Goal: Obtain resource: Download file/media

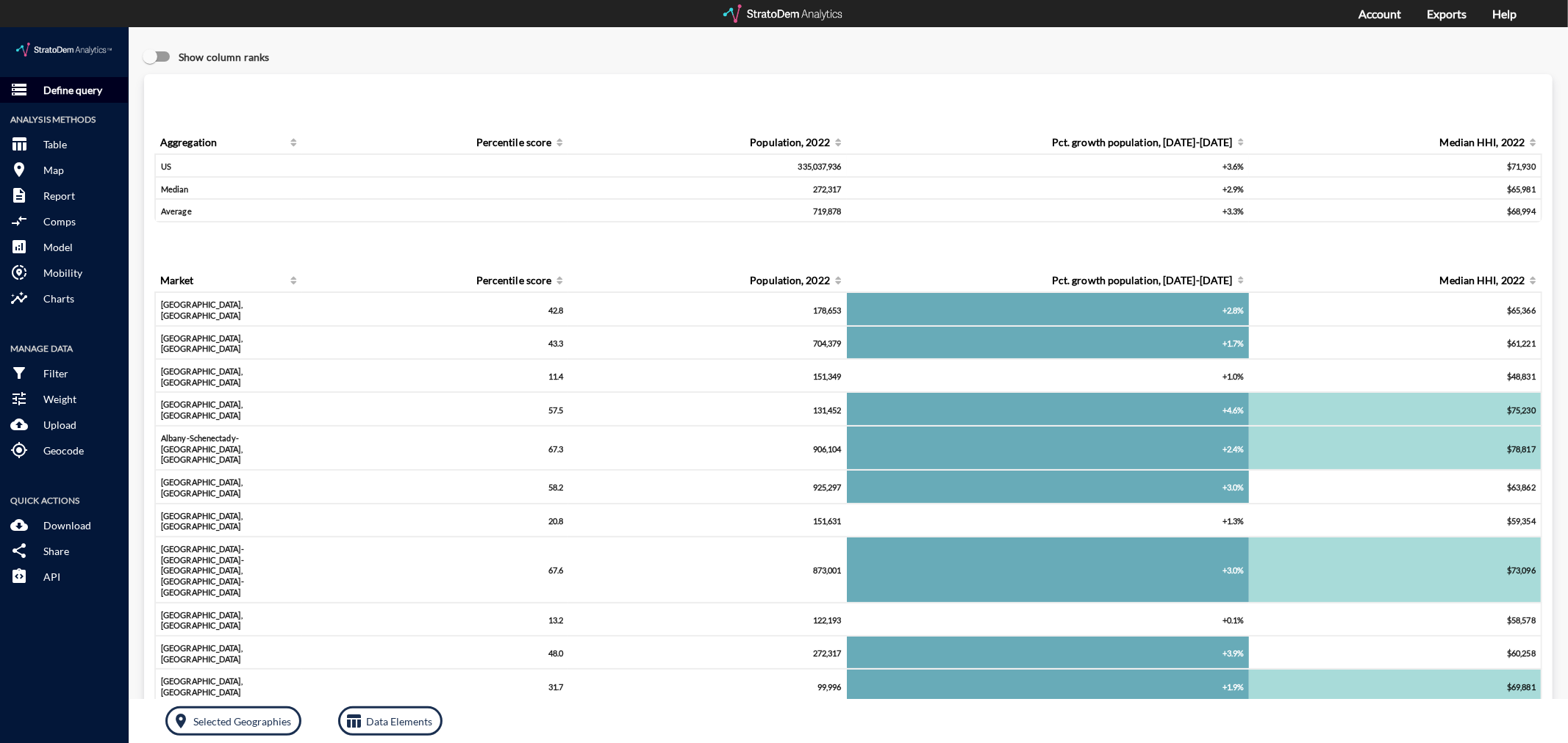
click button "storage Define query"
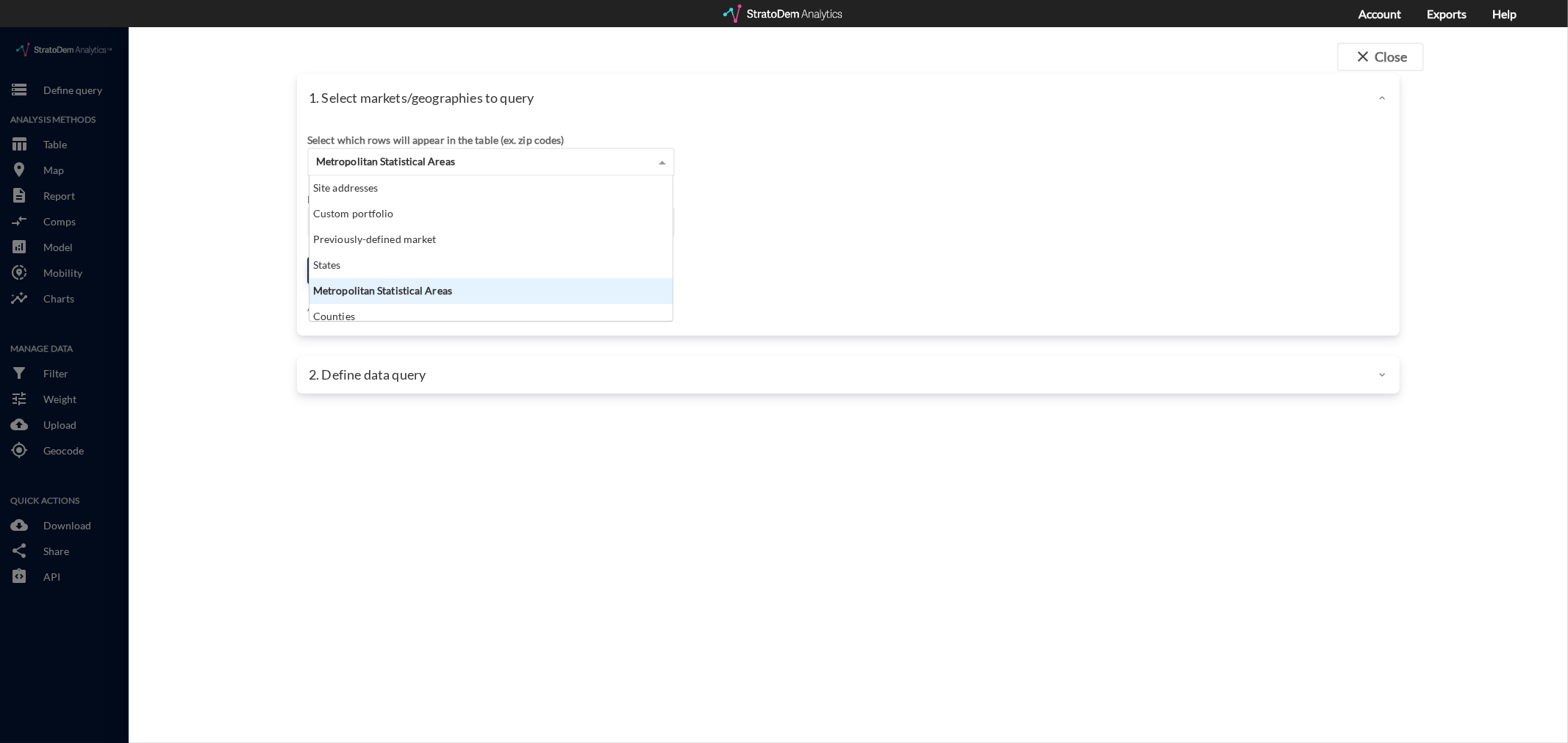
click div "Metropolitan Statistical Areas"
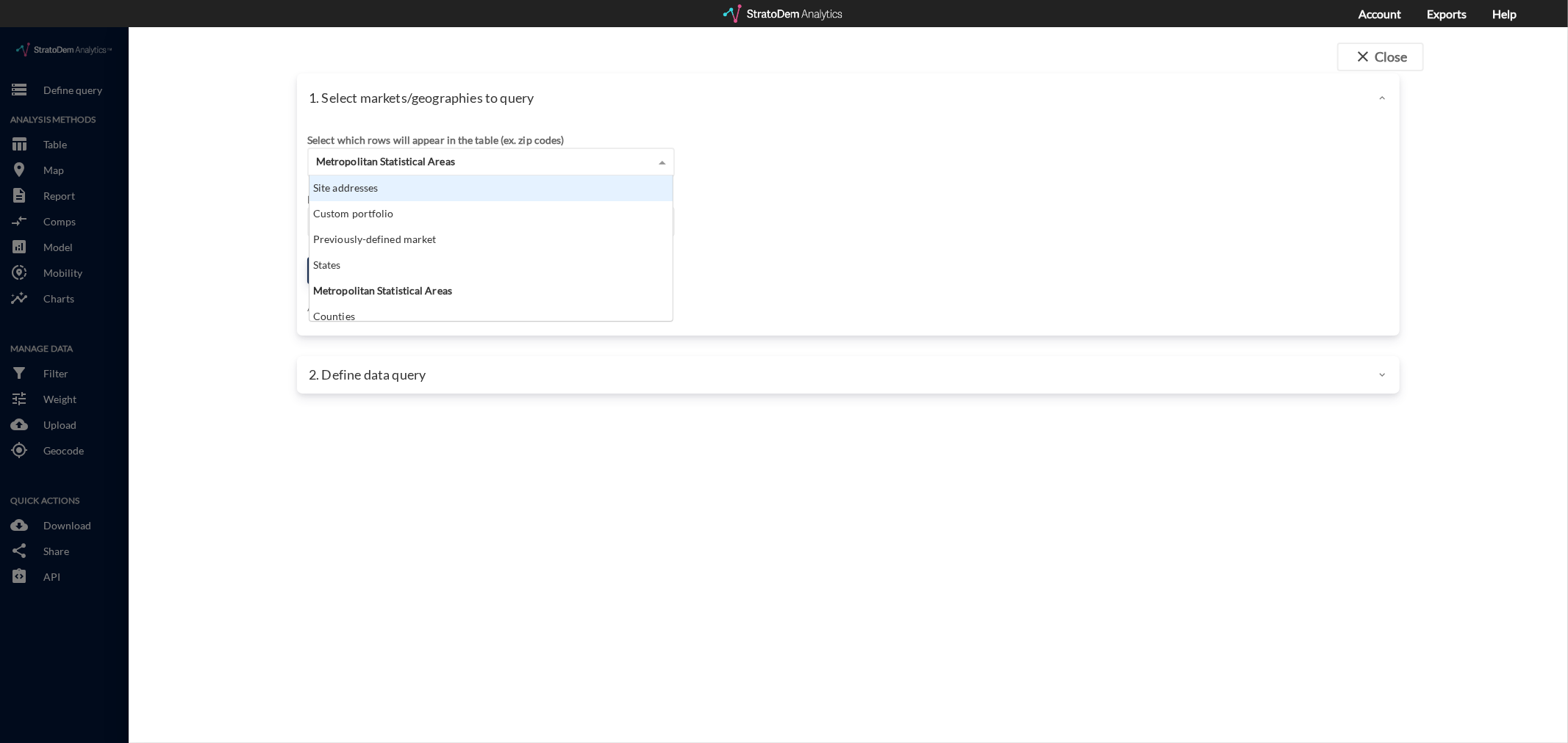
click div "Site addresses"
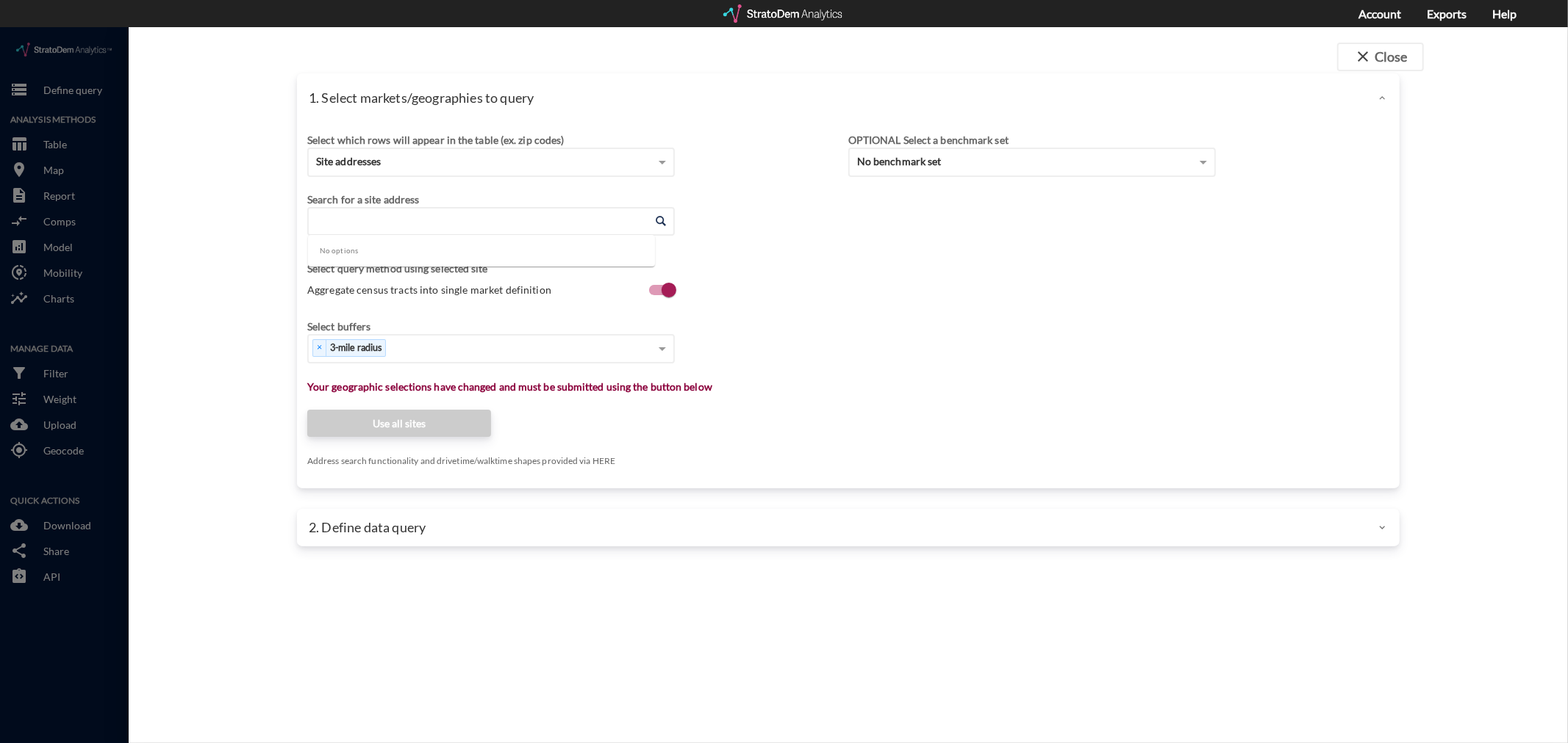
click input "Enter an address"
paste input "[STREET_ADDRESS][PERSON_NAME]"
type input "[STREET_ADDRESS][PERSON_NAME]"
click input "Enter an address"
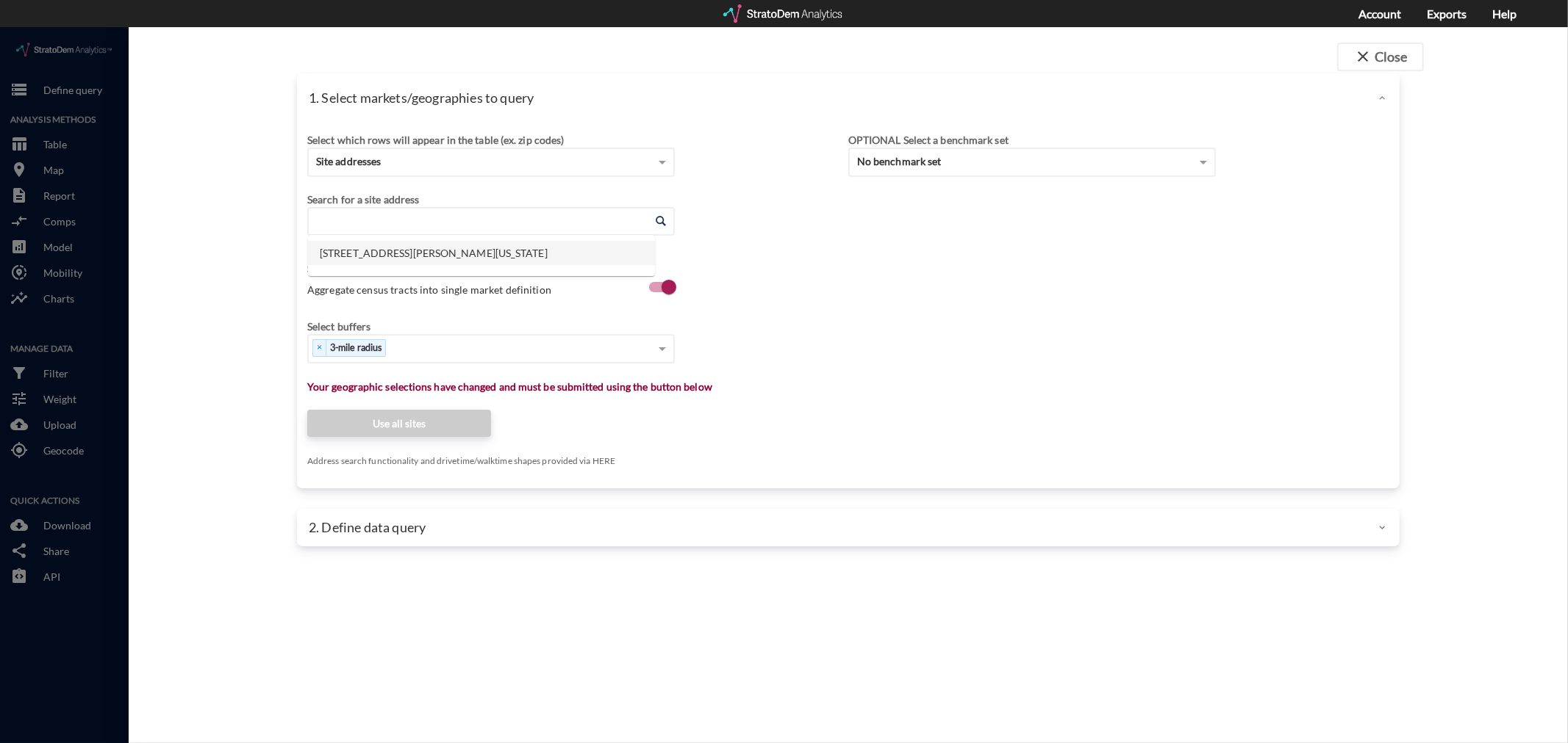
click li "[STREET_ADDRESS][PERSON_NAME][US_STATE]"
type input "[STREET_ADDRESS][PERSON_NAME][US_STATE]"
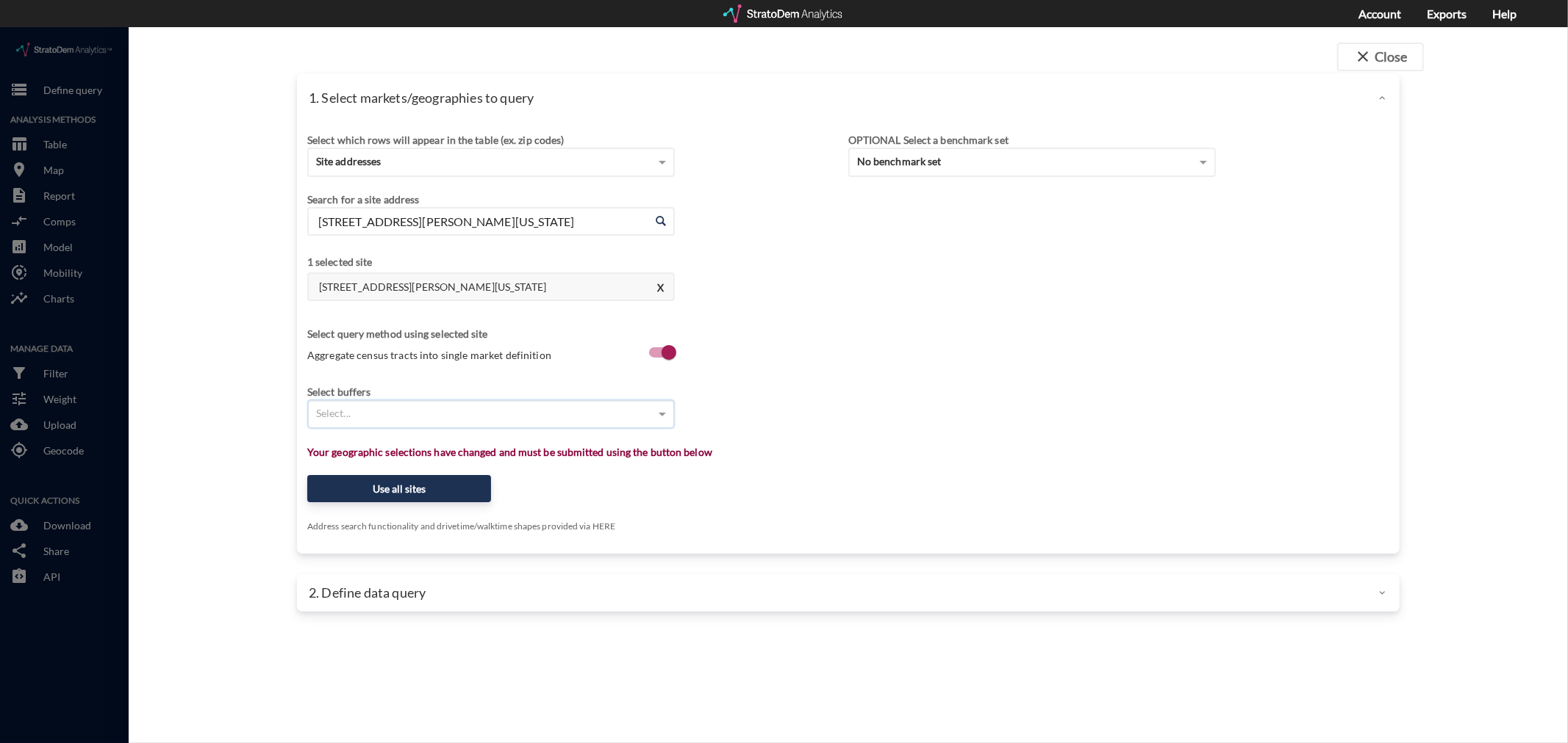
click div "Select..."
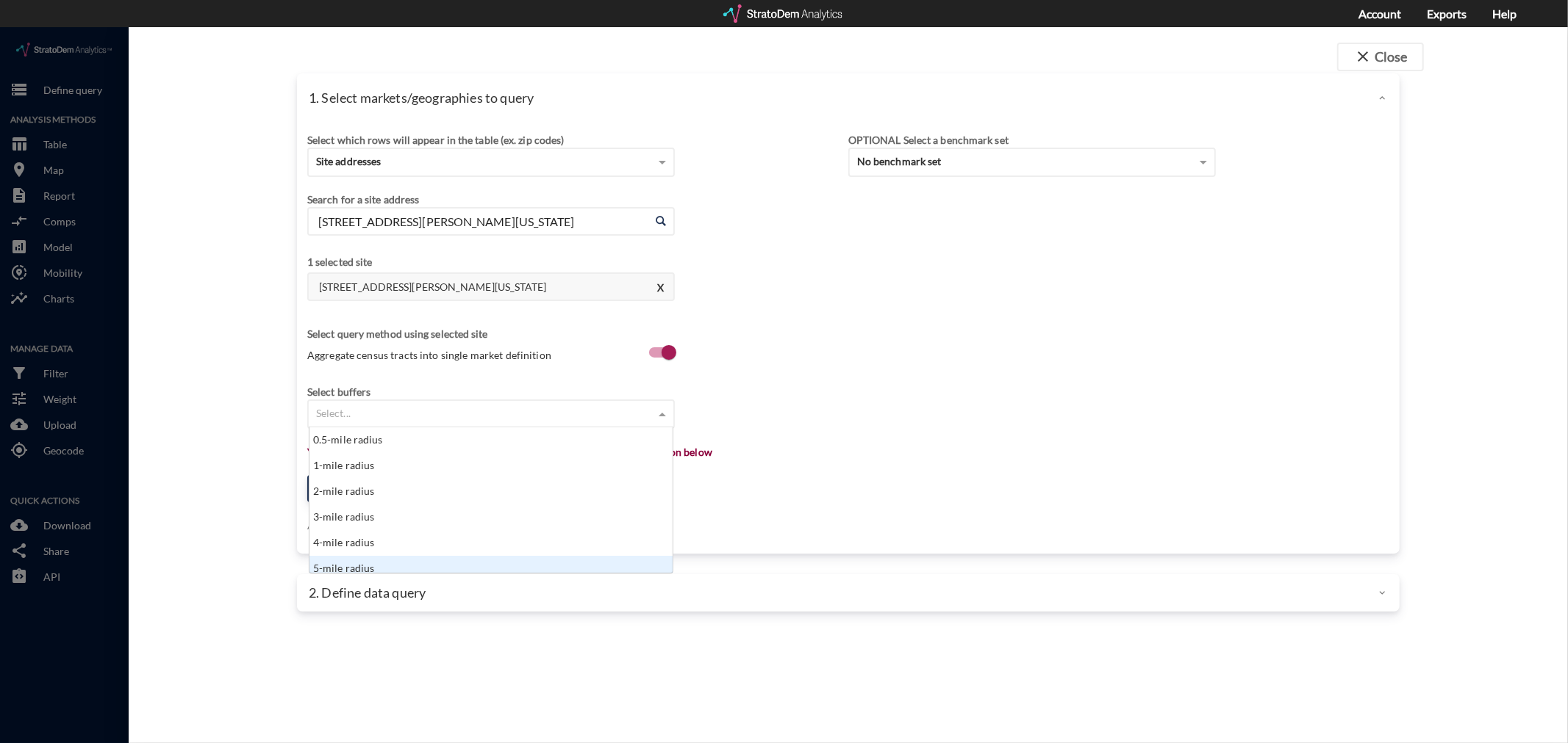
scroll to position [7, 0]
click div "5-mile radius"
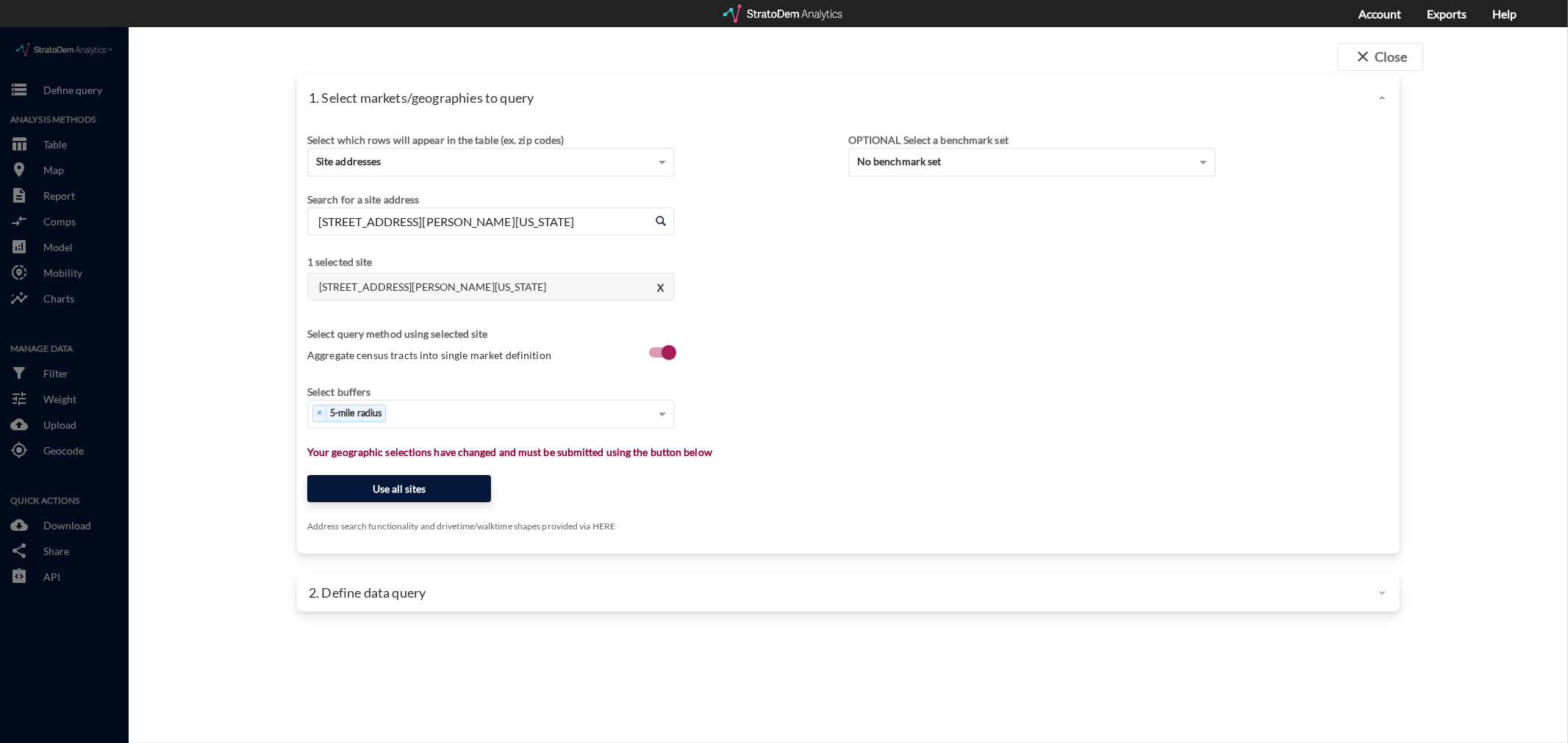
click button "Use all sites"
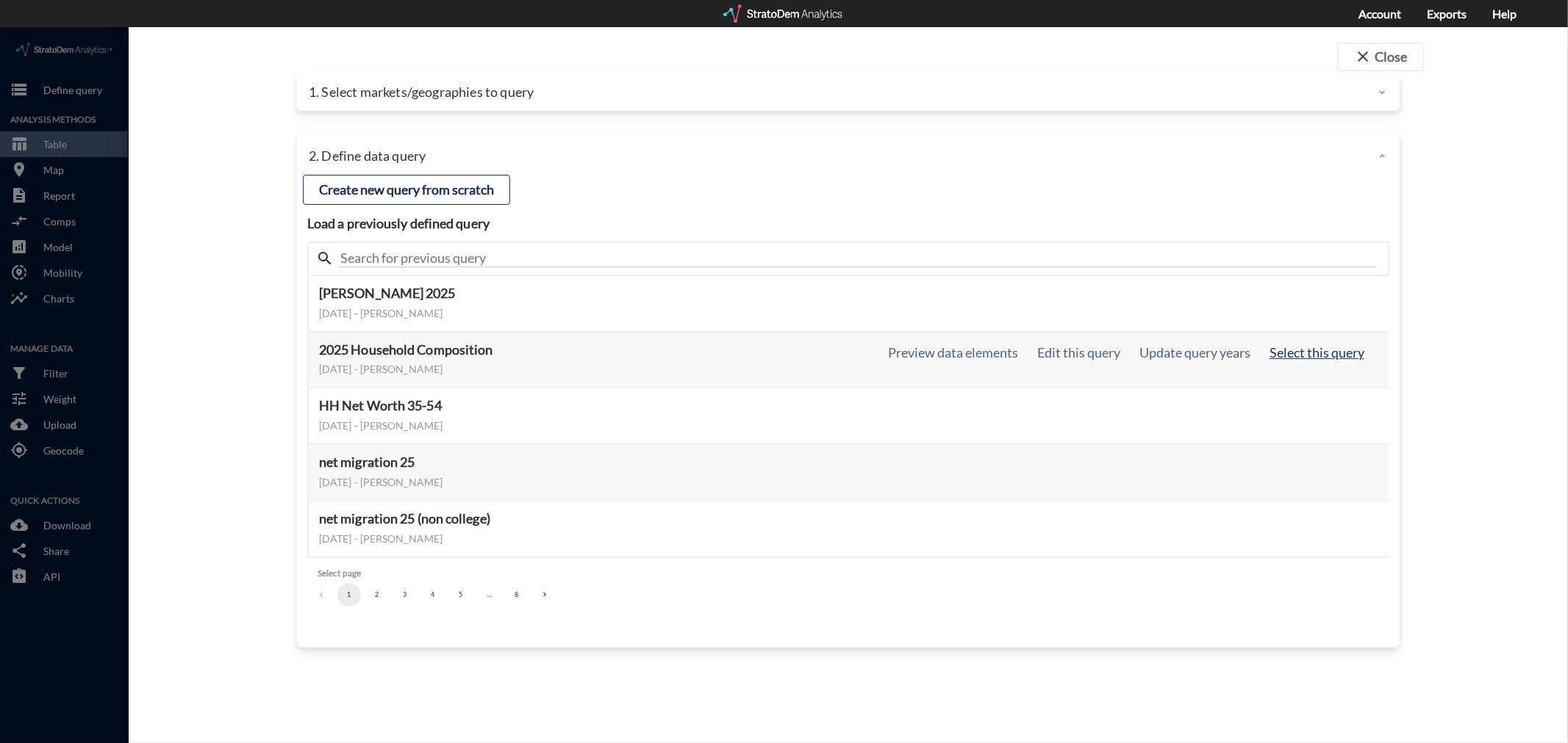
click button "Select this query"
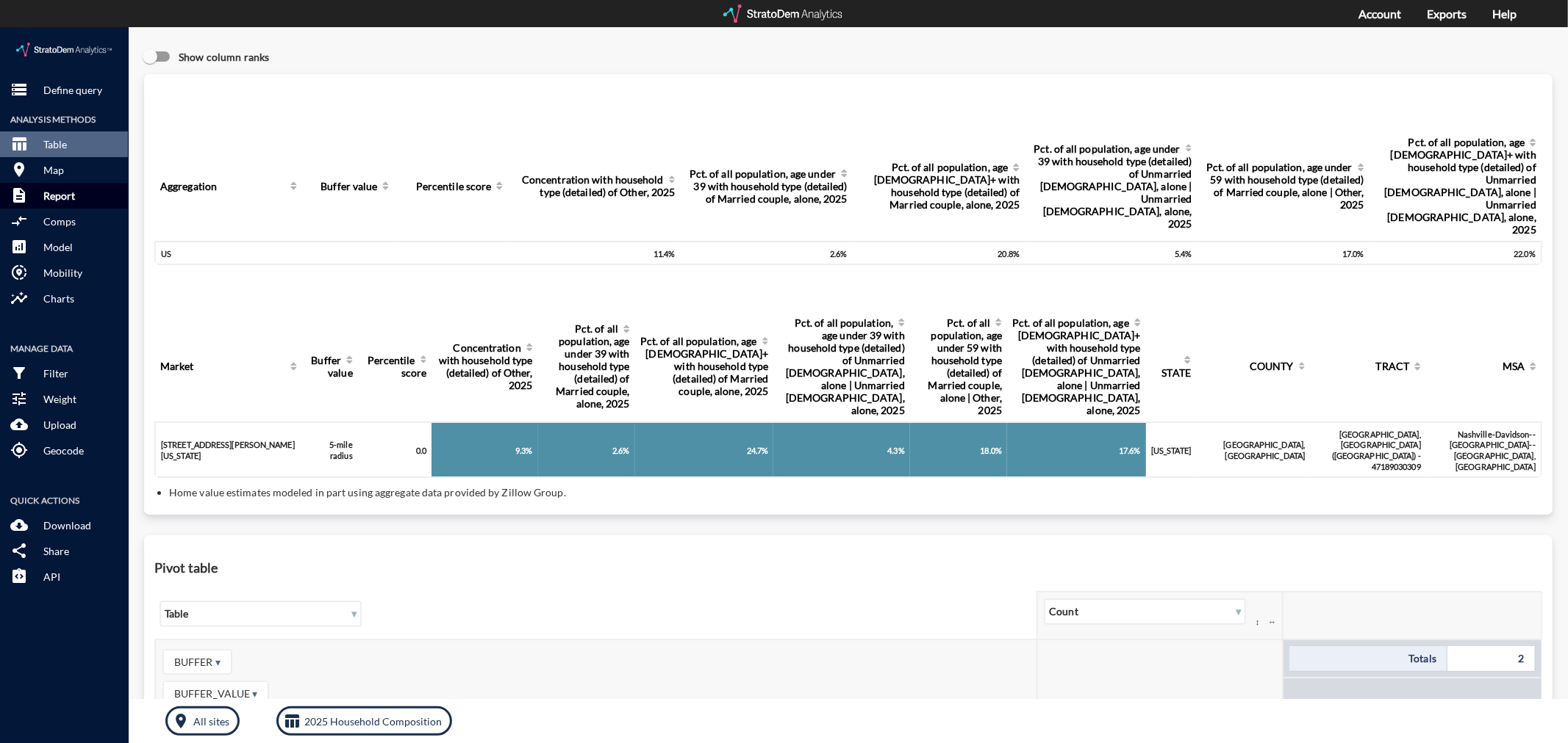
click button "description Report"
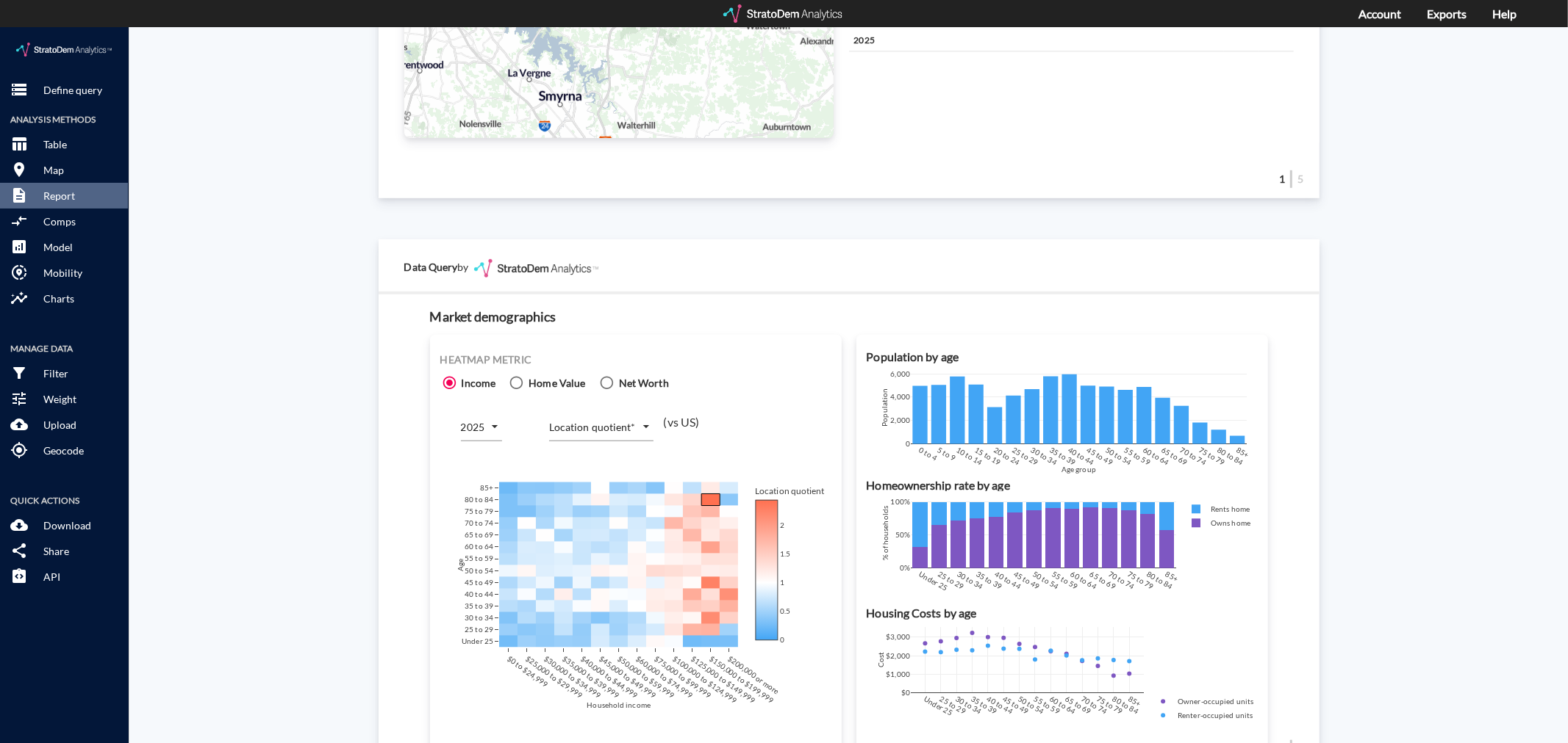
scroll to position [735, 0]
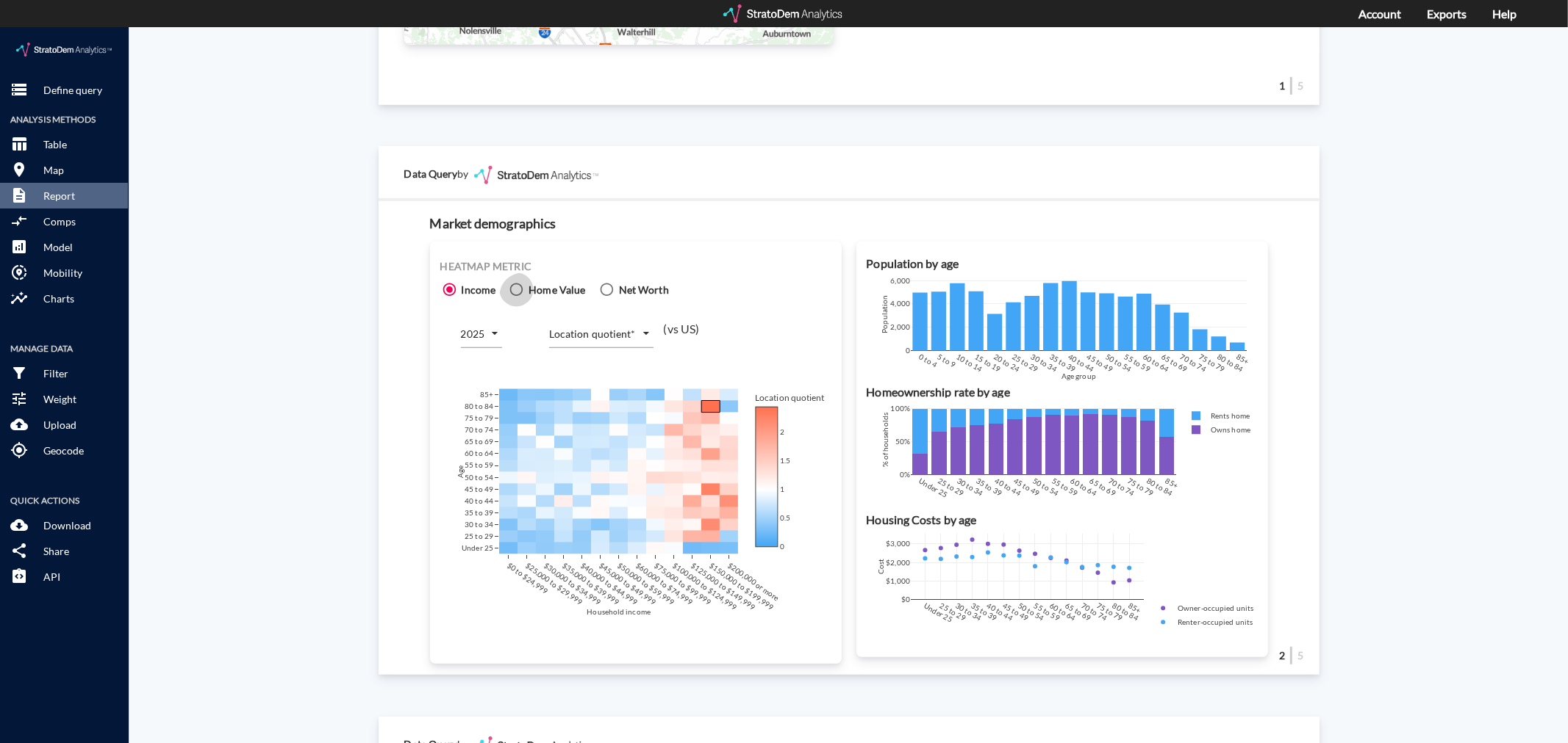
click icon
click input "Home Value"
radio input "true"
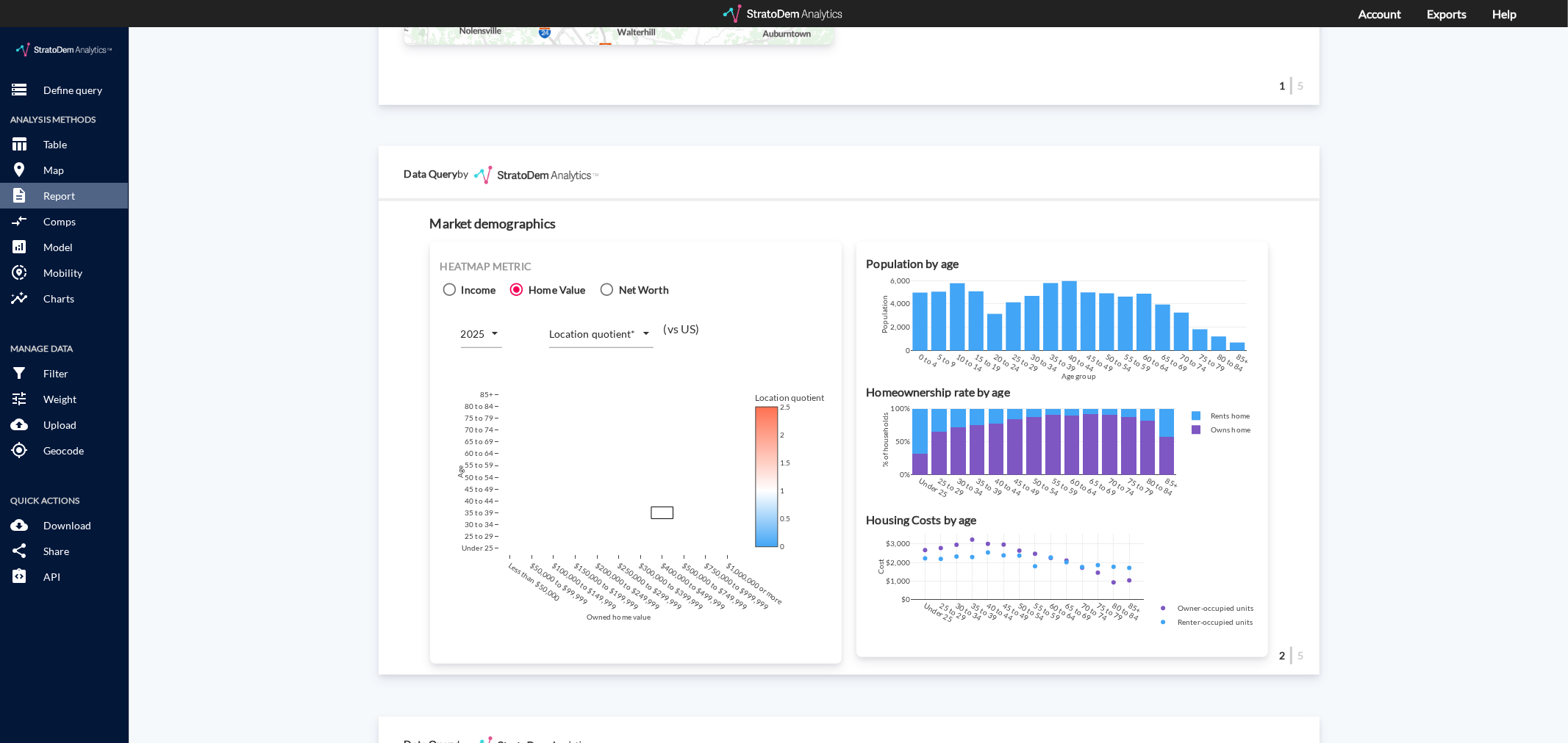
click icon
click input "Income"
radio input "true"
radio input "false"
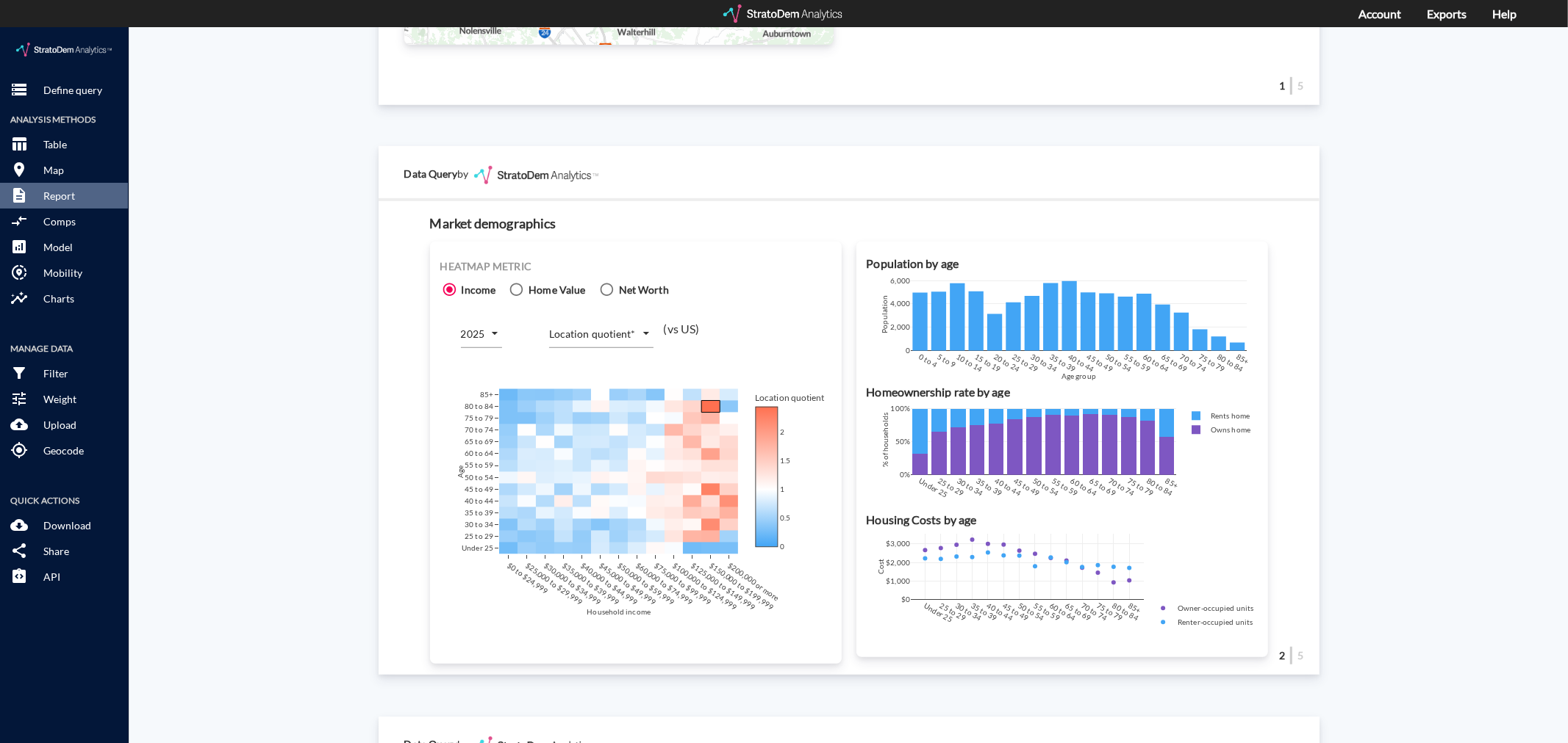
click body "/vantagepoint/us/-1 storage Define query Analysis Methods table_chart Table roo…"
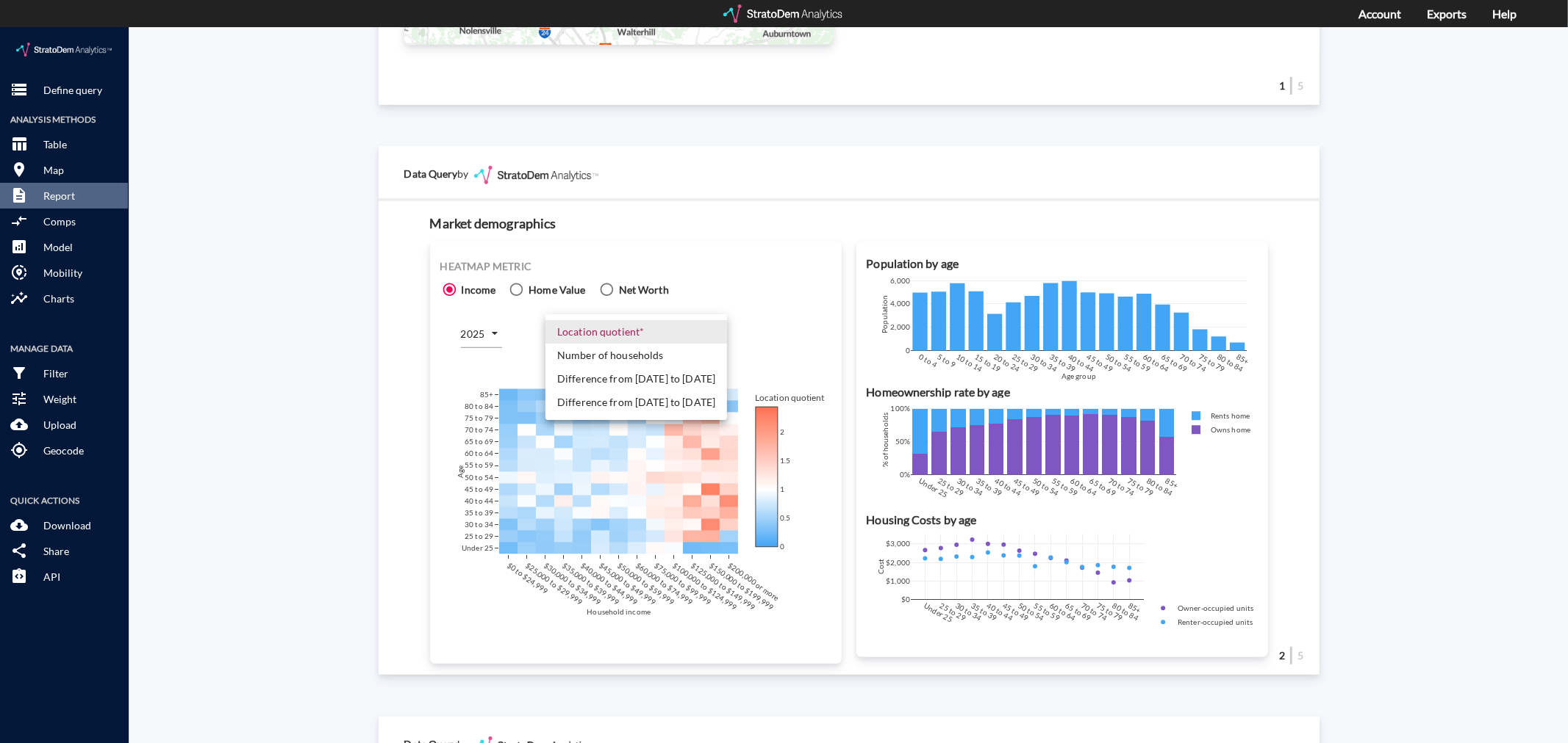
click li "Number of households"
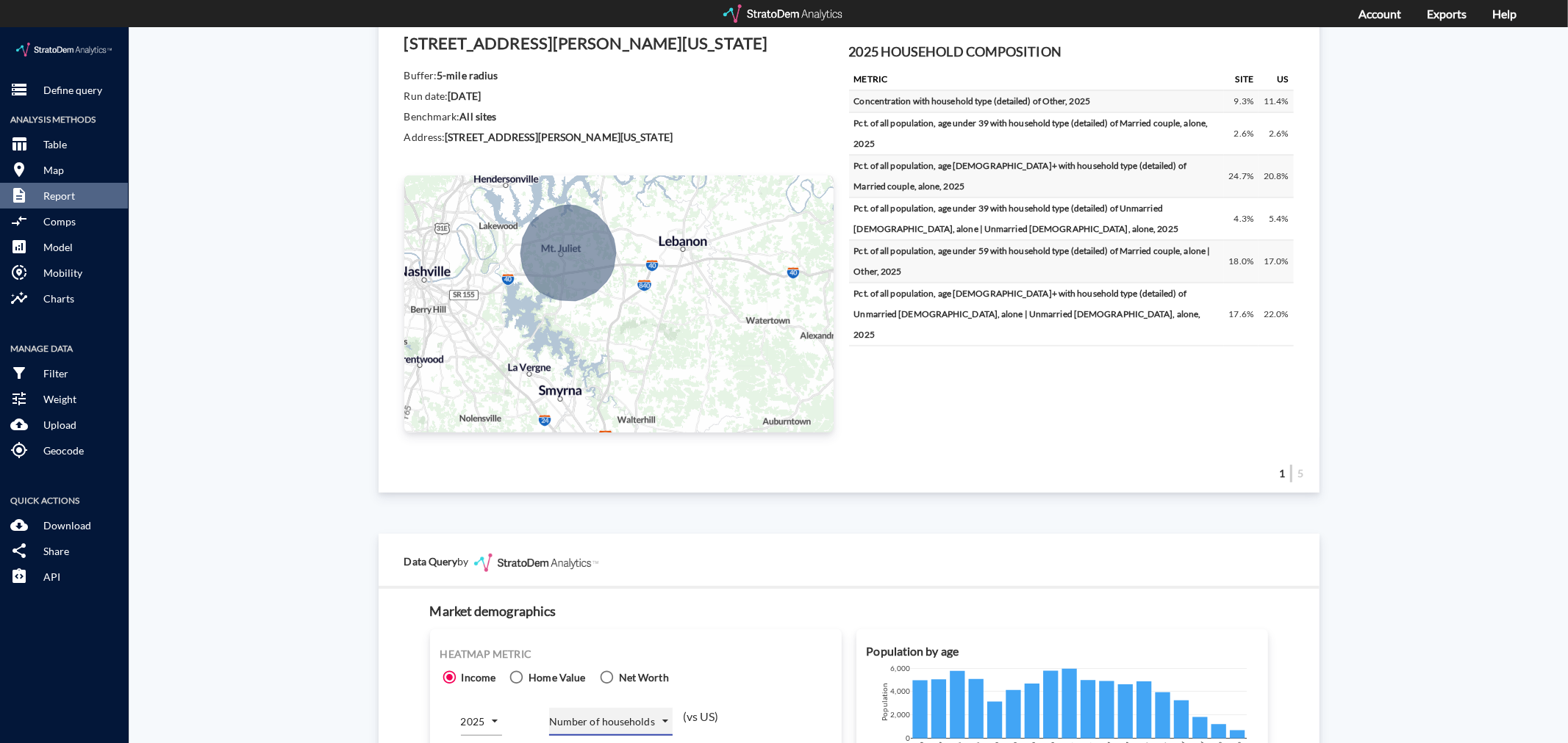
scroll to position [245, 0]
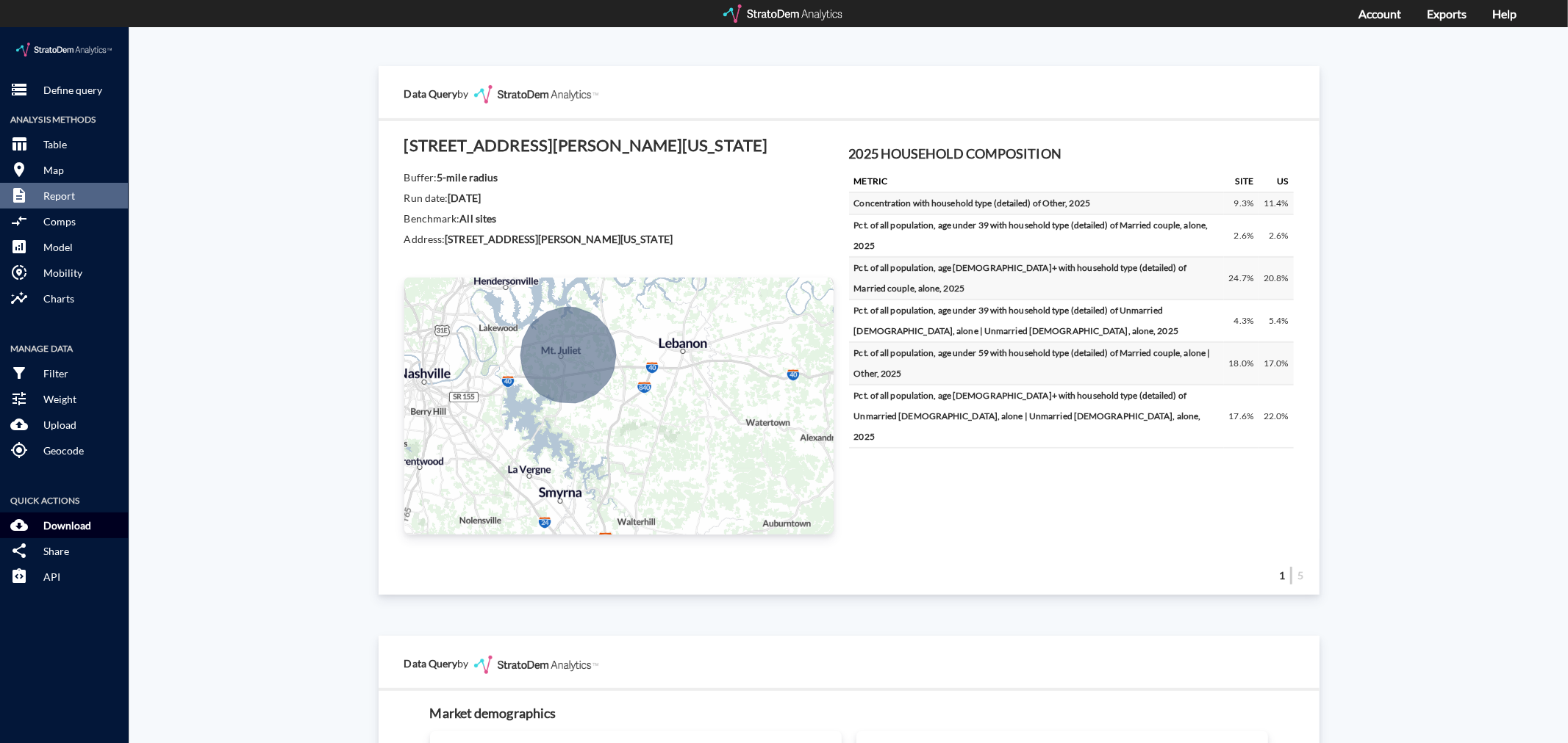
click p "Download"
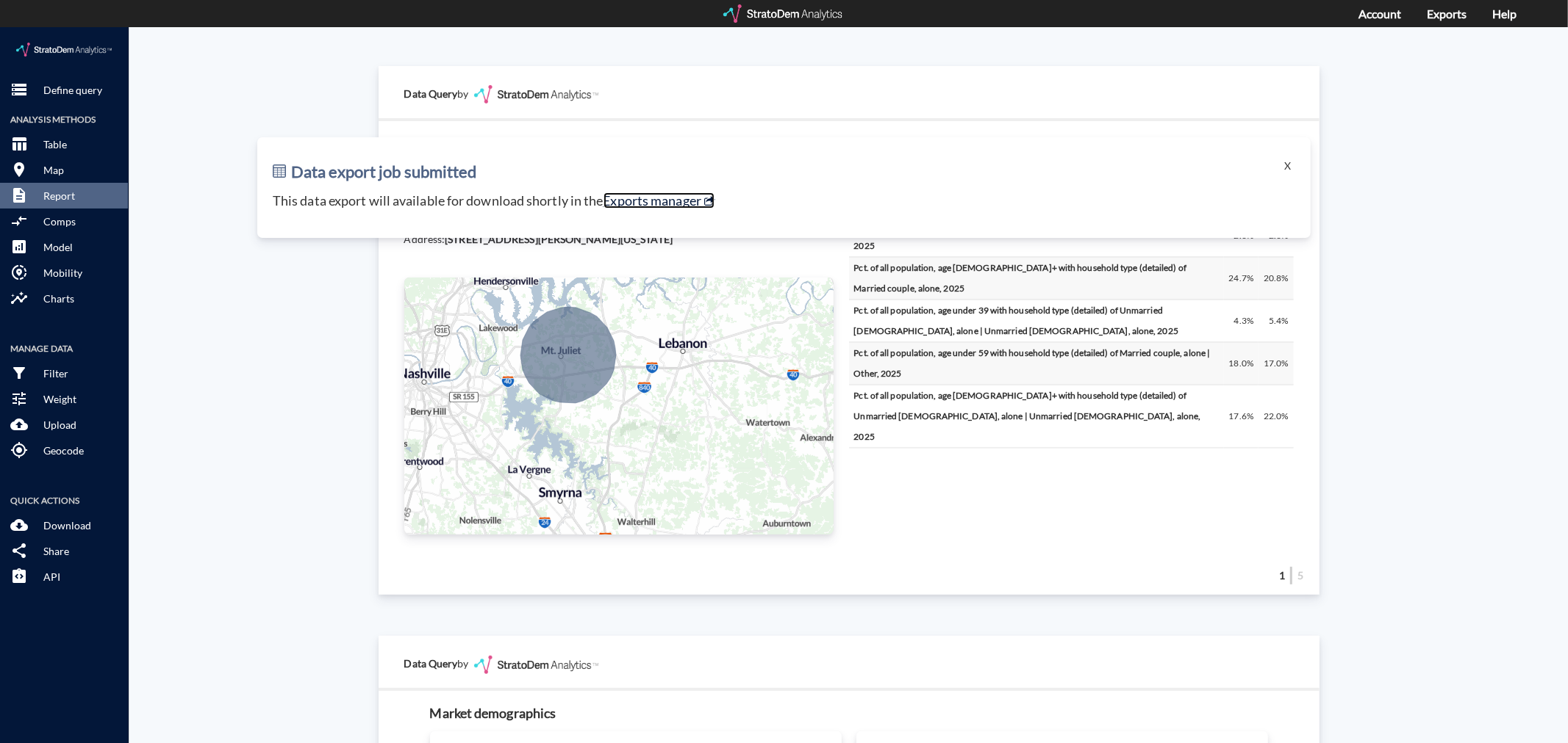
click link "Exports manager"
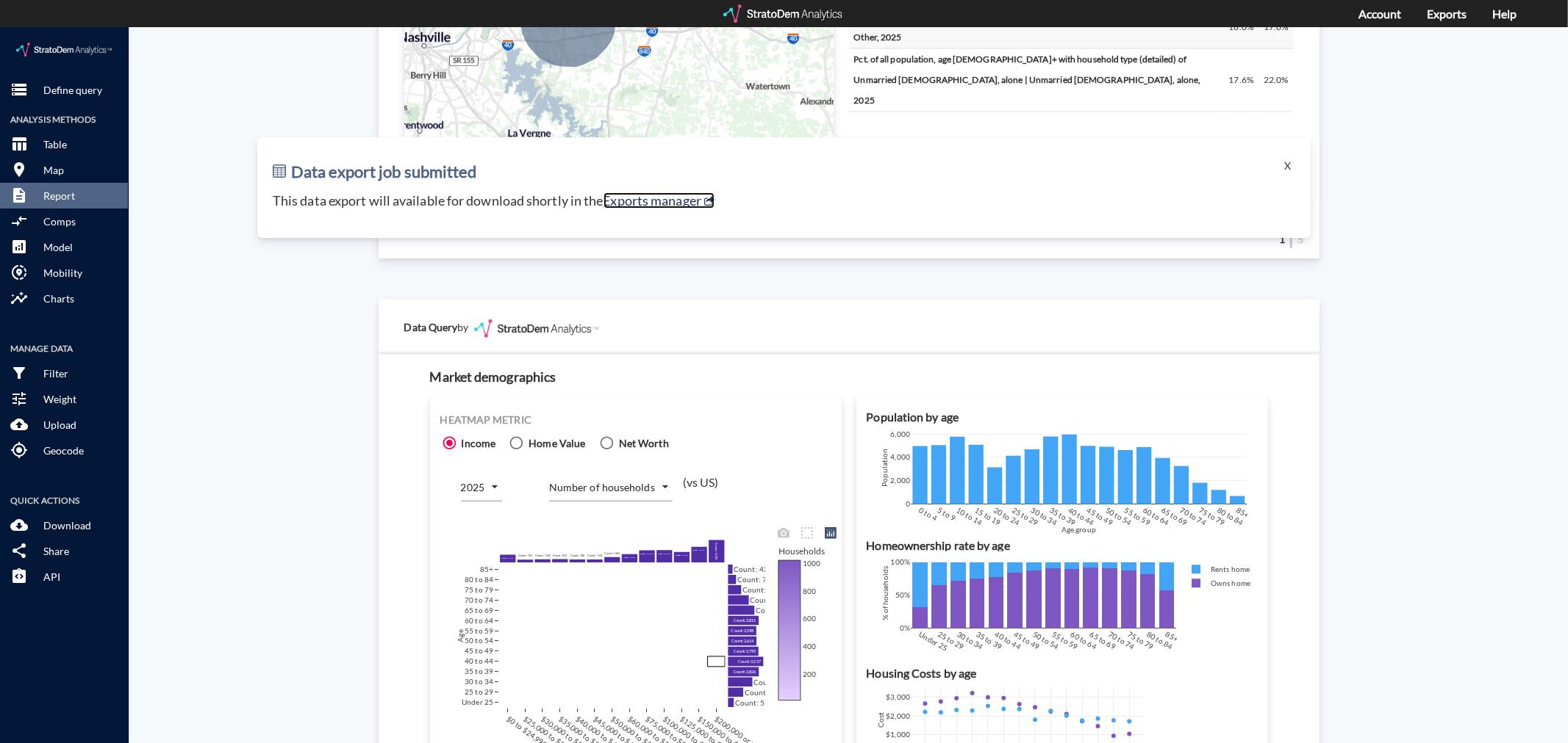
scroll to position [571, 0]
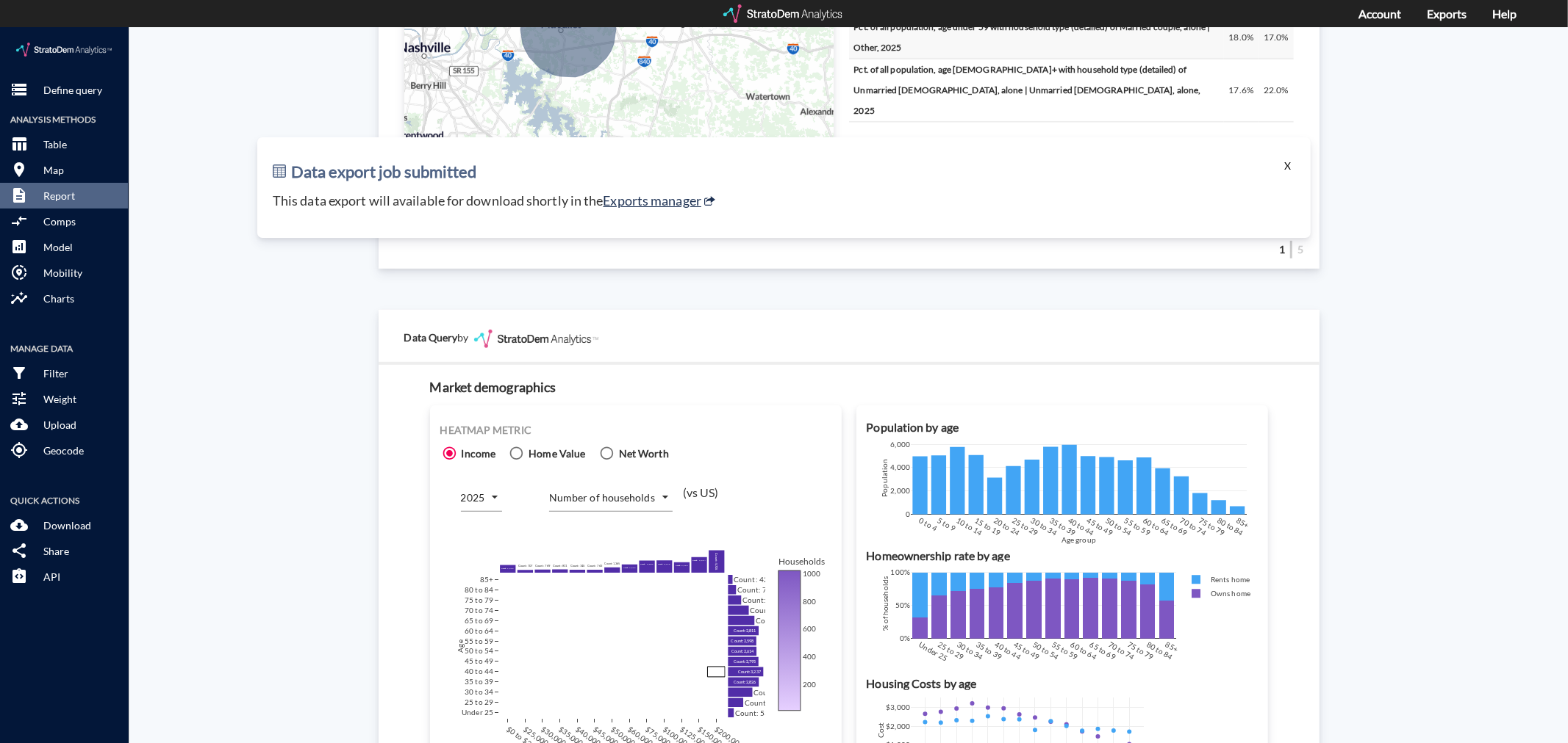
click button "X"
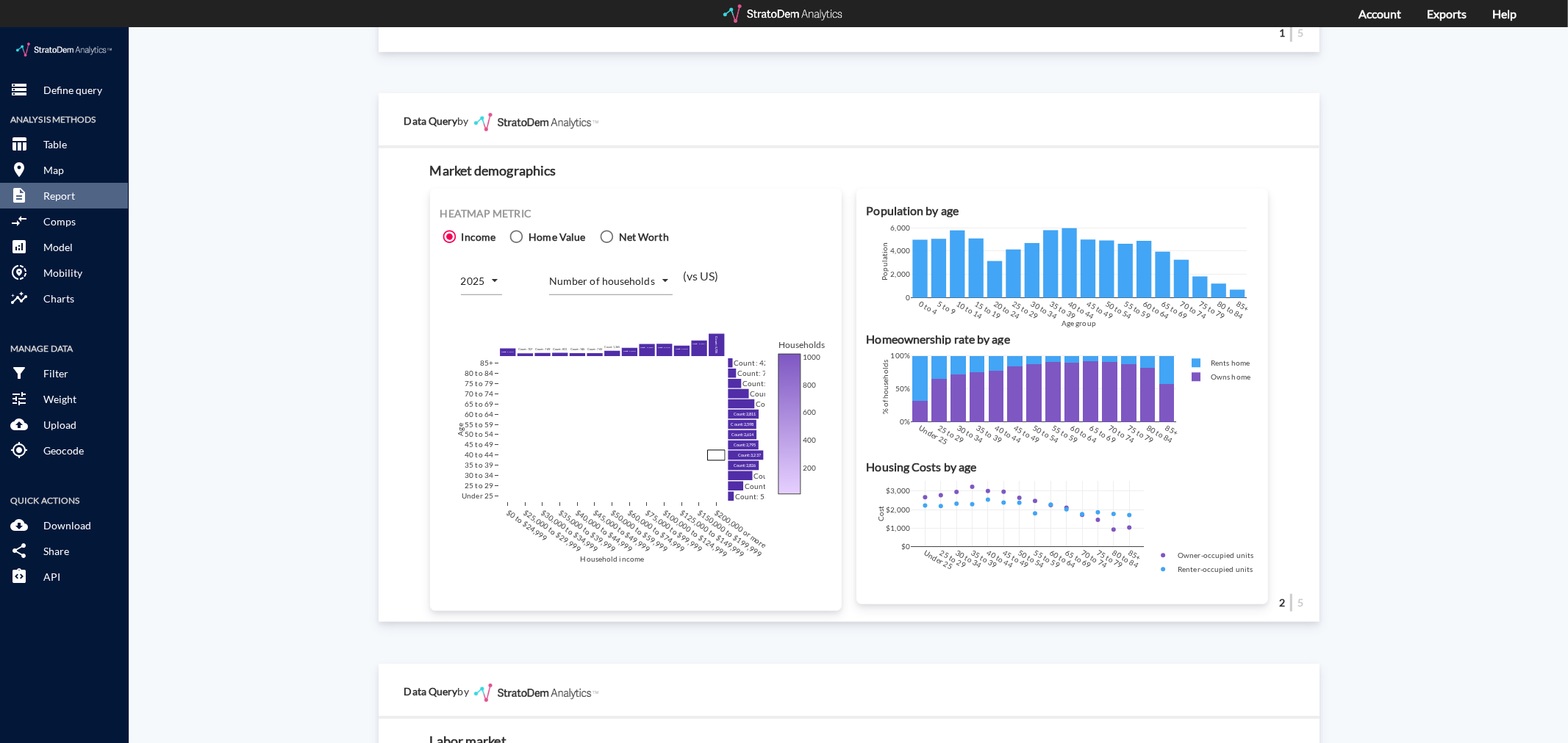
scroll to position [816, 0]
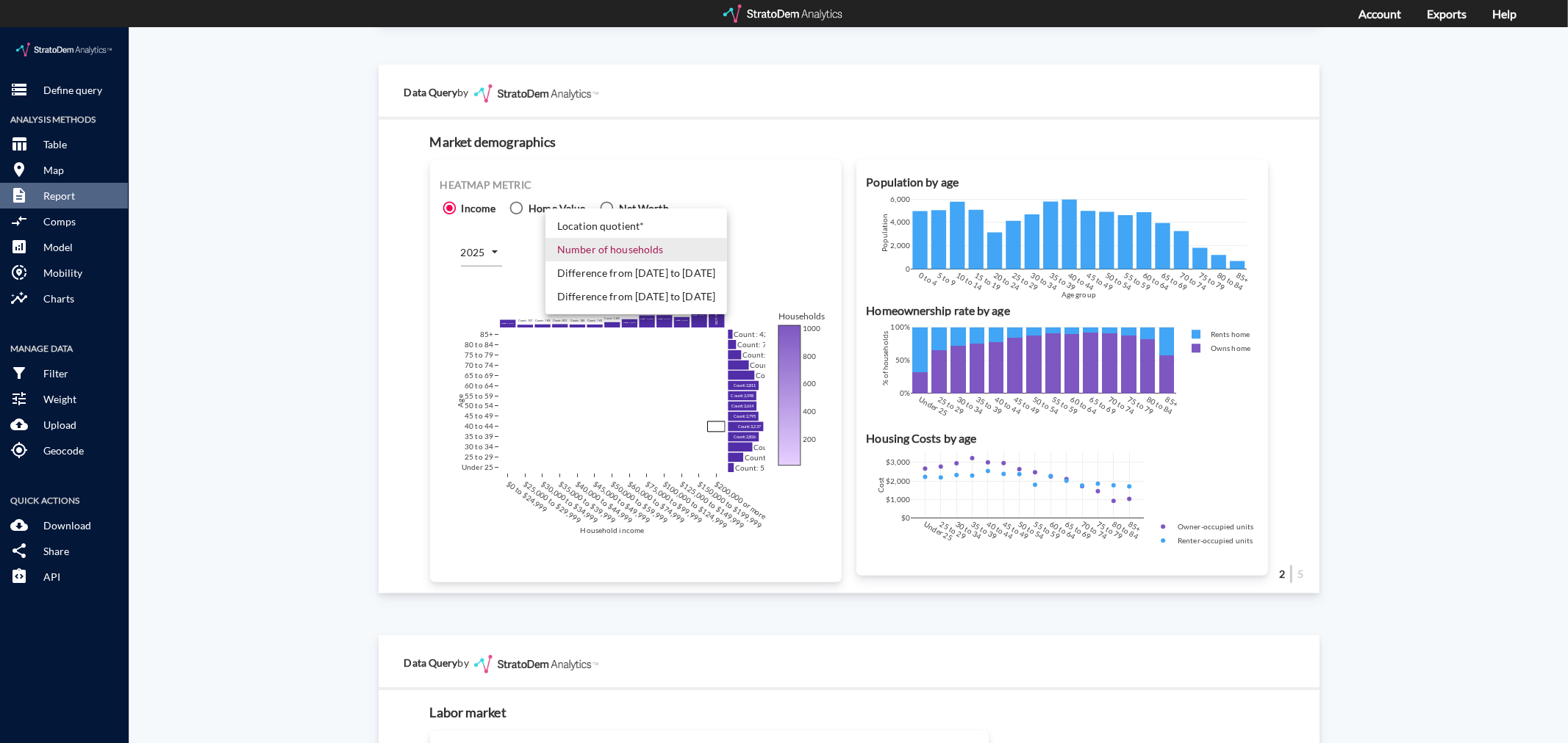
click body "/vantagepoint/us/-1 storage Define query Analysis Methods table_chart Table roo…"
click li "Difference from [DATE] to [DATE]"
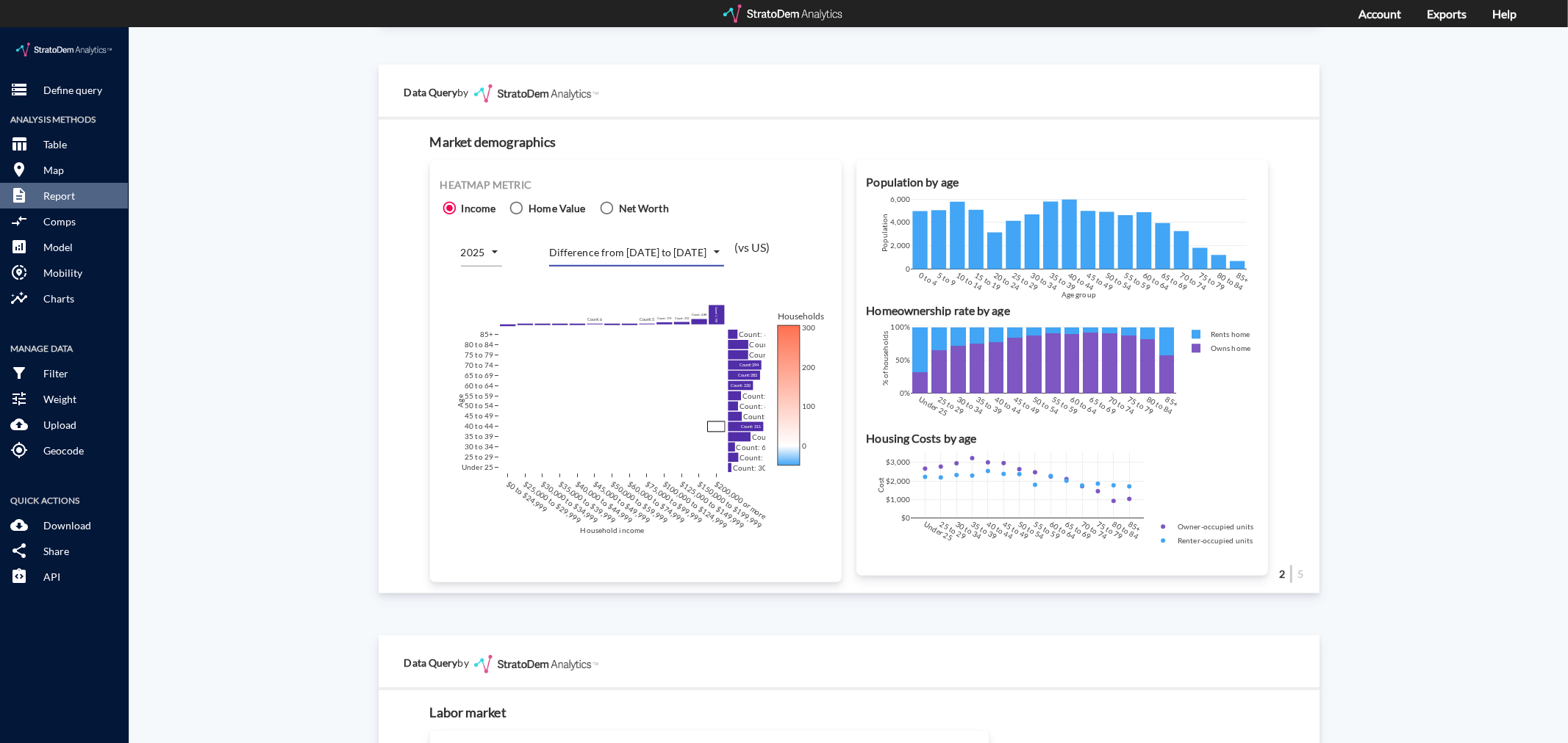
click body "/vantagepoint/us/-1 storage Define query Analysis Methods table_chart Table roo…"
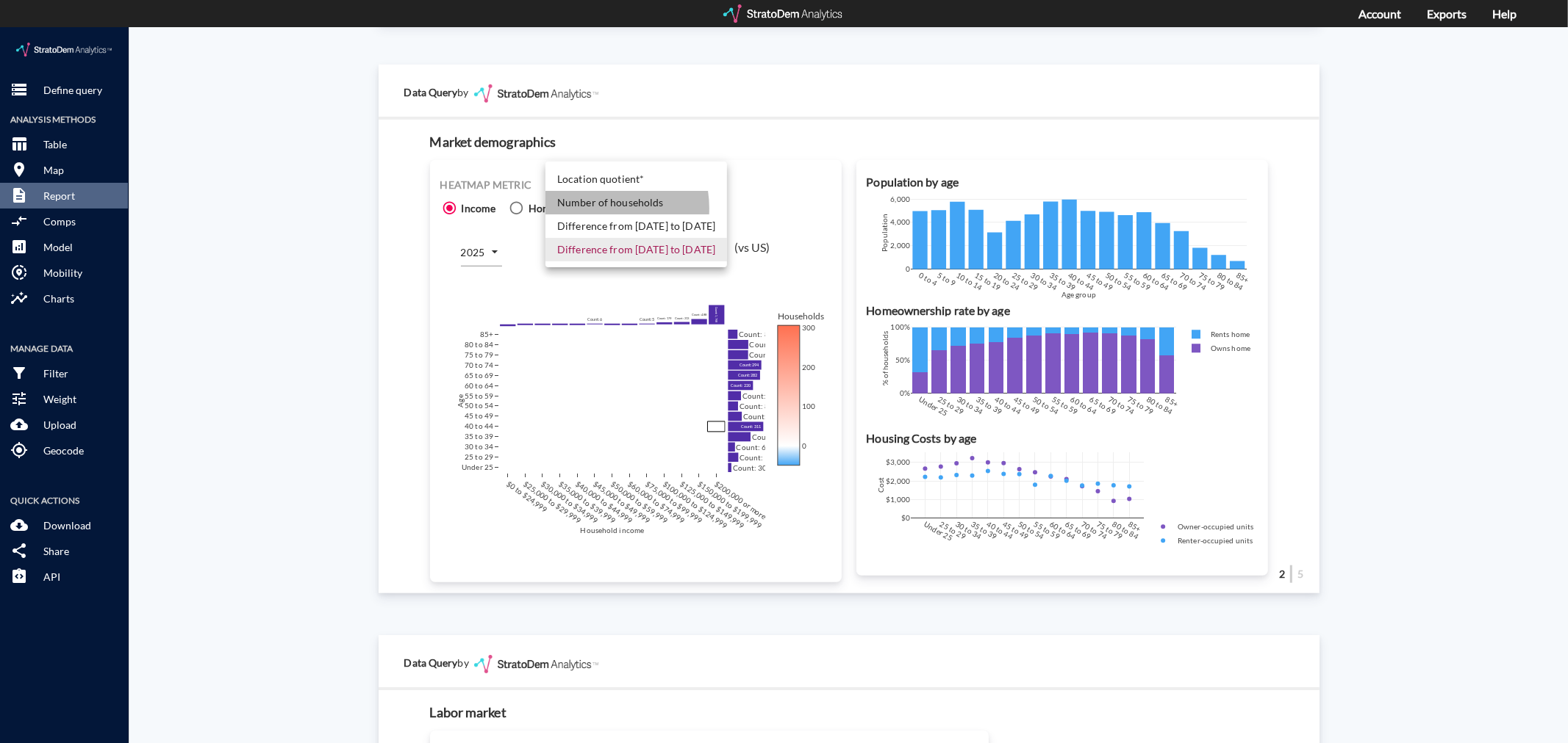
click li "Number of households"
type input "COUNT"
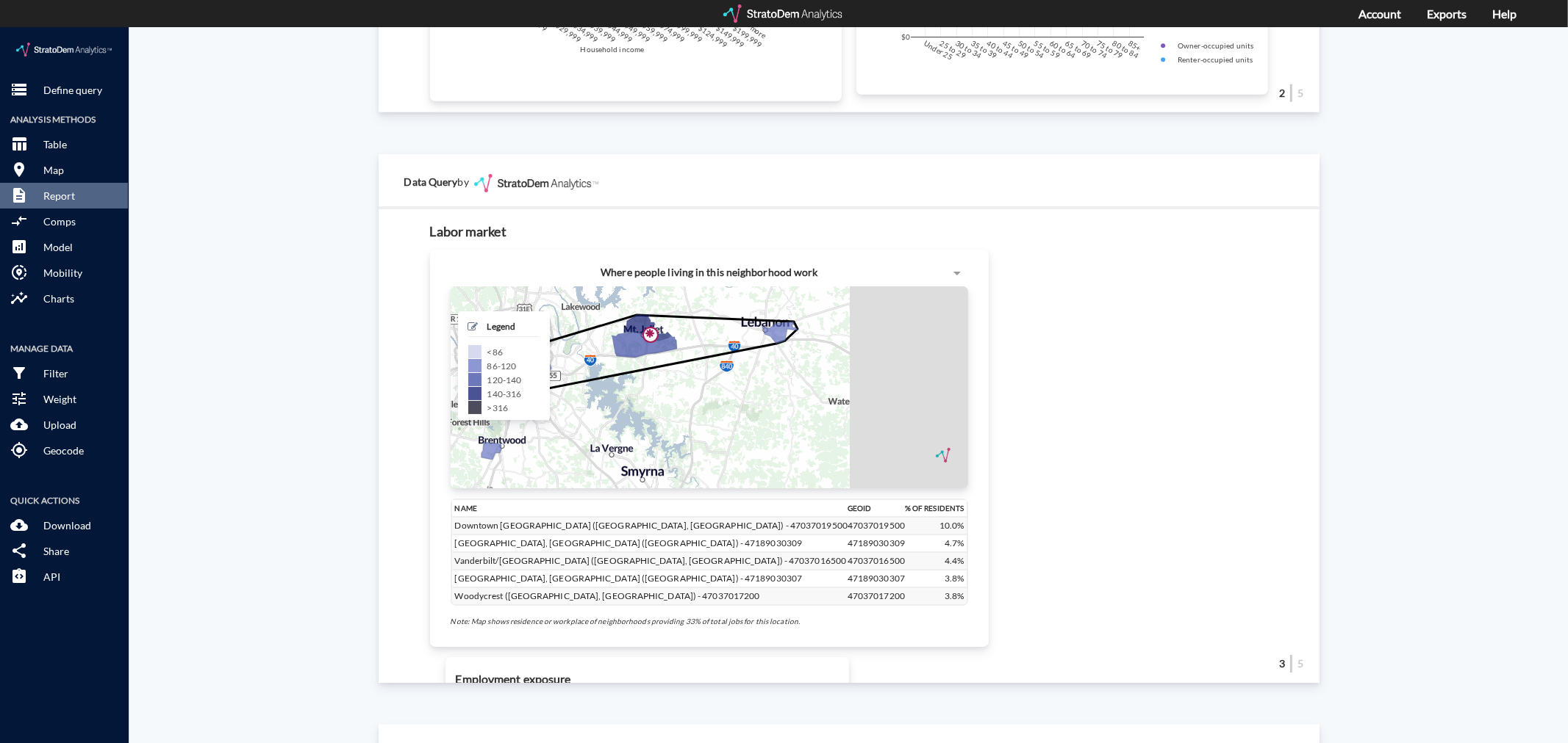
scroll to position [1305, 0]
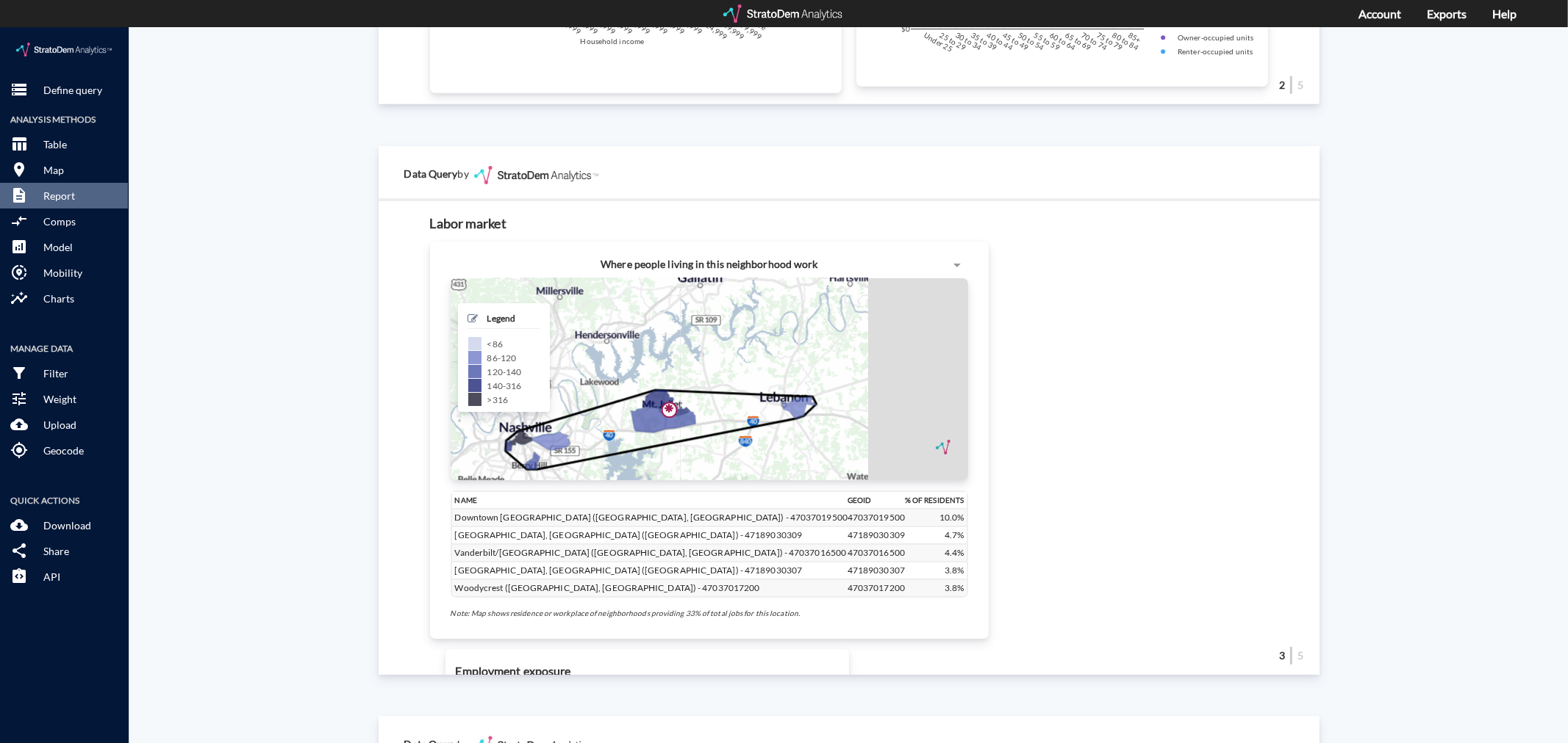
drag, startPoint x: 564, startPoint y: 270, endPoint x: 585, endPoint y: 356, distance: 88.5
click div "+ − CUSTOMIZE DATA Legend < 86 86 - 120 120 - 140 140 - 316 > 316 Draw a polygo…"
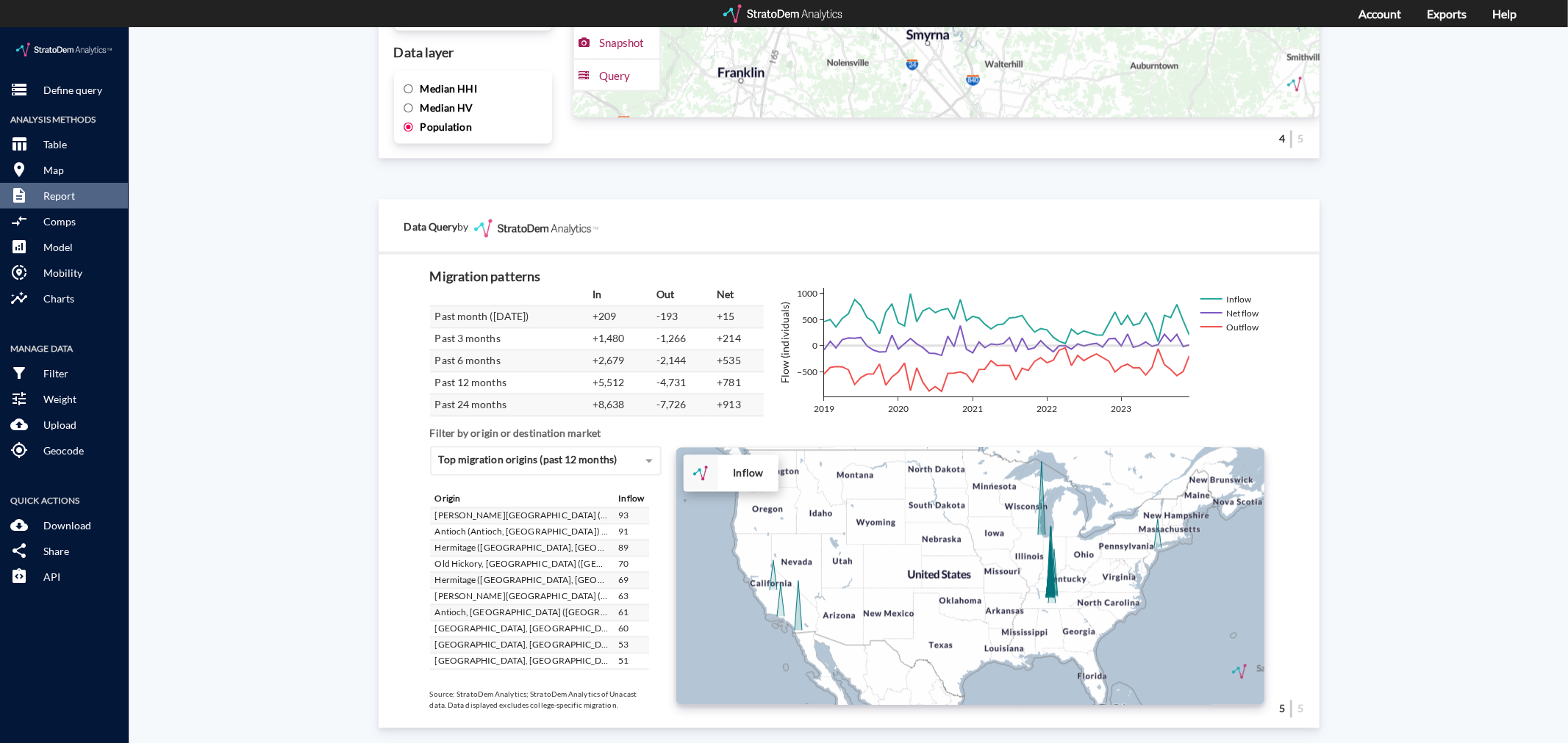
scroll to position [2406, 0]
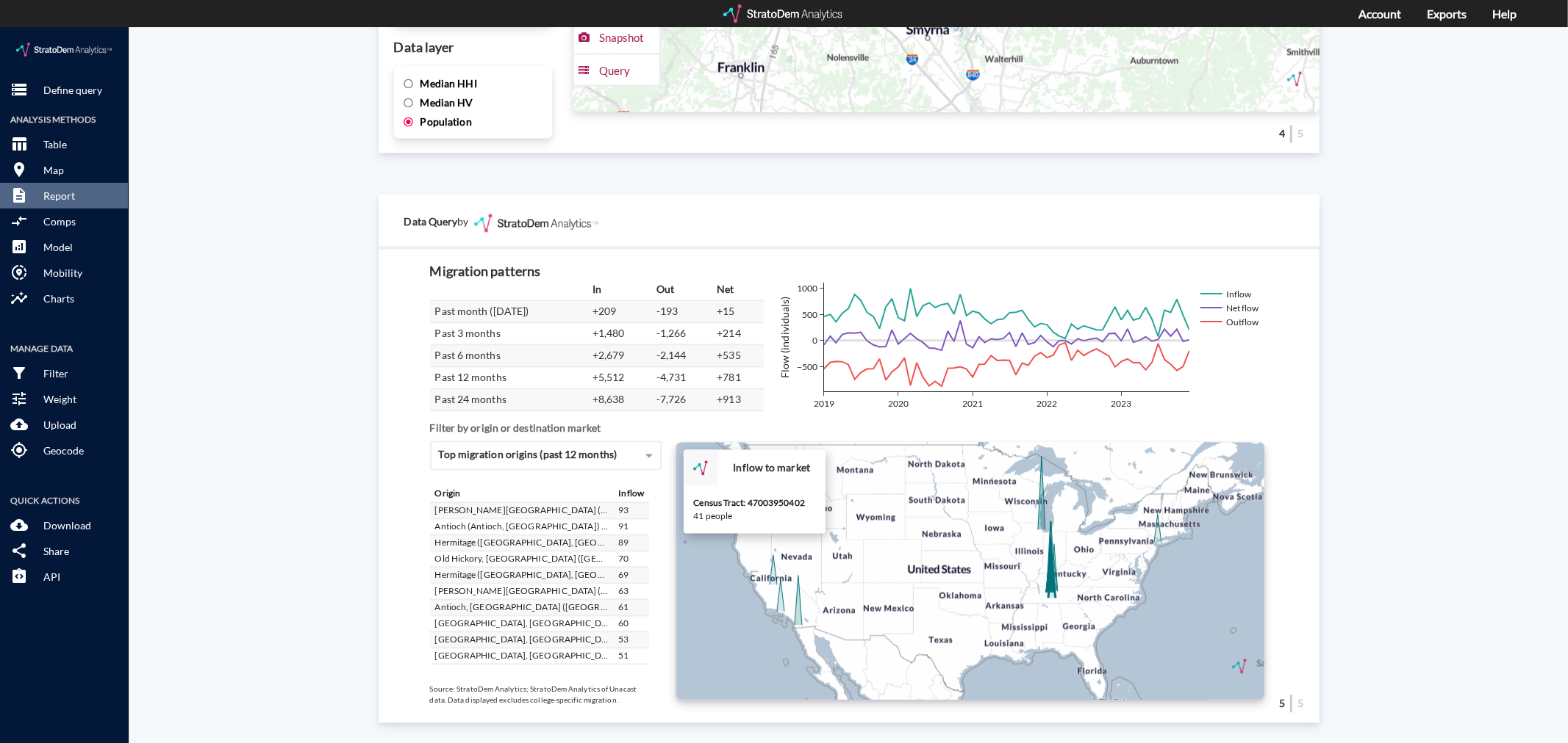
click icon
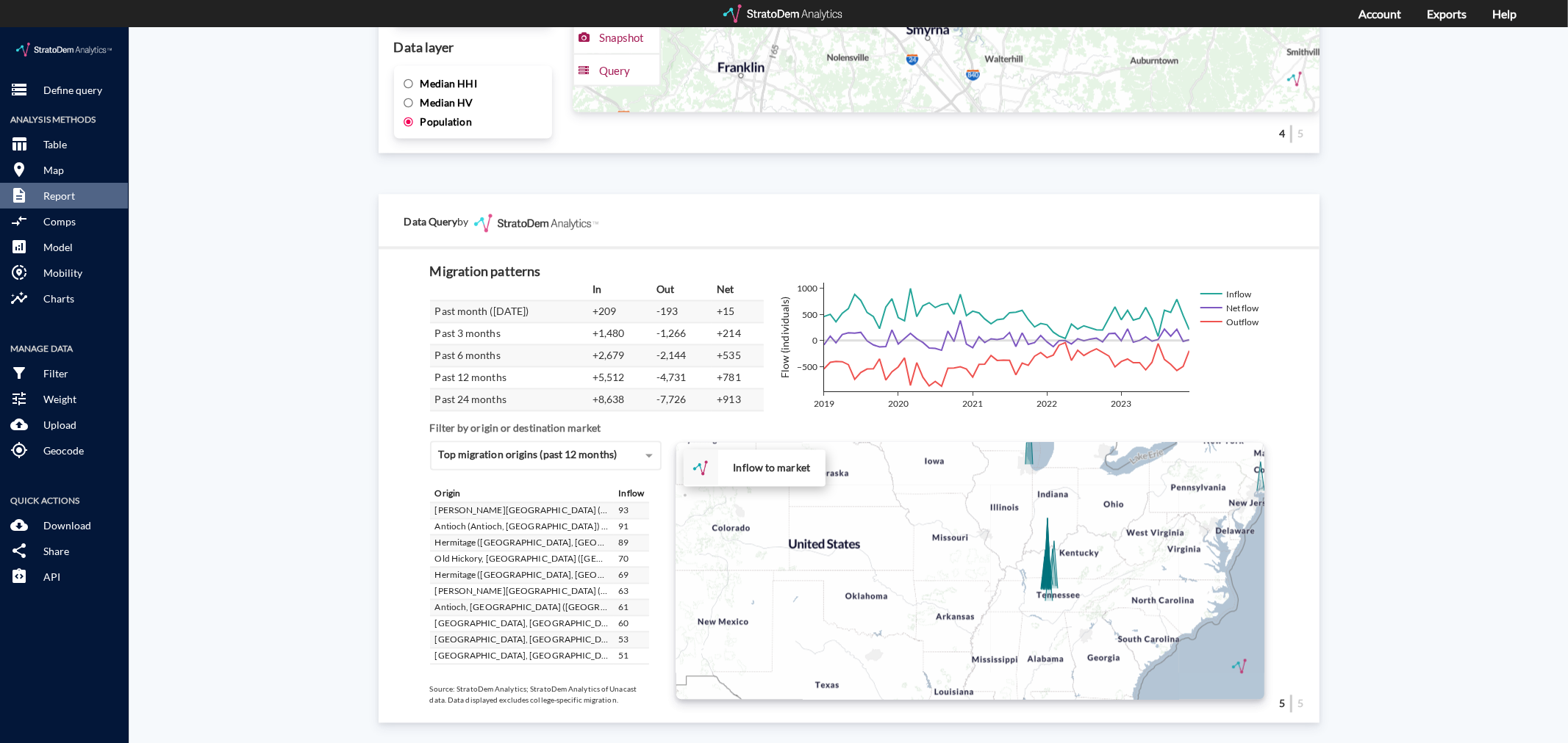
click div "+ − Inflow to market CUSTOMIZE DATA Draw a polygon Draw a rectangle Draw a mark…"
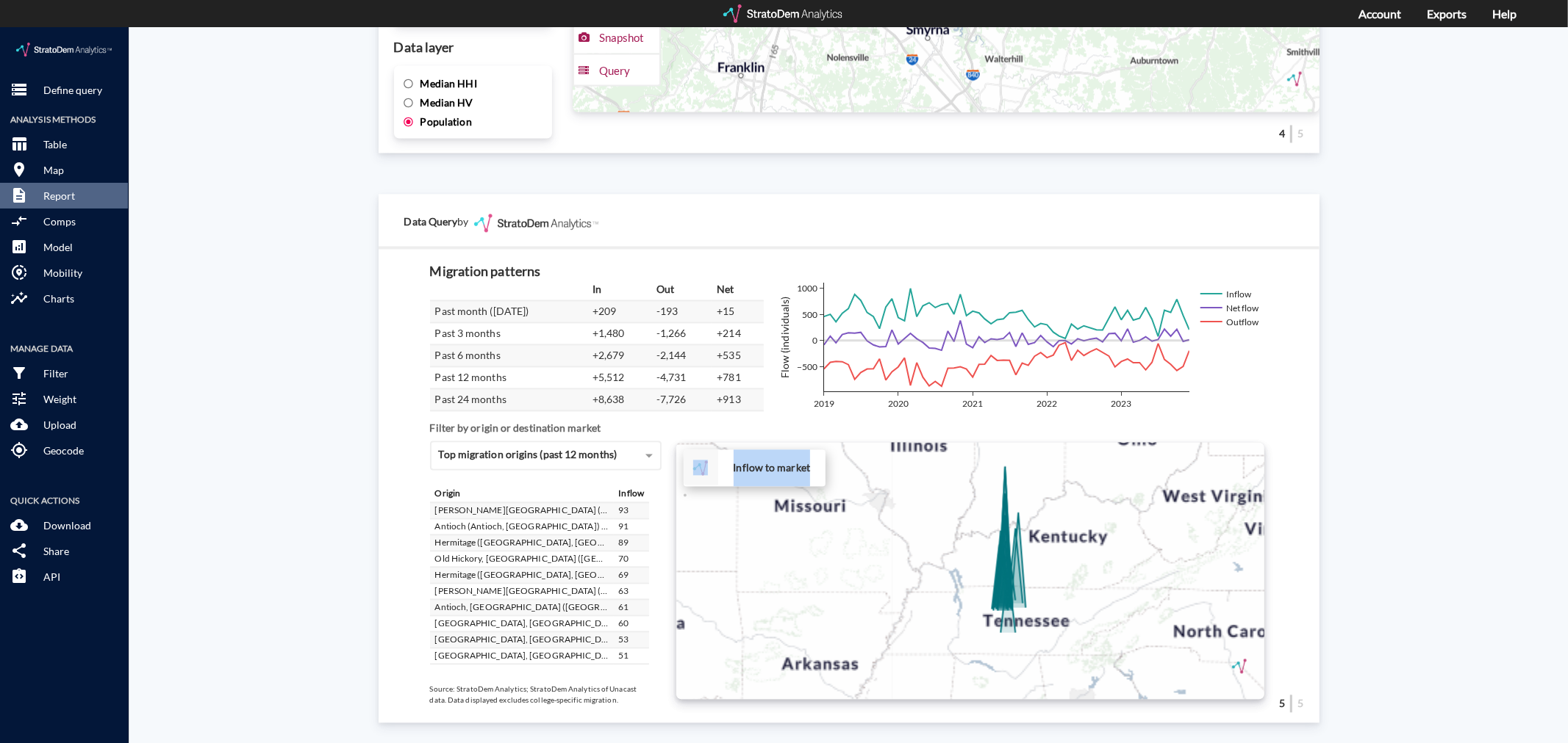
click div "+ − Inflow to market CUSTOMIZE DATA Draw a polygon Draw a rectangle Draw a mark…"
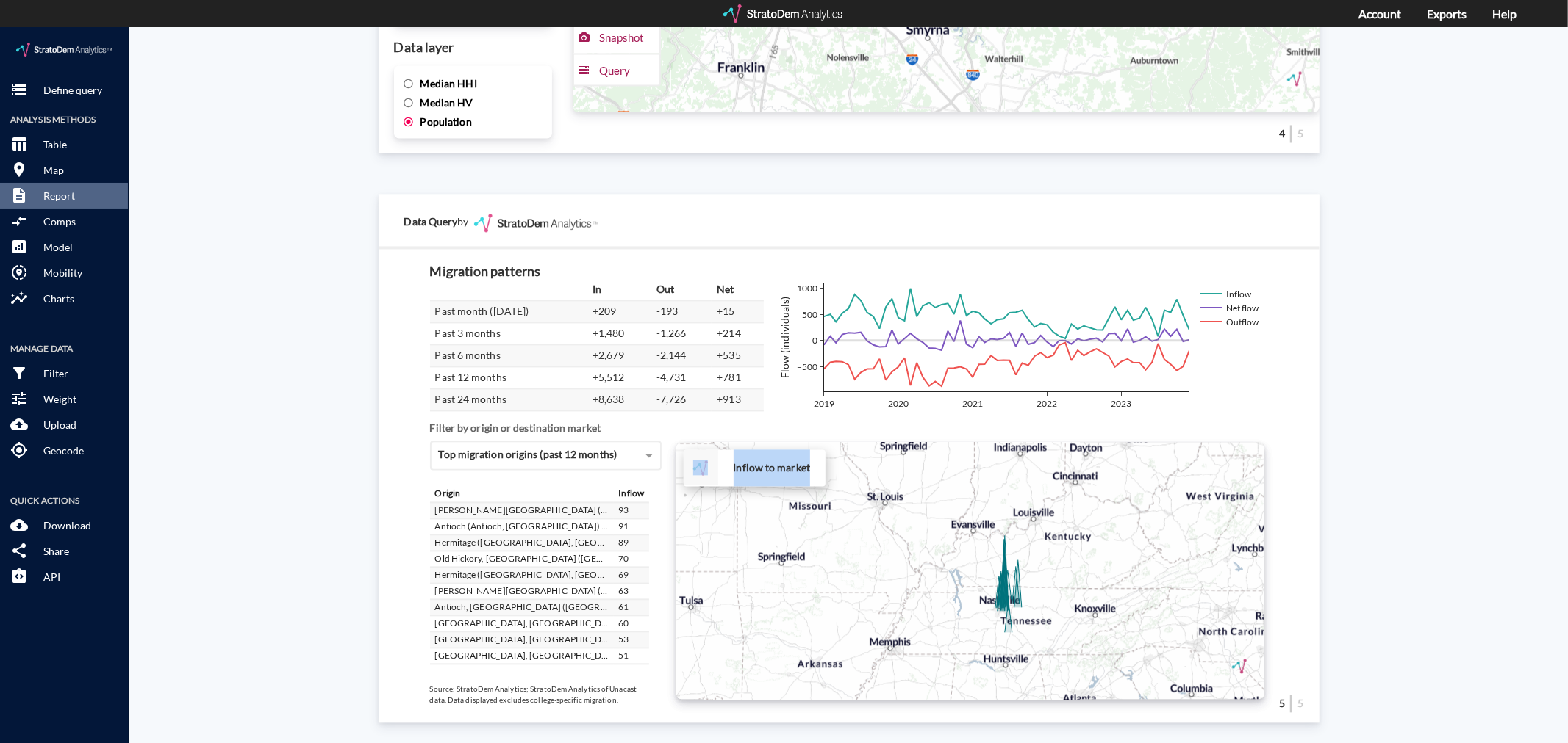
click div "+ − Inflow to market CUSTOMIZE DATA Draw a polygon Draw a rectangle Draw a mark…"
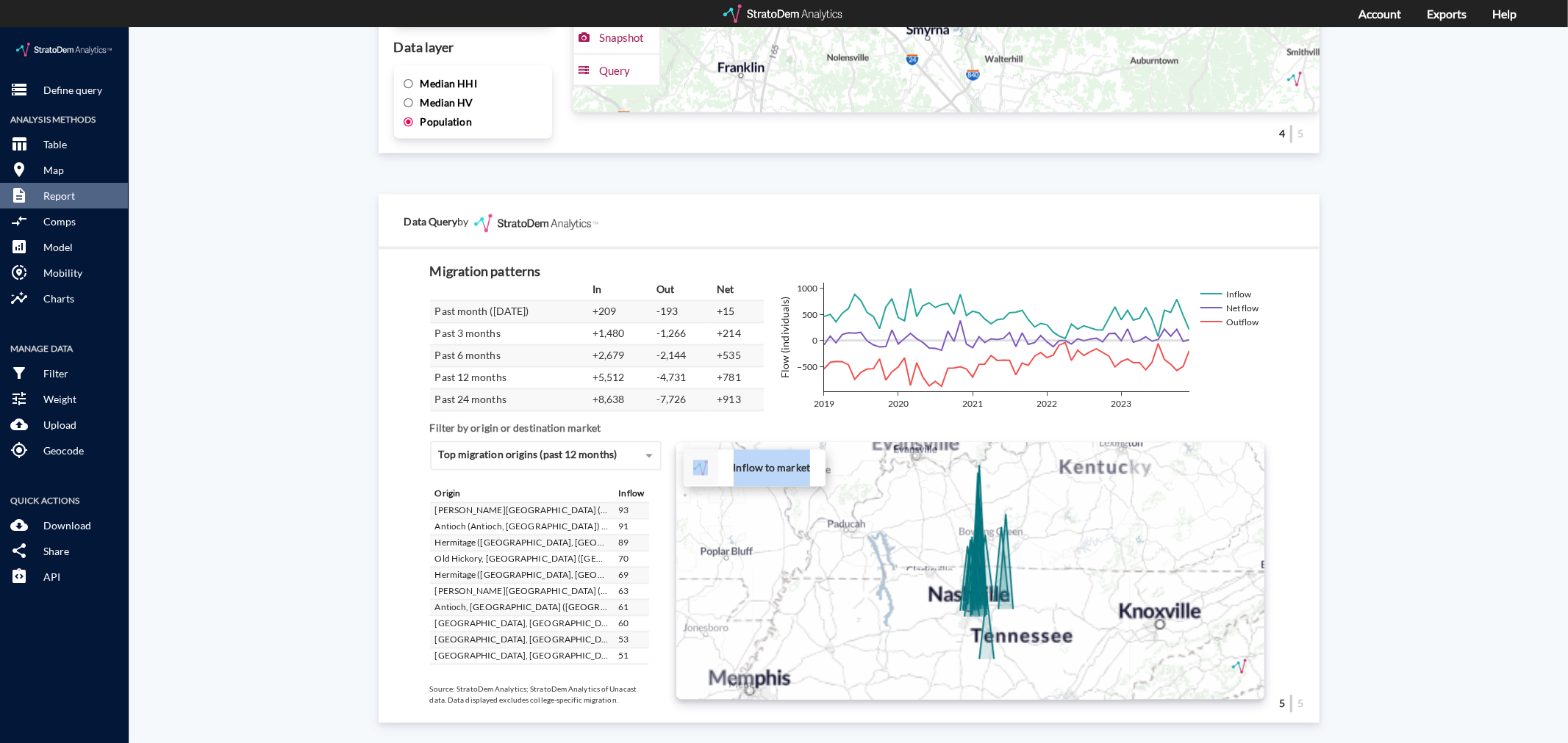
click div "+ − Inflow to market CUSTOMIZE DATA Draw a polygon Draw a rectangle Draw a mark…"
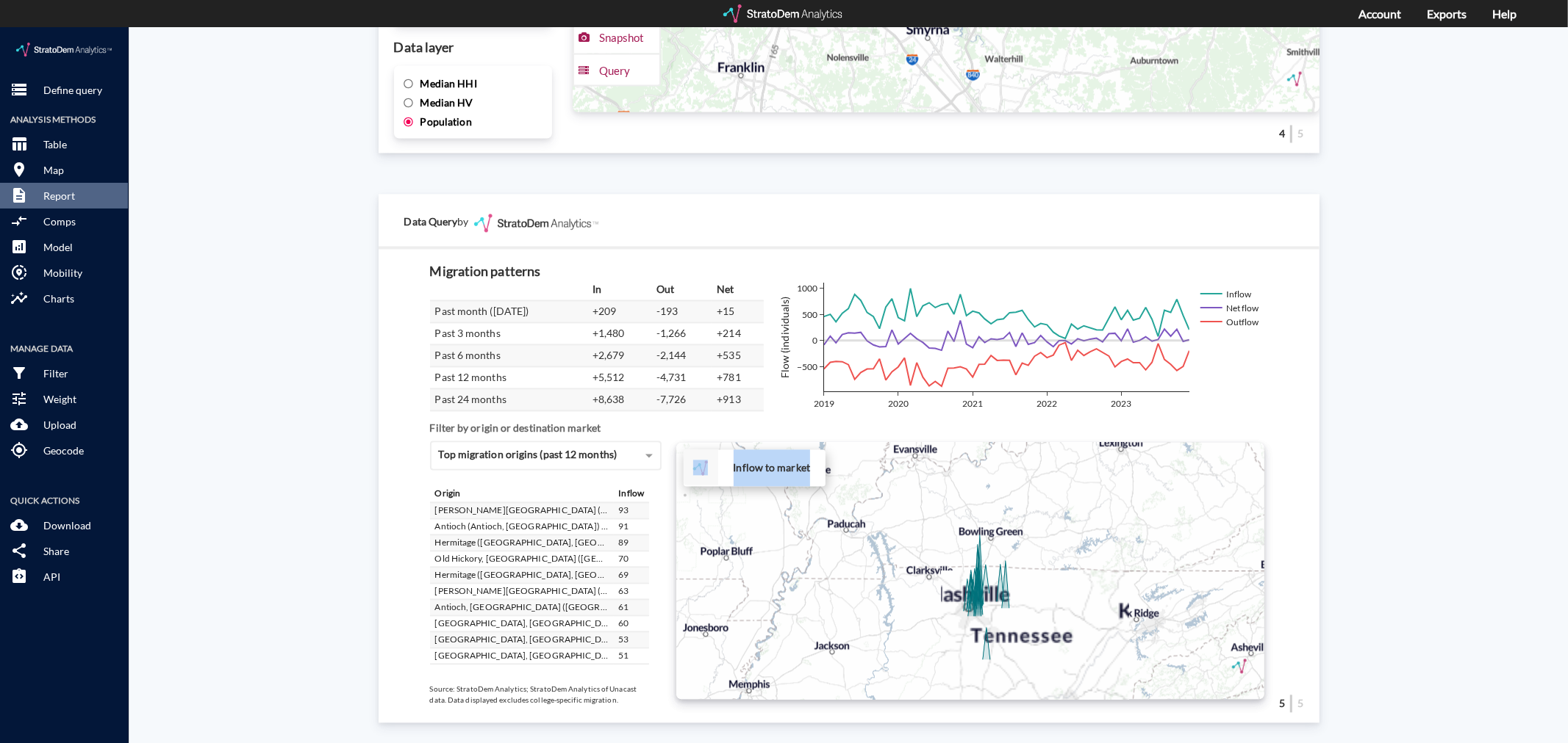
click div "+ − Inflow to market CUSTOMIZE DATA Draw a polygon Draw a rectangle Draw a mark…"
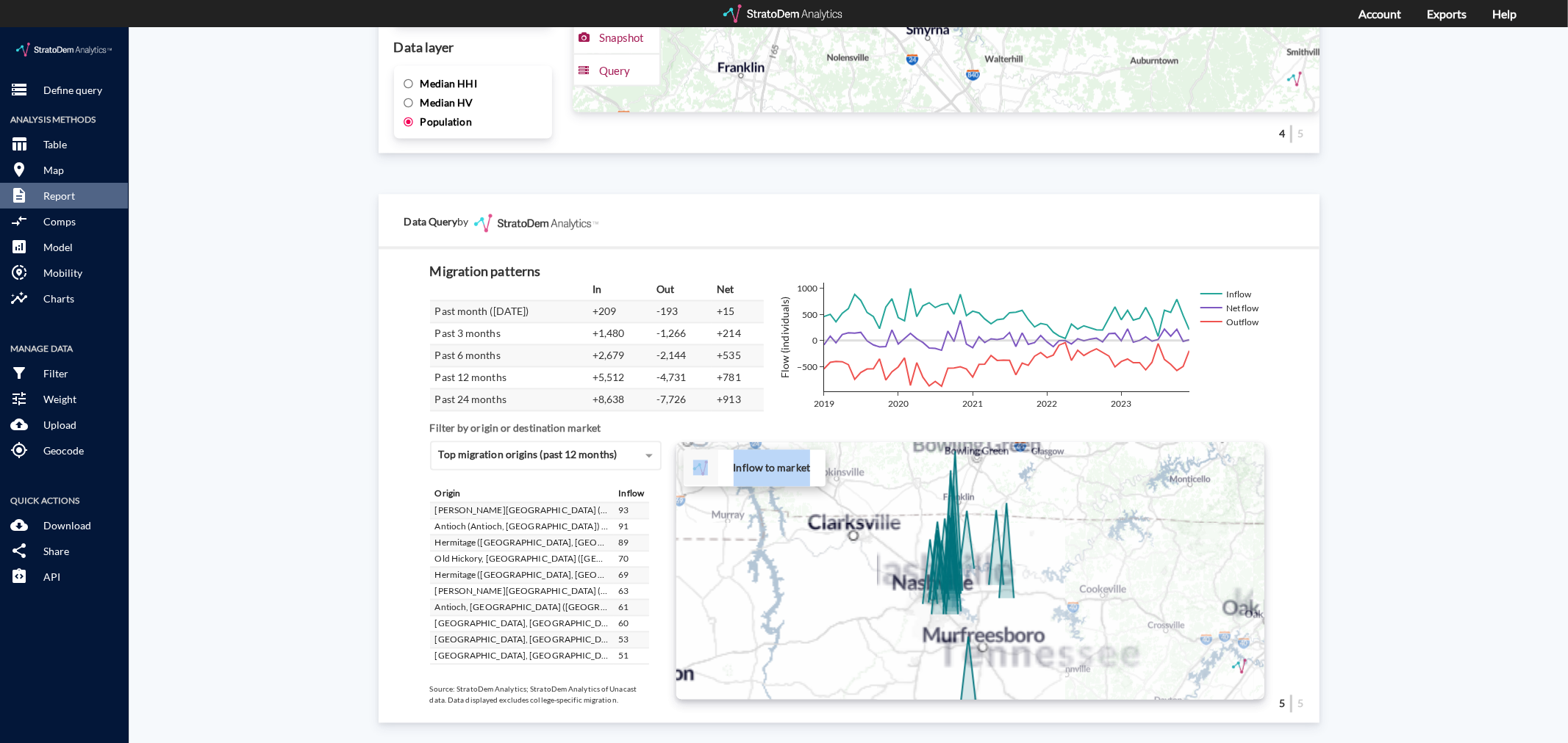
click div "+ − Inflow to market CUSTOMIZE DATA Draw a polygon Draw a rectangle Draw a mark…"
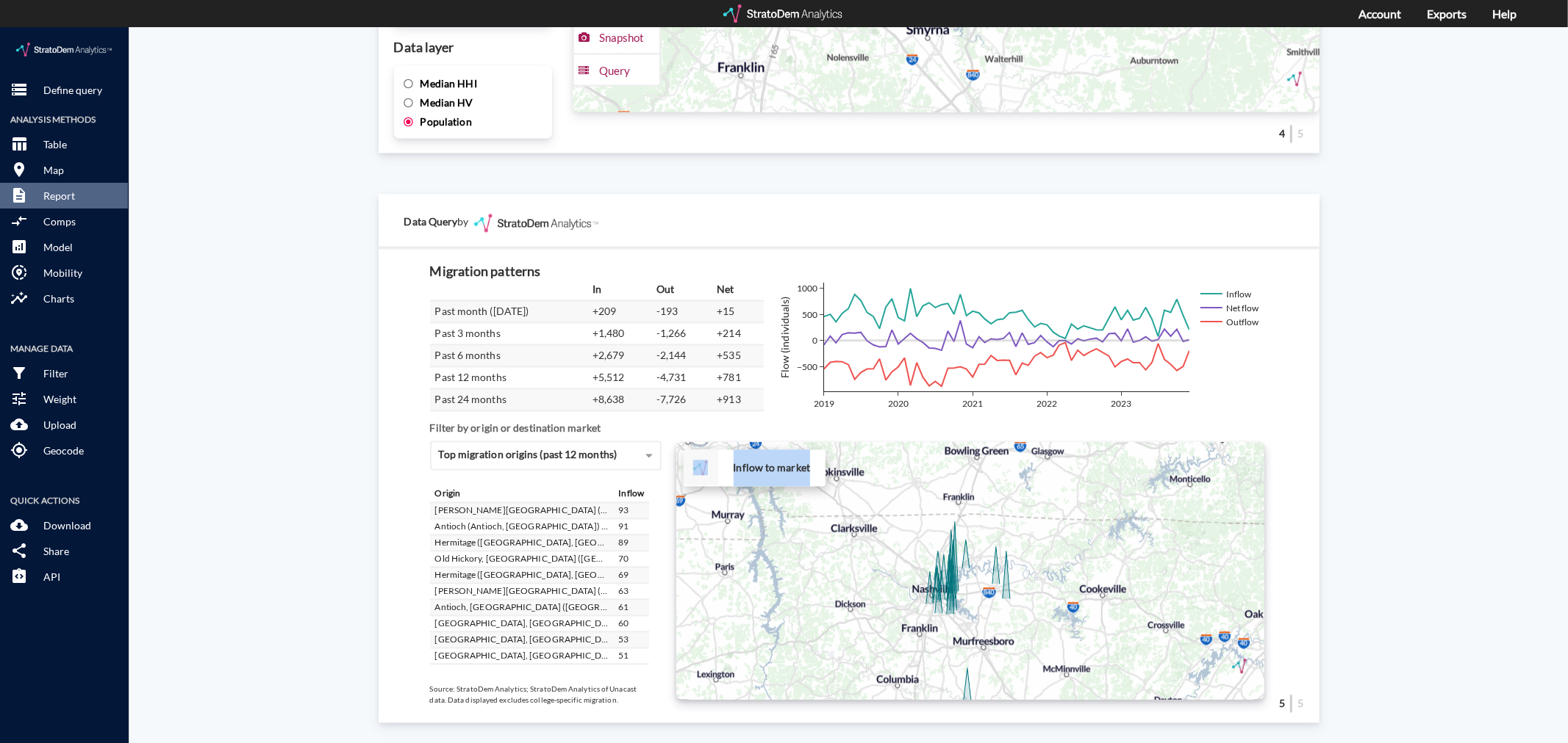
click div "+ − Inflow to market CUSTOMIZE DATA Draw a polygon Draw a rectangle Draw a mark…"
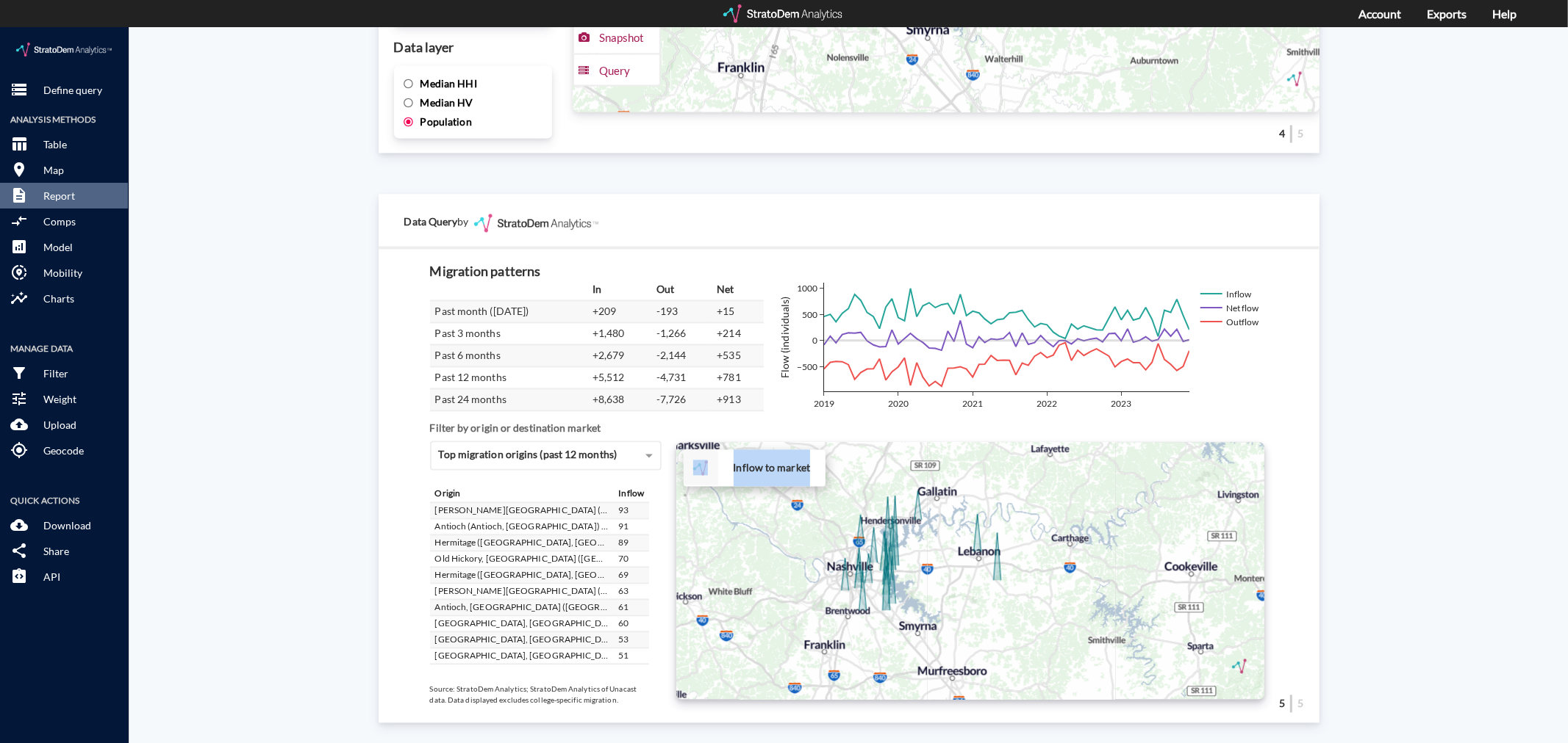
drag, startPoint x: 950, startPoint y: 536, endPoint x: 902, endPoint y: 526, distance: 49.0
click div "+ − Inflow to market CUSTOMIZE DATA Draw a polygon Draw a rectangle Draw a mark…"
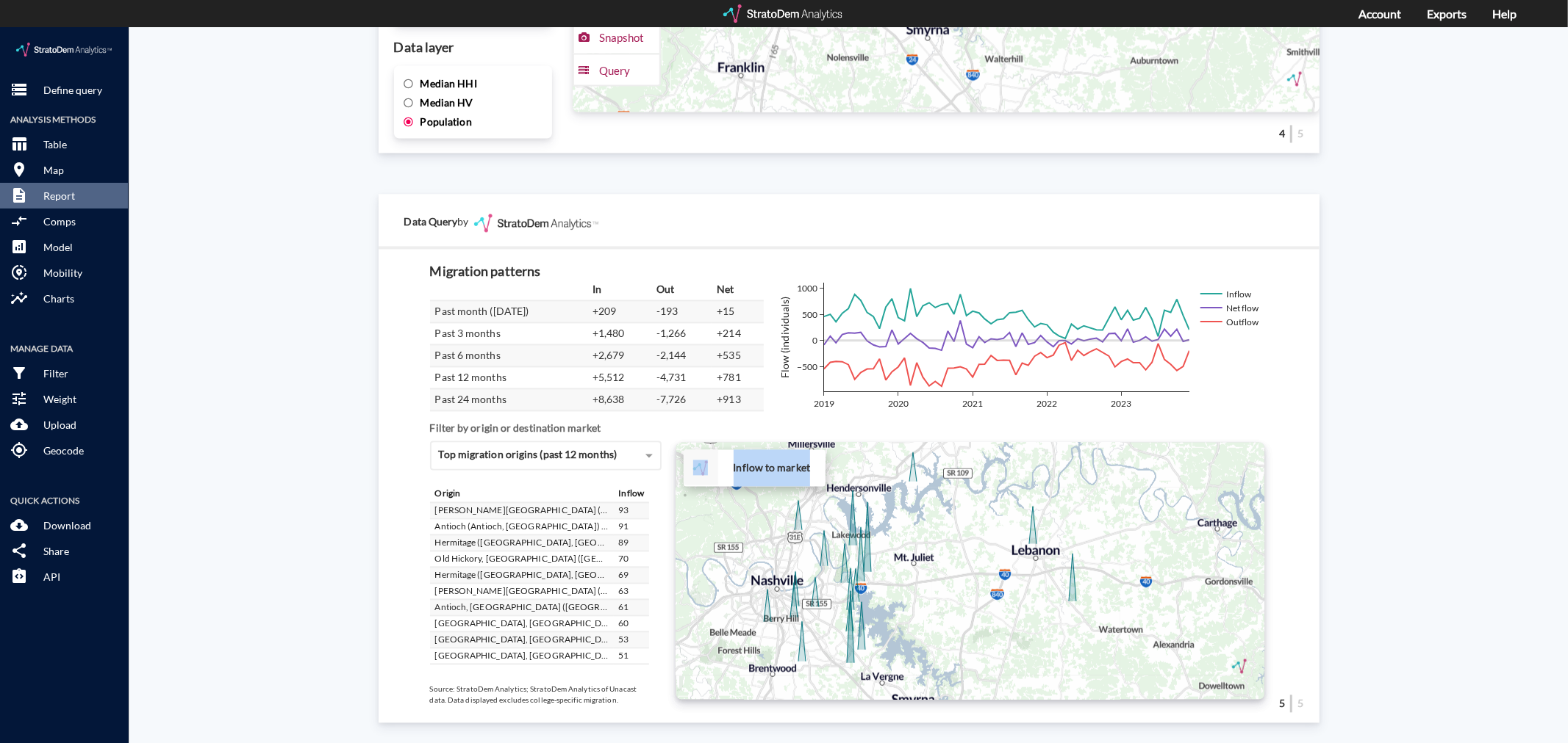
drag, startPoint x: 924, startPoint y: 549, endPoint x: 946, endPoint y: 570, distance: 30.4
click div "+ − Inflow to market CUSTOMIZE DATA Draw a polygon Draw a rectangle Draw a mark…"
click div "Site report Generate a site report for a given location, (optionally) benchmark…"
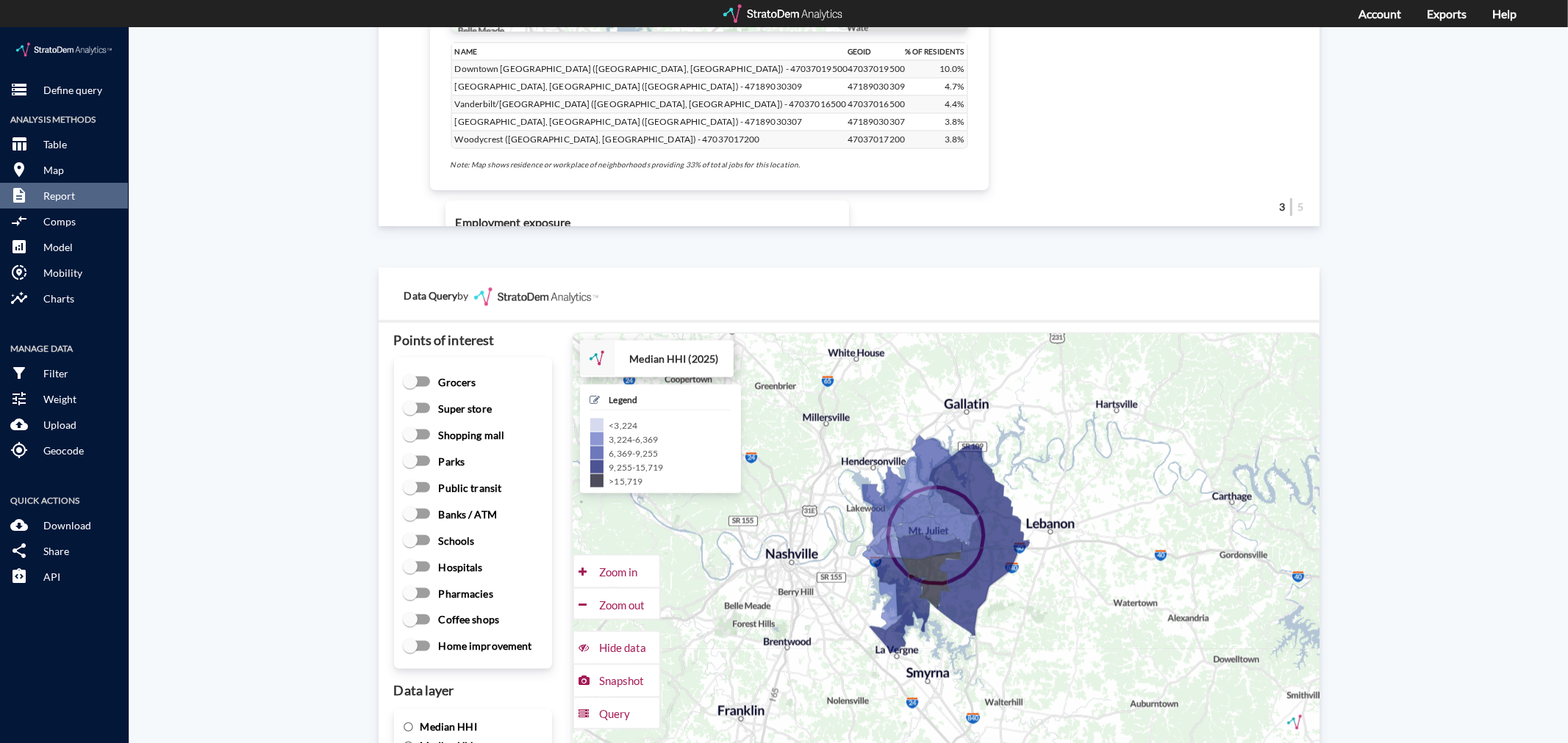
scroll to position [1836, 0]
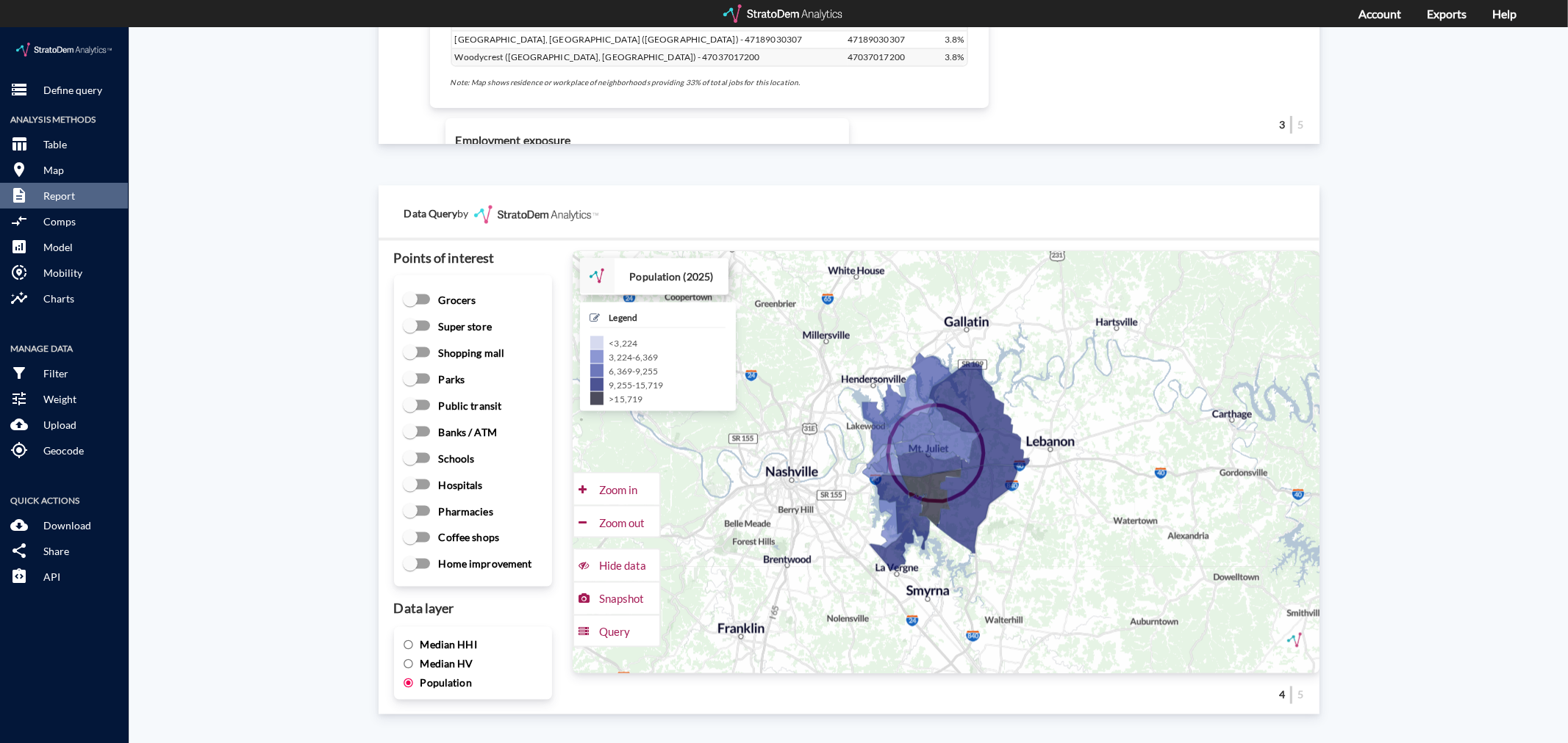
click span "Median HHI"
click input "Median HHI"
radio input "true"
radio input "false"
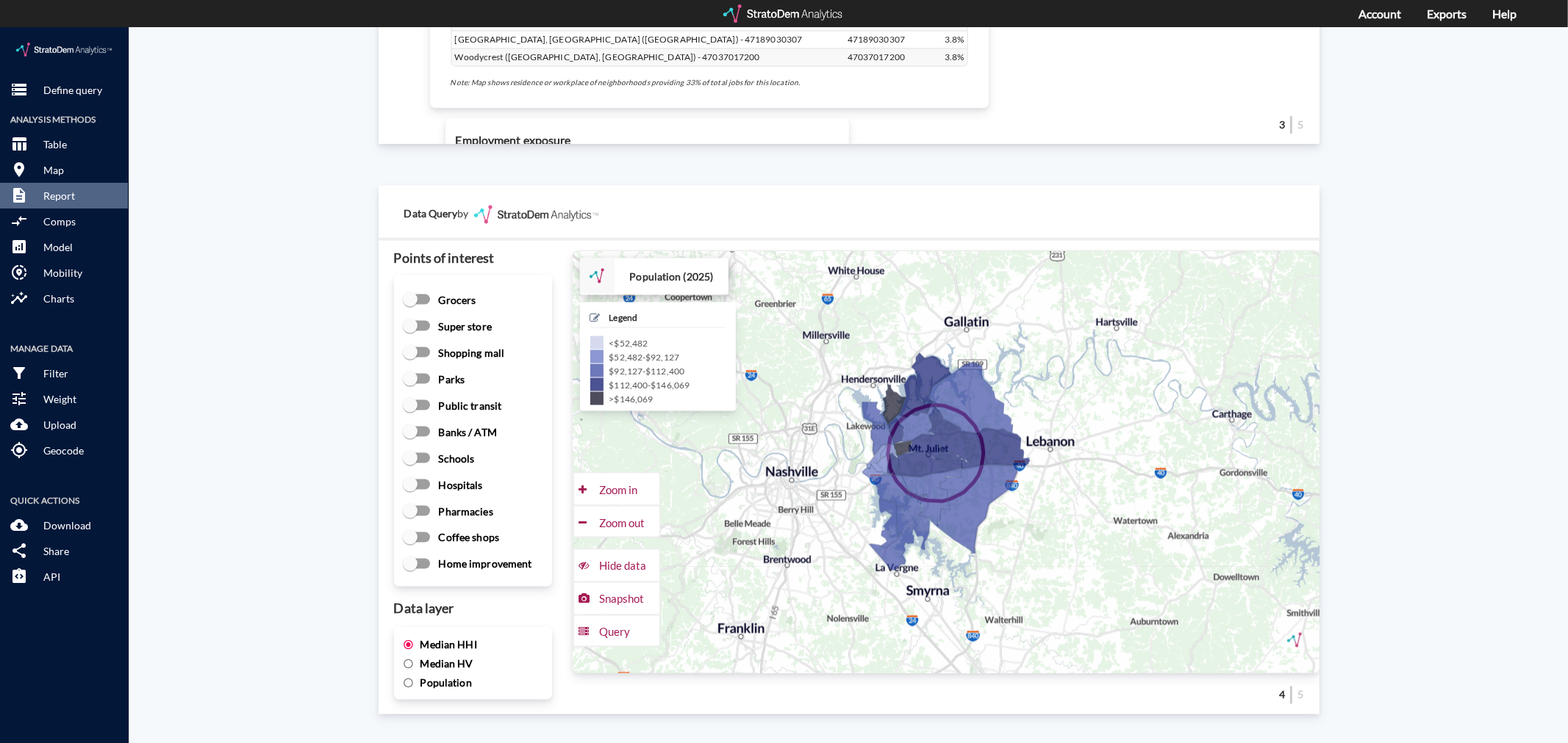
click div "Data Query by Points of interest Grocers Super store Shopping mall Parks Public…"
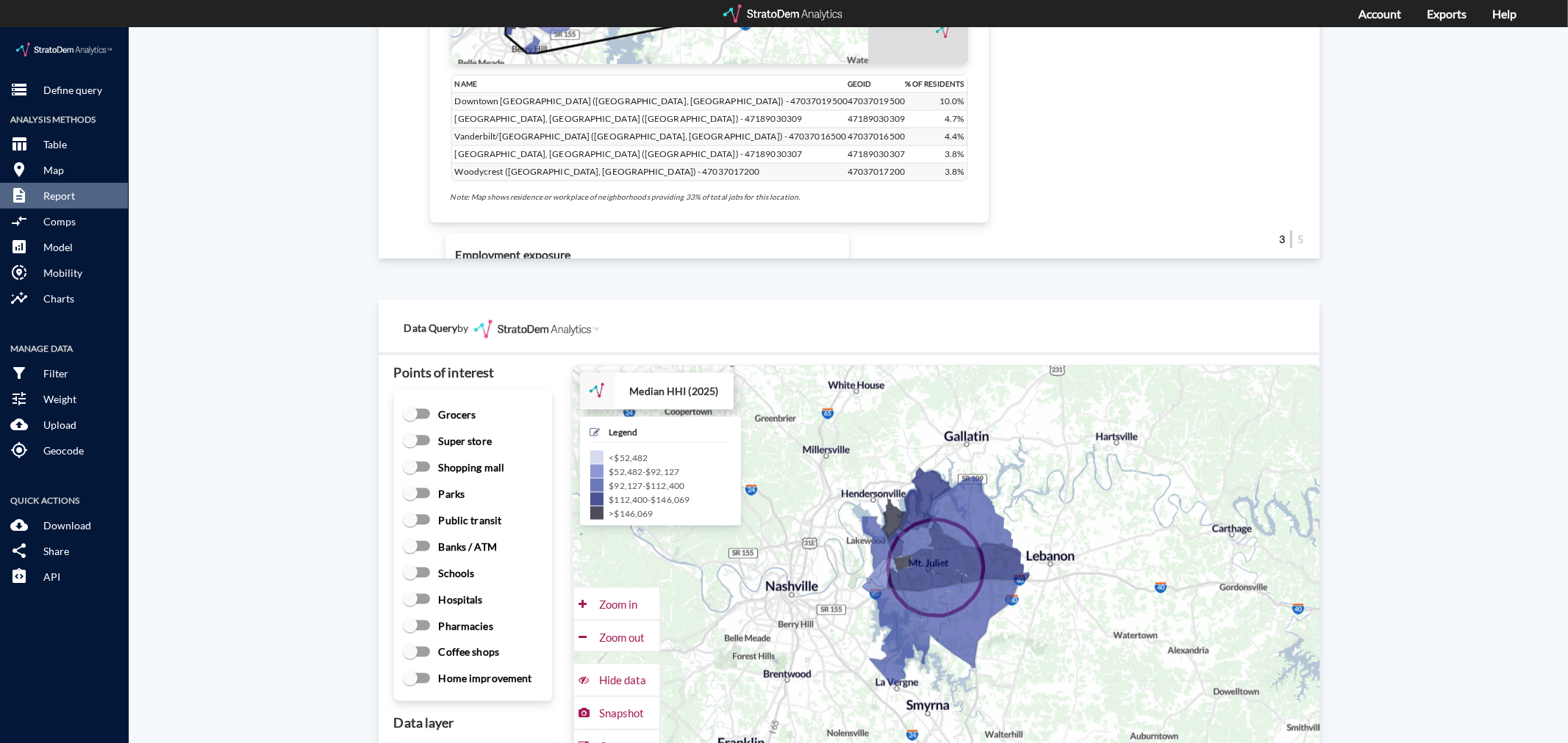
scroll to position [1917, 0]
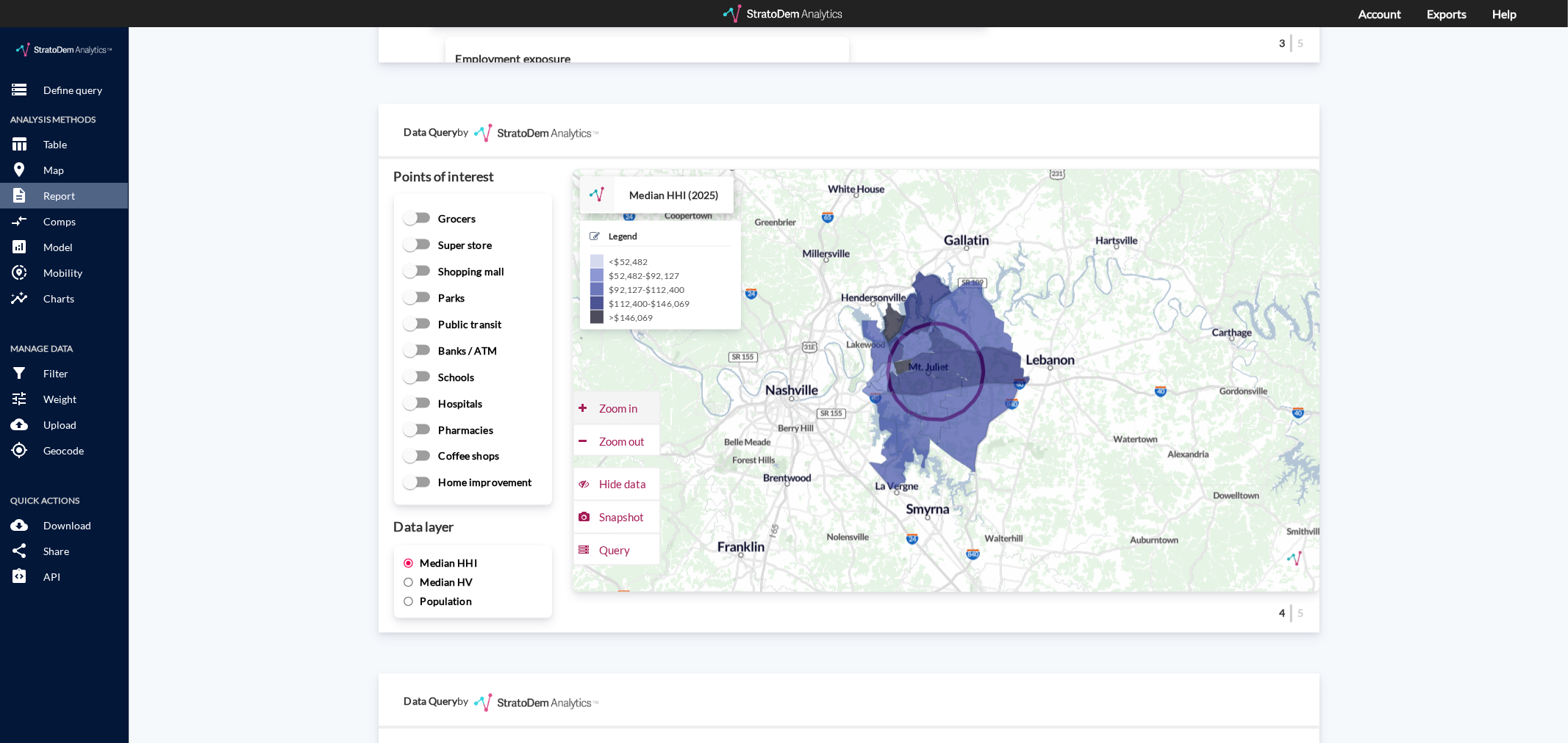
click div "Zoom in"
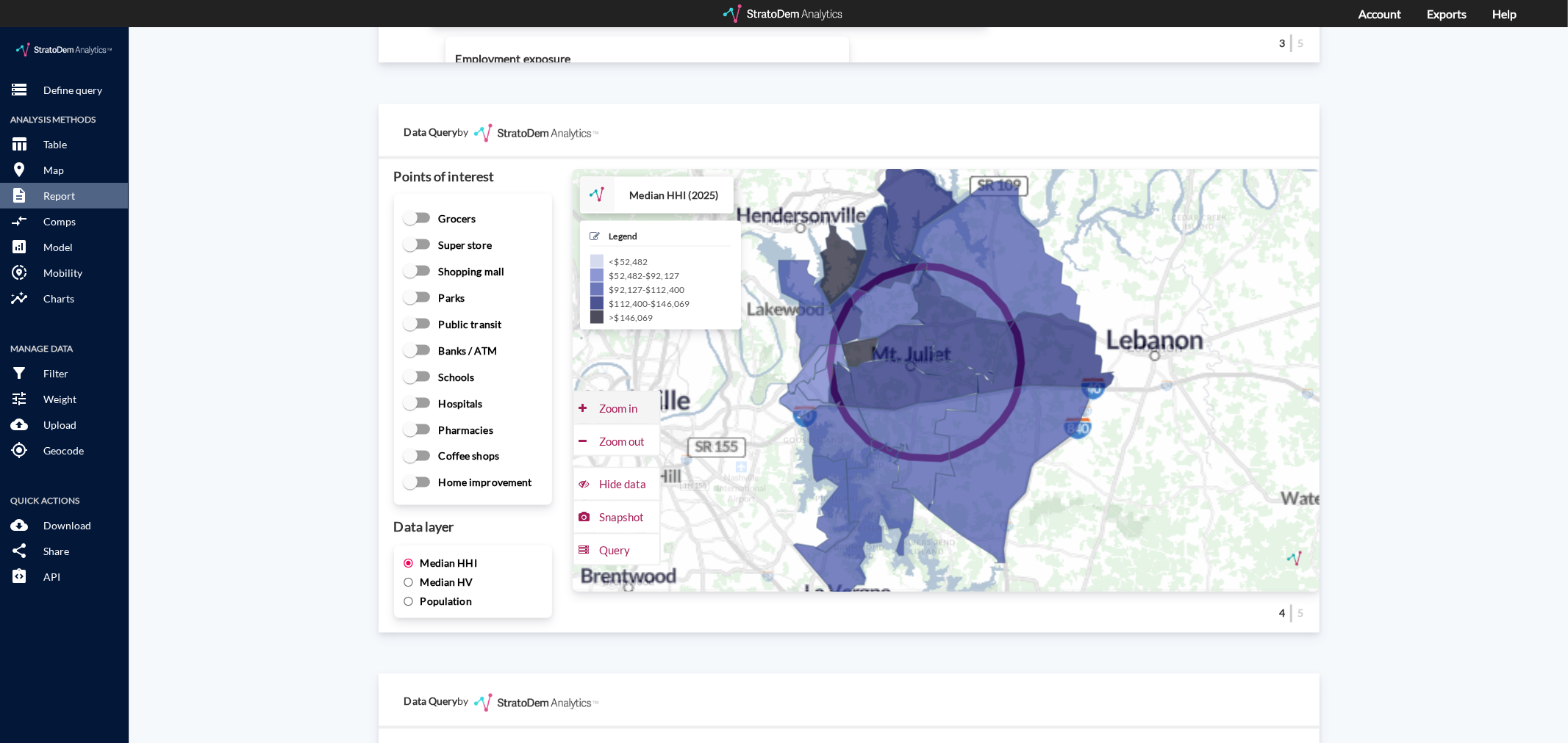
click div "Zoom in"
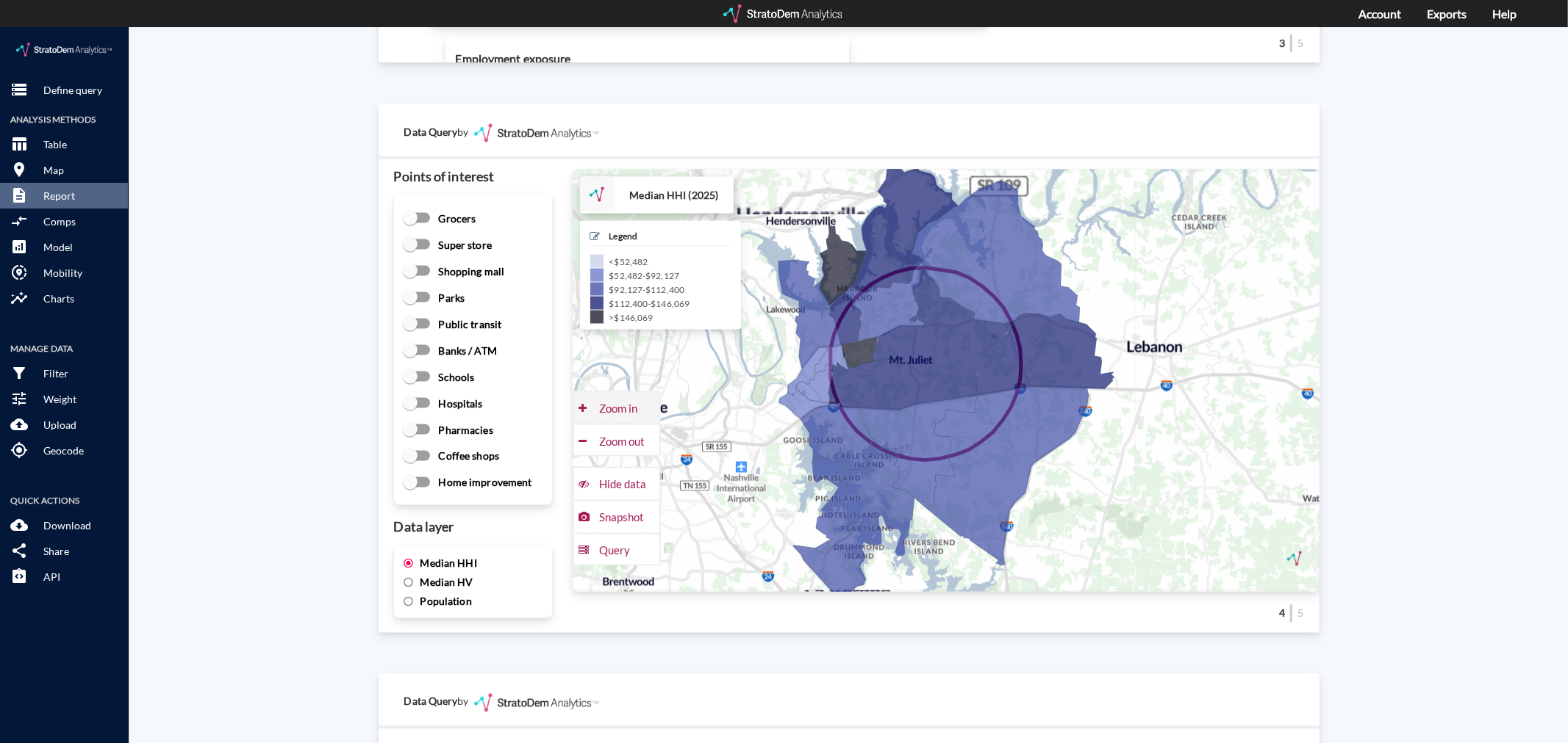
click div "Zoom in"
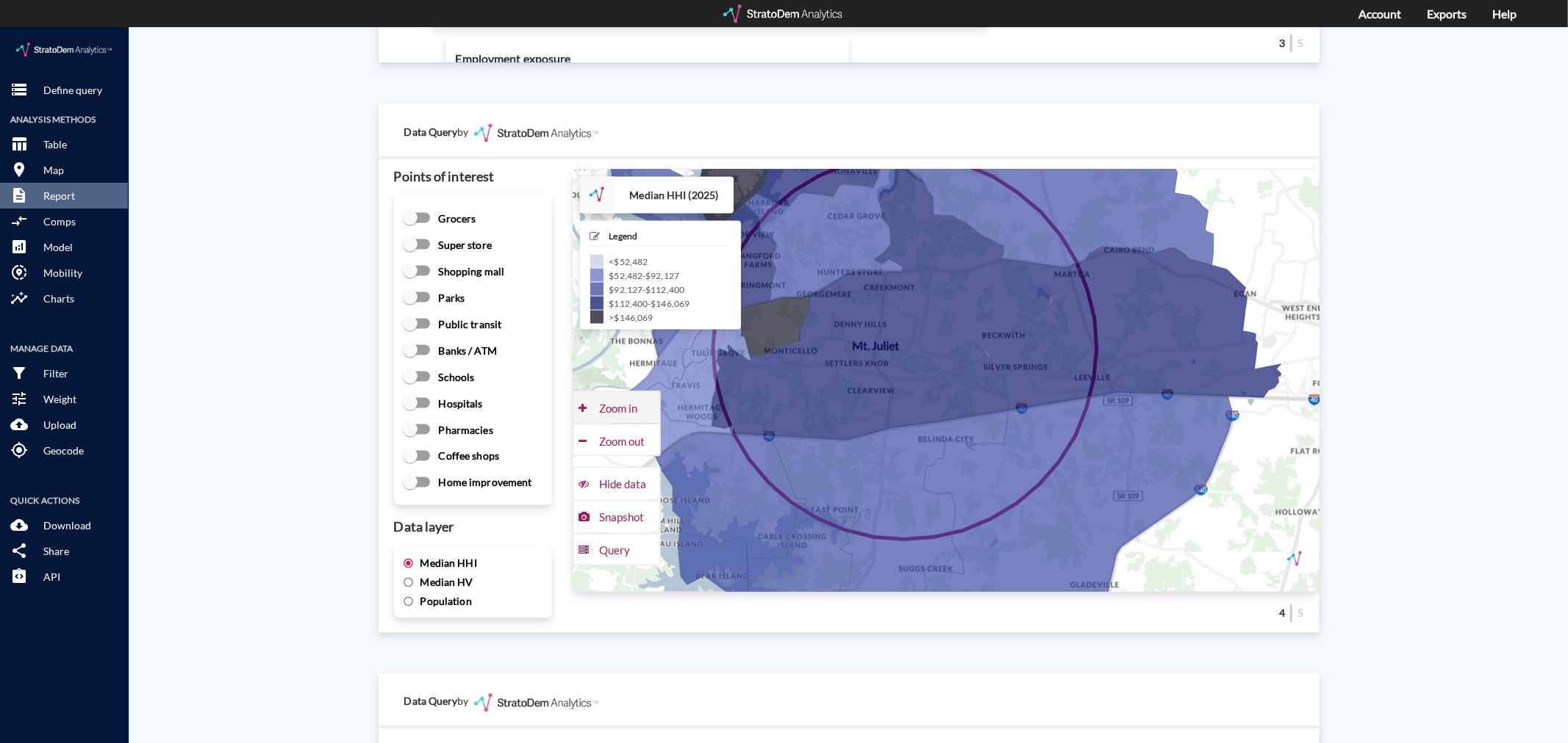
click div "Zoom in"
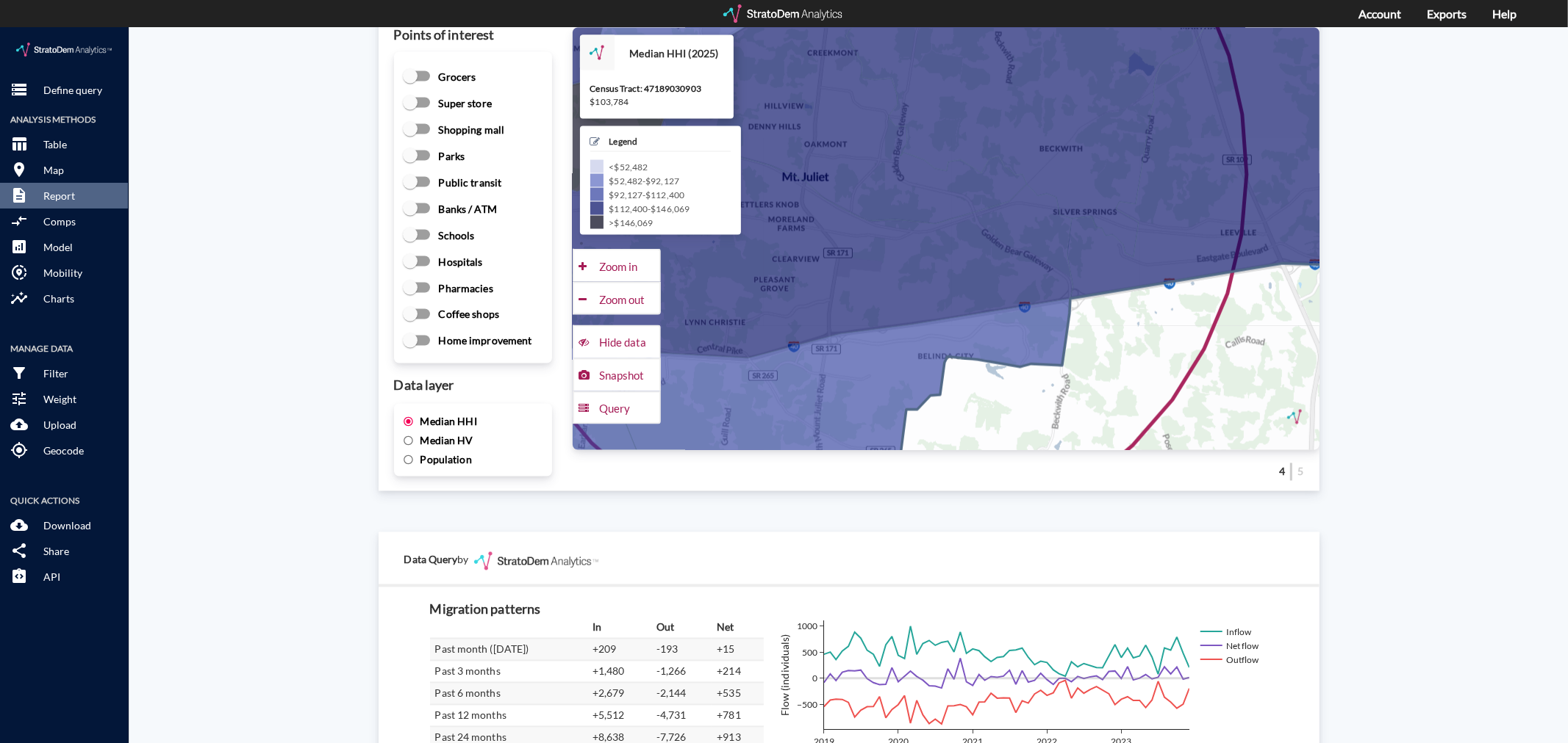
scroll to position [2080, 0]
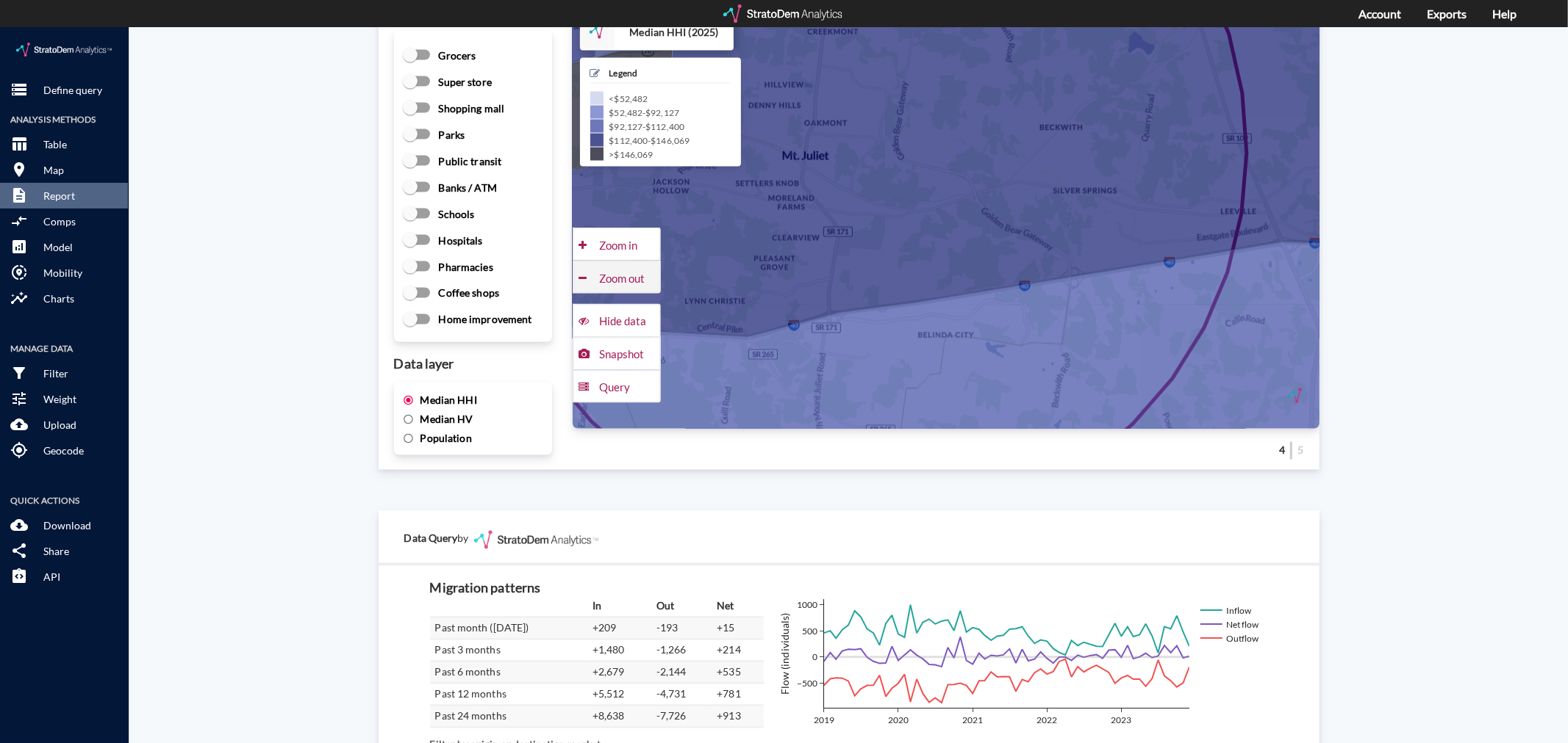
click div "Zoom out"
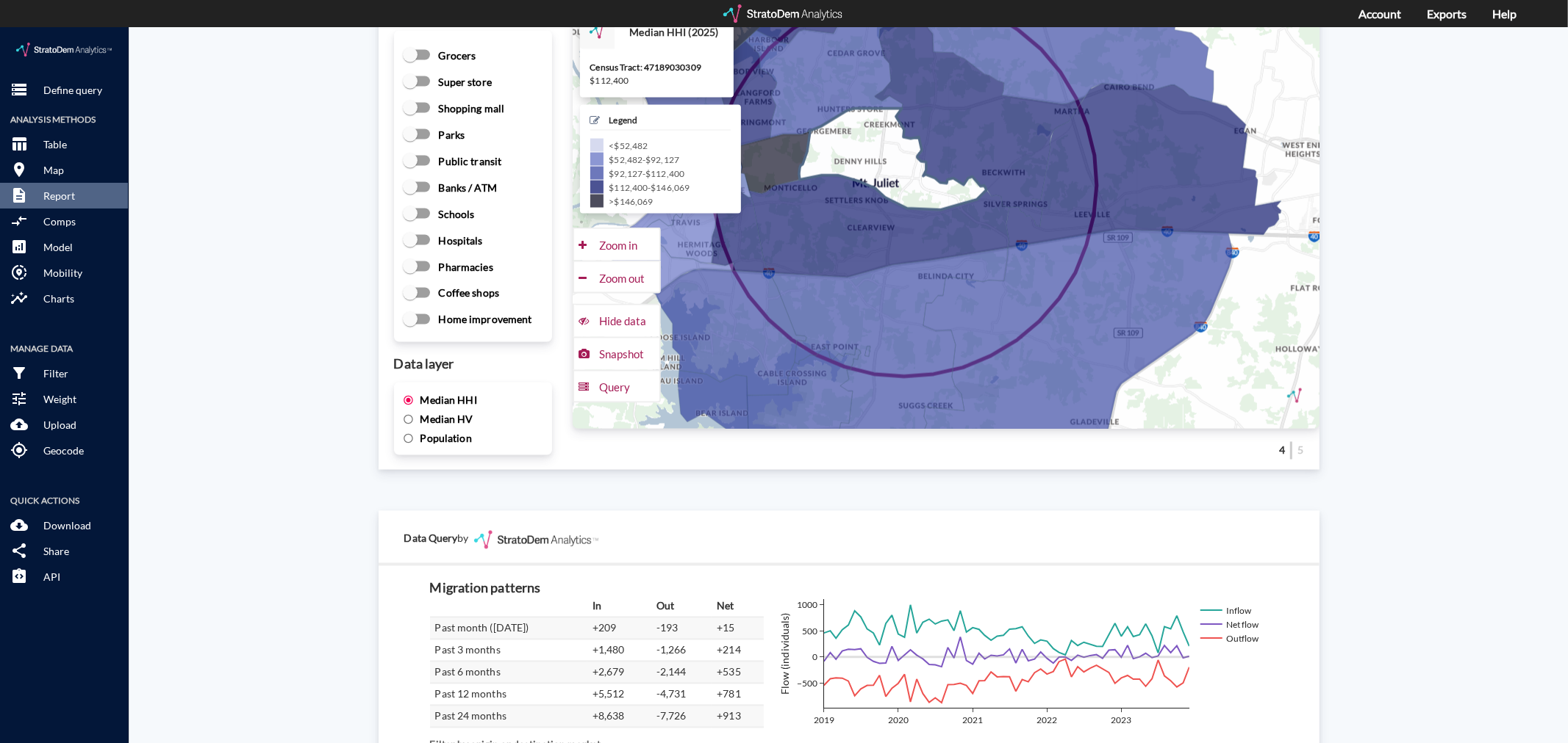
click icon
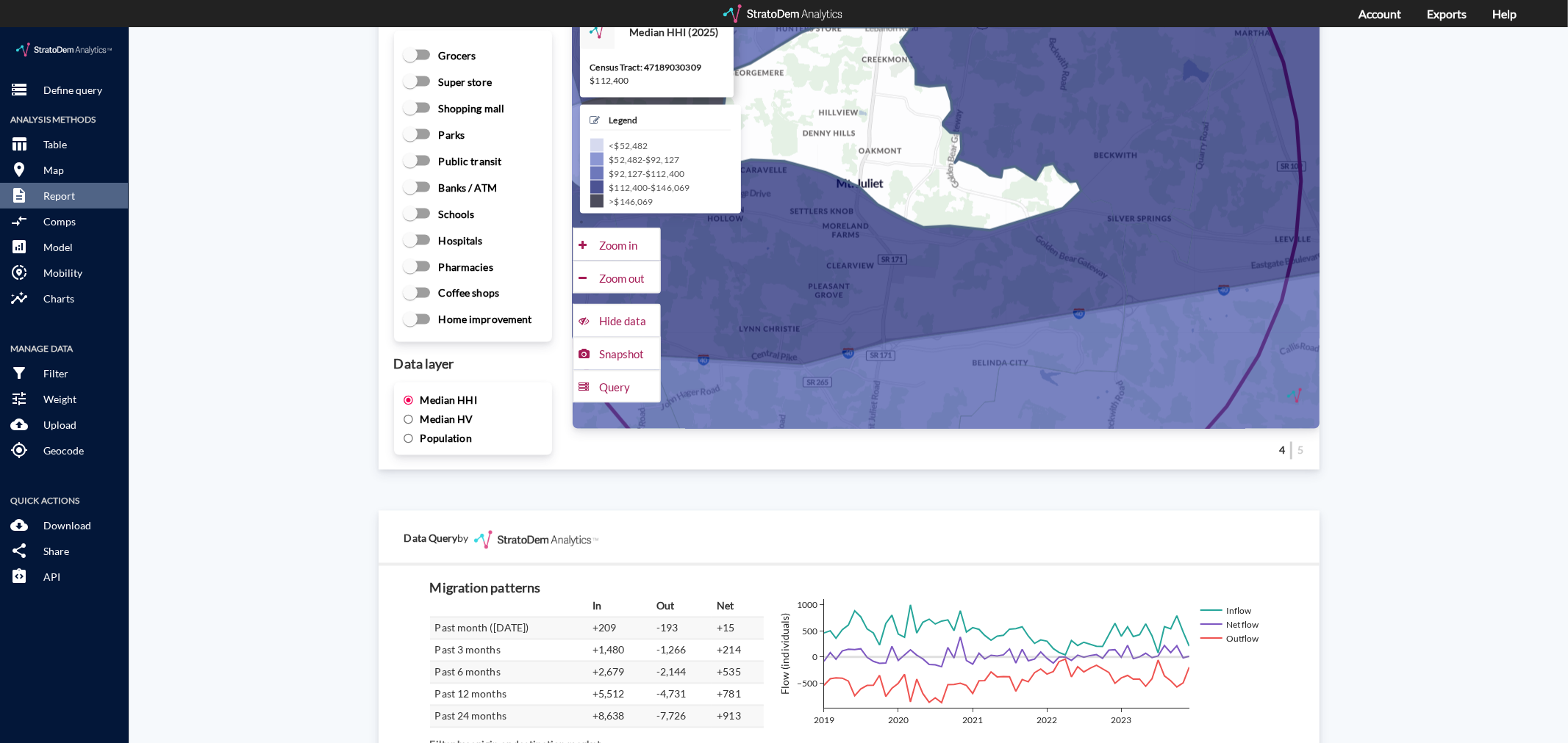
click icon
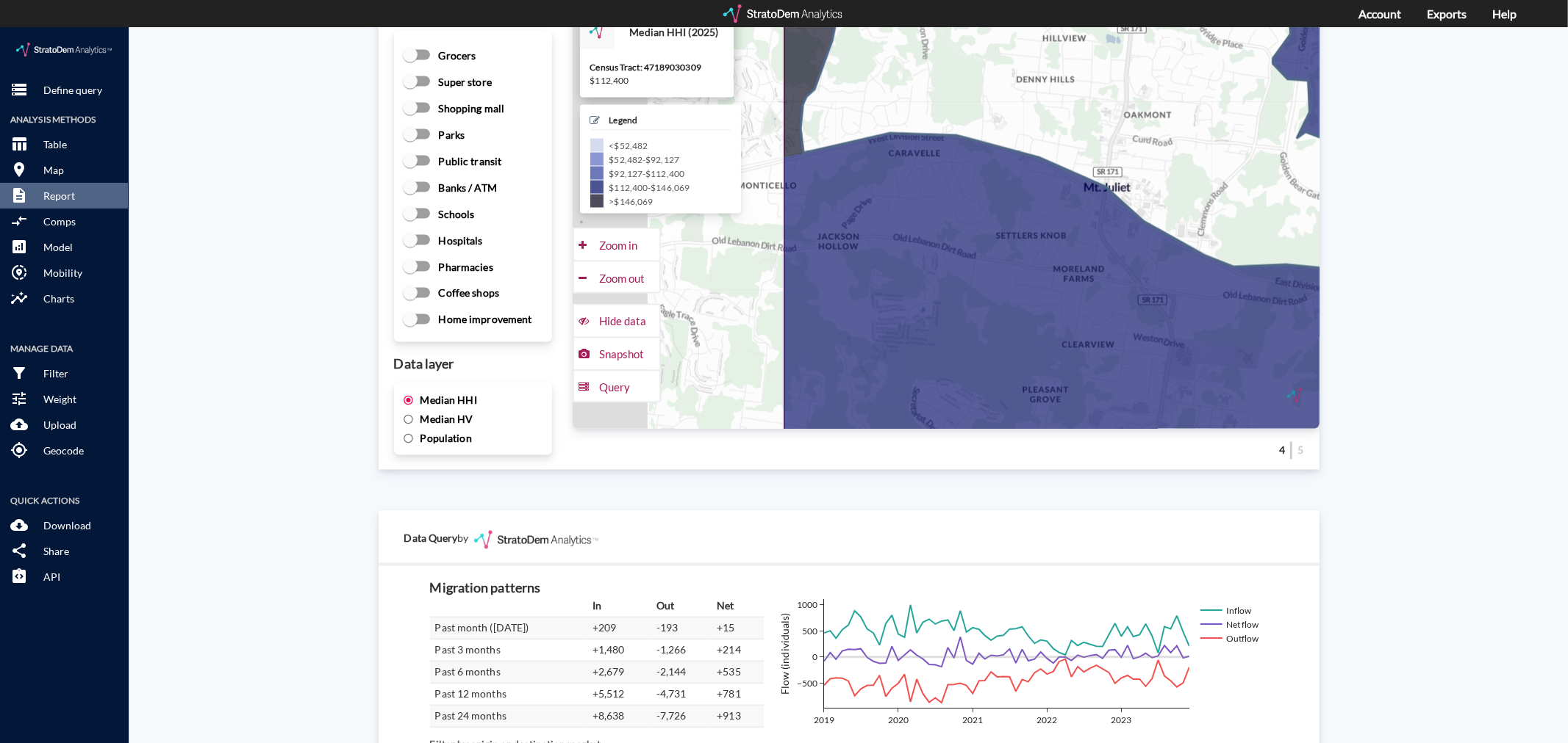
drag, startPoint x: 899, startPoint y: 113, endPoint x: 1185, endPoint y: 113, distance: 286.0
click icon
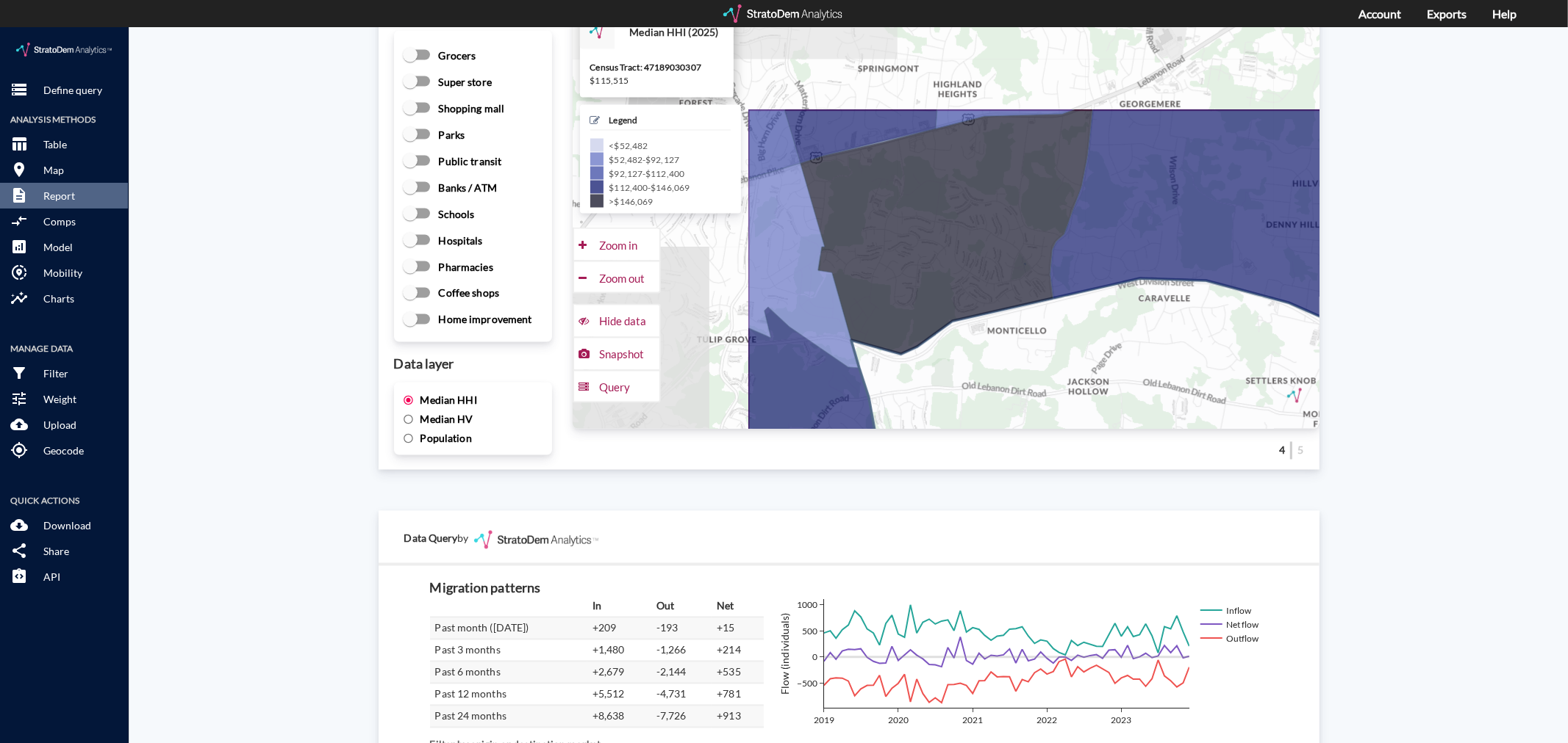
drag, startPoint x: 889, startPoint y: 241, endPoint x: 1170, endPoint y: 357, distance: 304.0
click icon
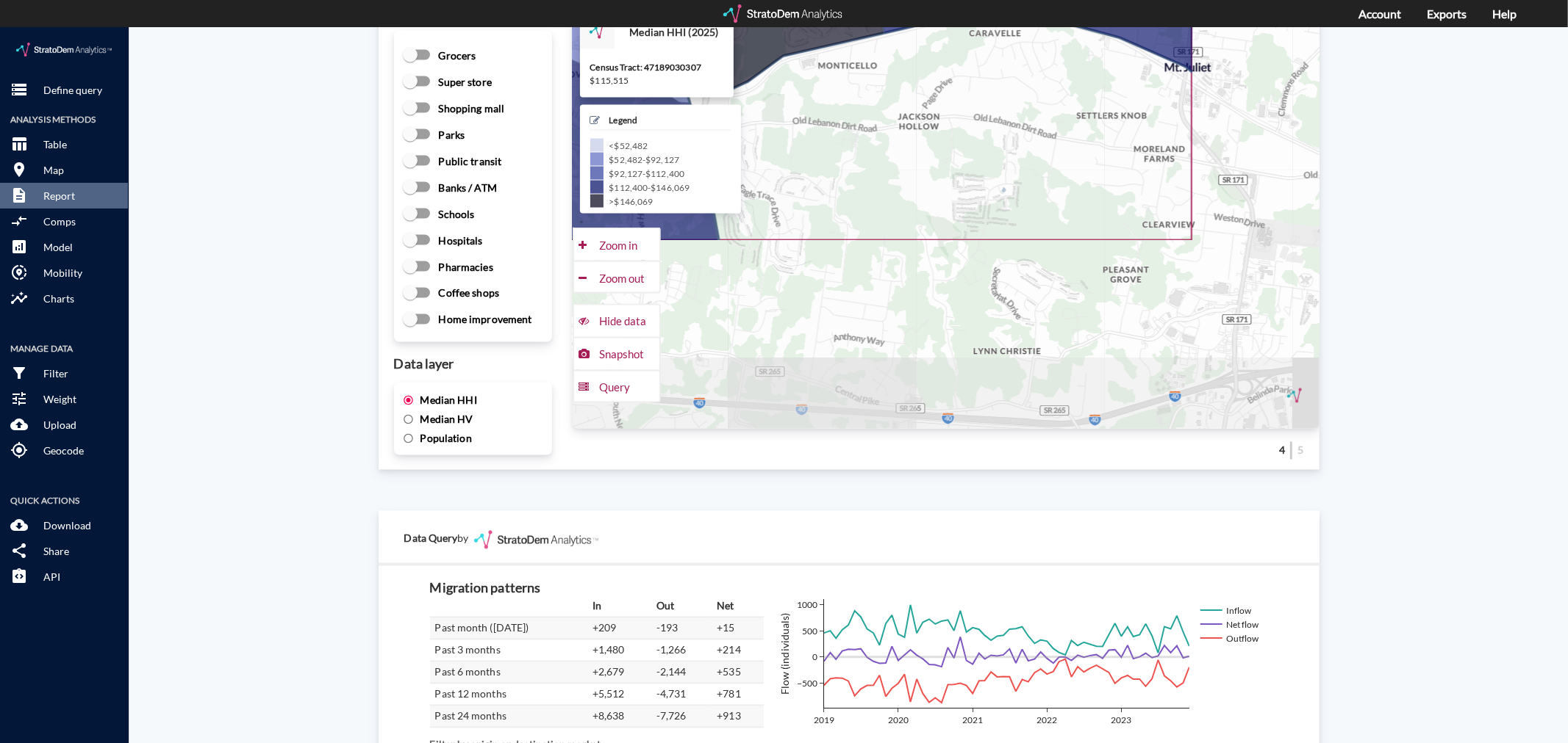
drag, startPoint x: 1127, startPoint y: 268, endPoint x: 923, endPoint y: 38, distance: 307.4
click icon
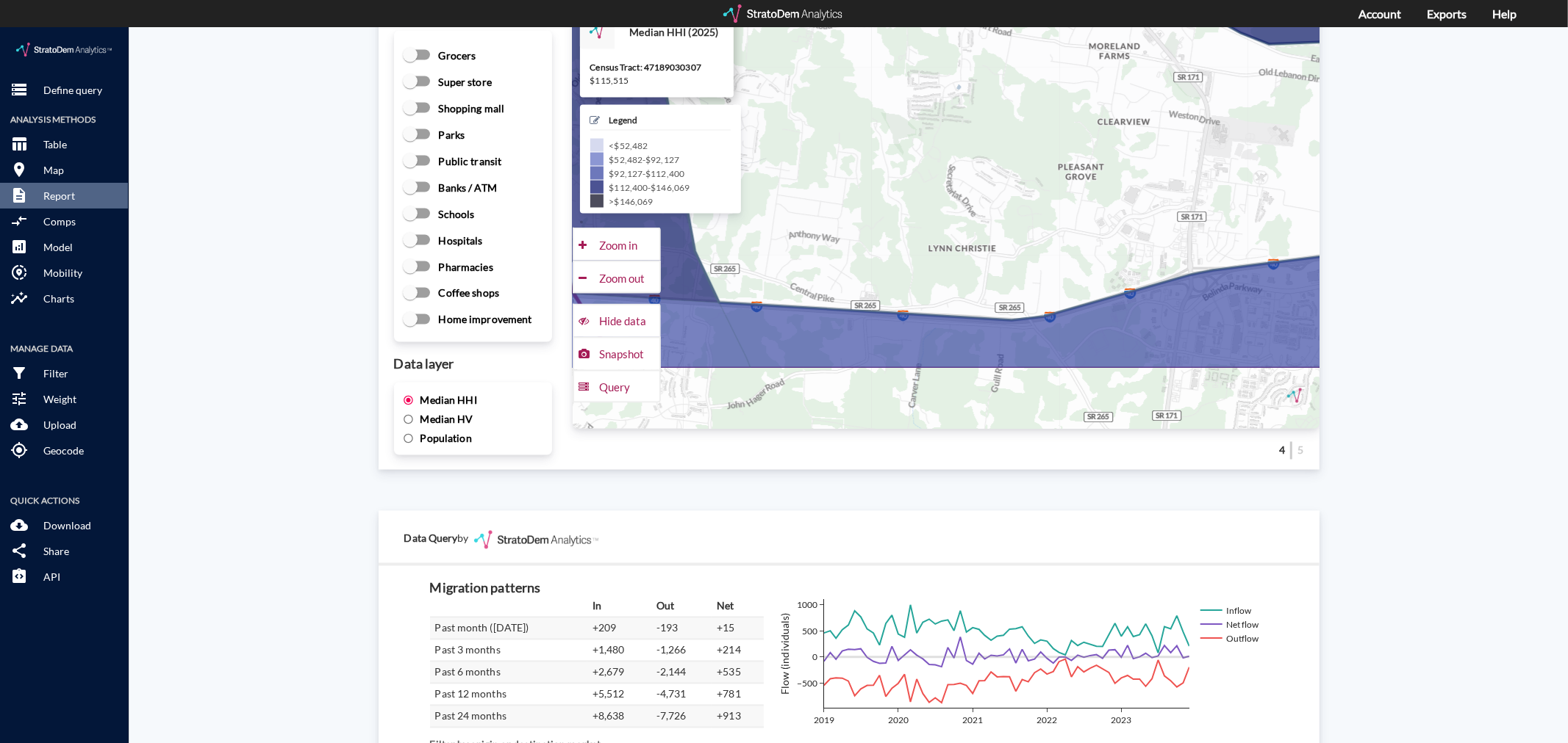
drag, startPoint x: 1049, startPoint y: 205, endPoint x: 1001, endPoint y: 96, distance: 119.1
click icon
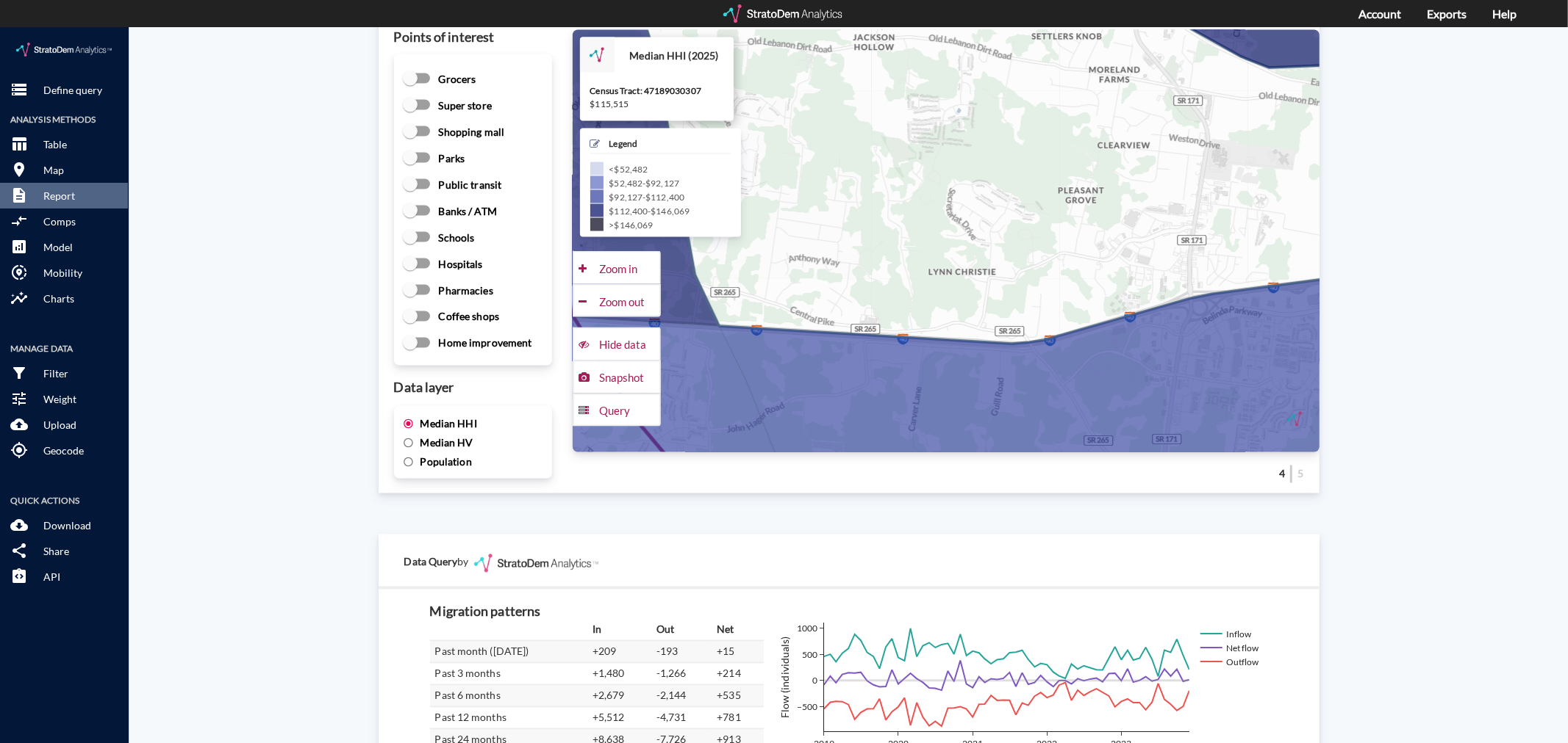
scroll to position [1999, 0]
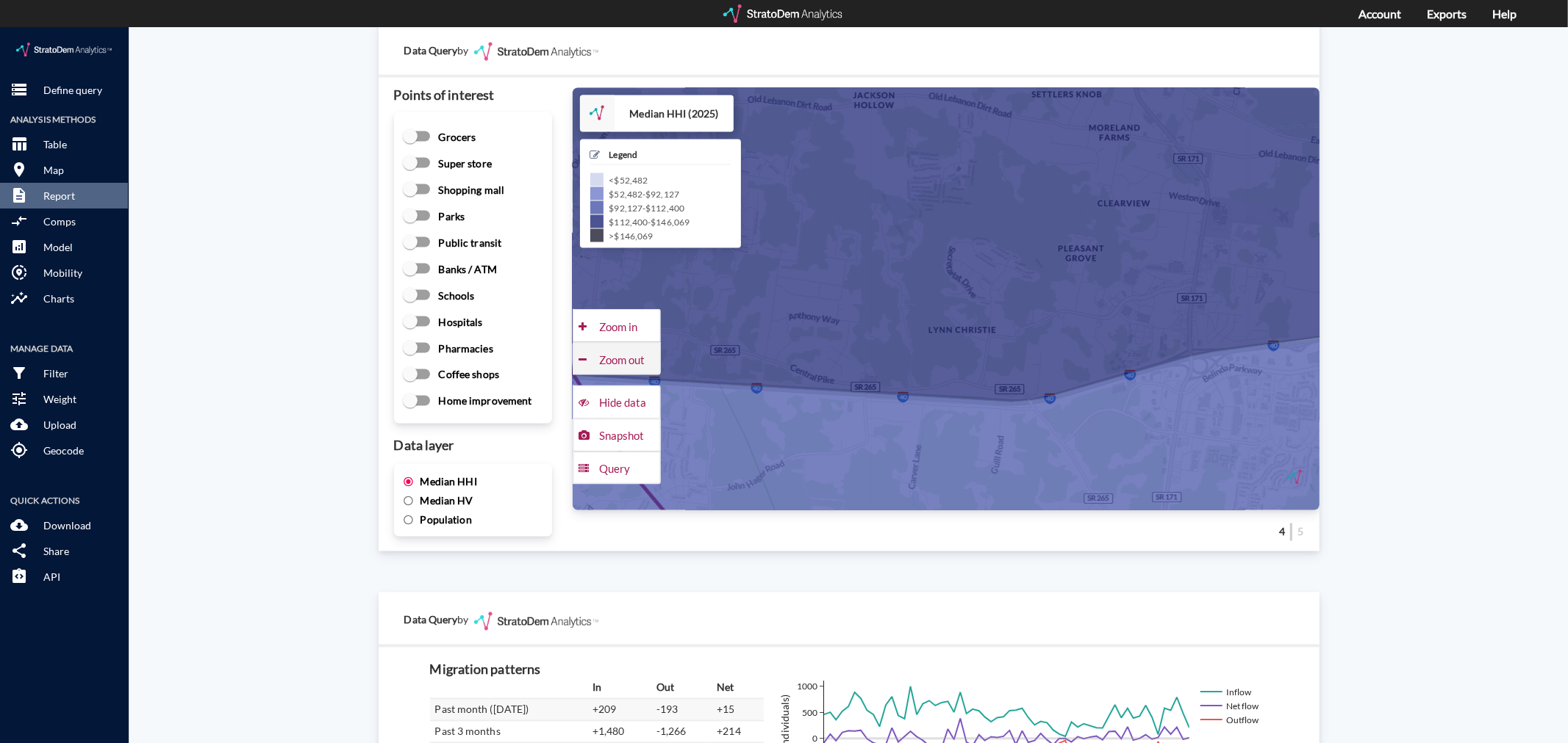
click div "Zoom out"
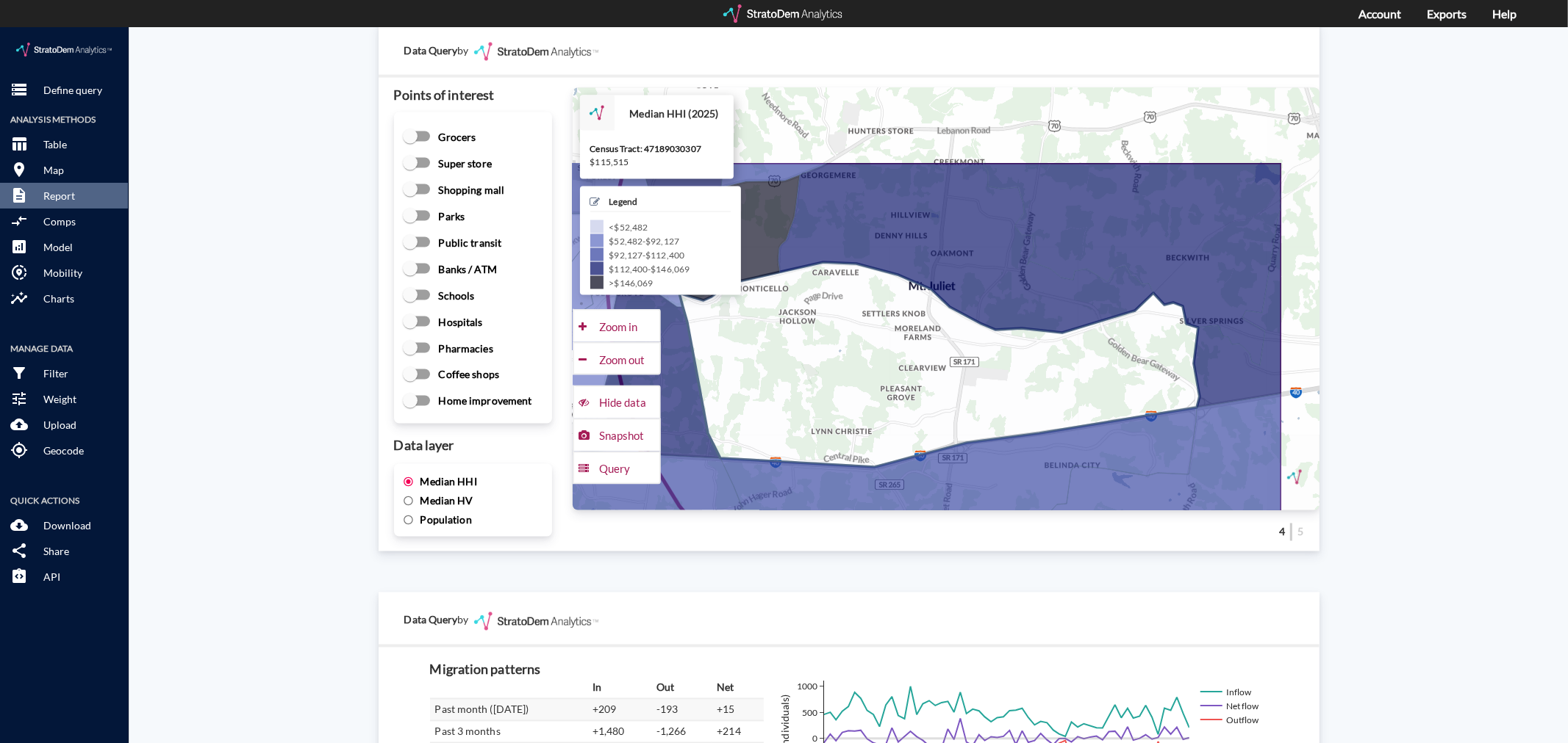
drag, startPoint x: 960, startPoint y: 240, endPoint x: 846, endPoint y: 358, distance: 164.1
click icon
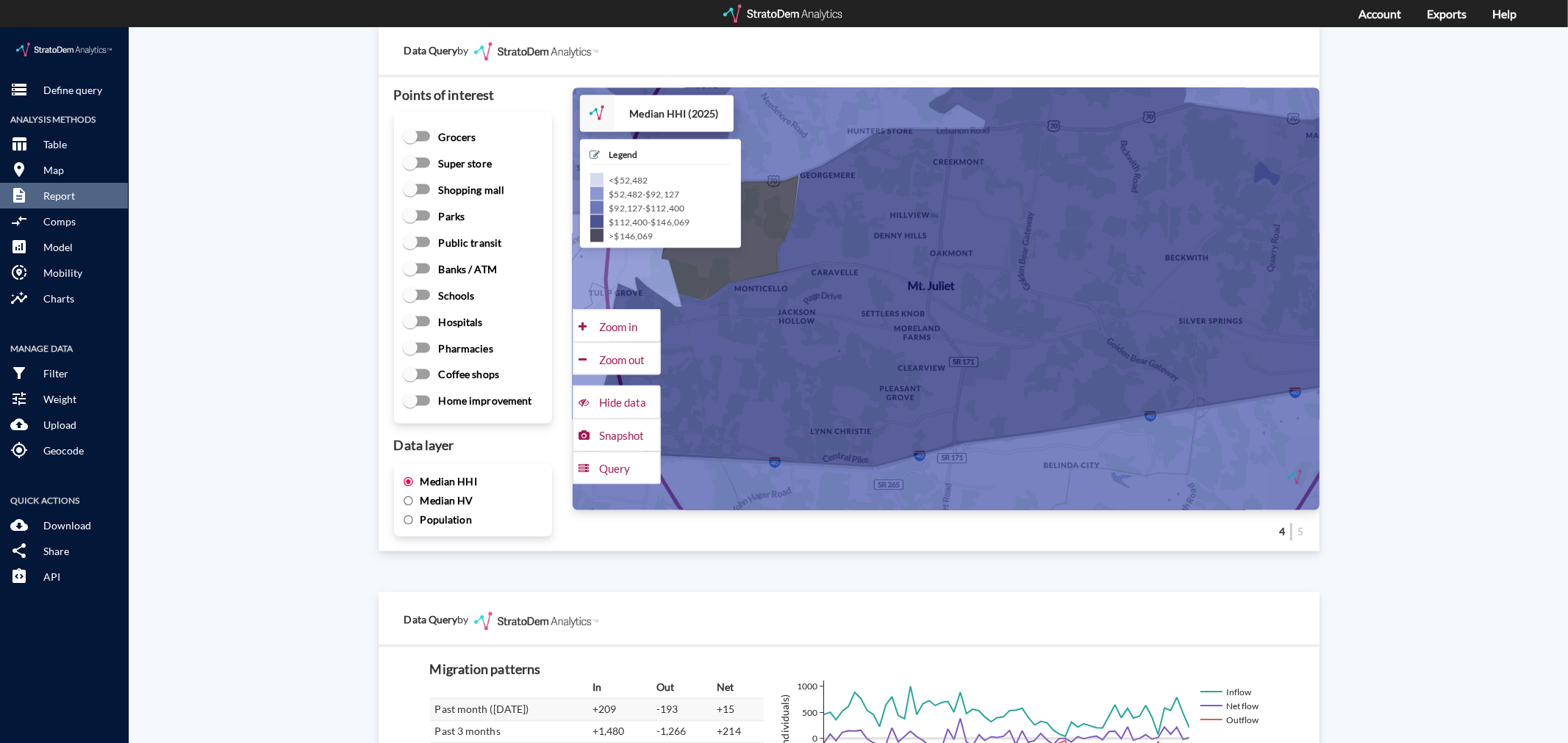
click span "Median HV"
click input "Median HV"
radio input "true"
radio input "false"
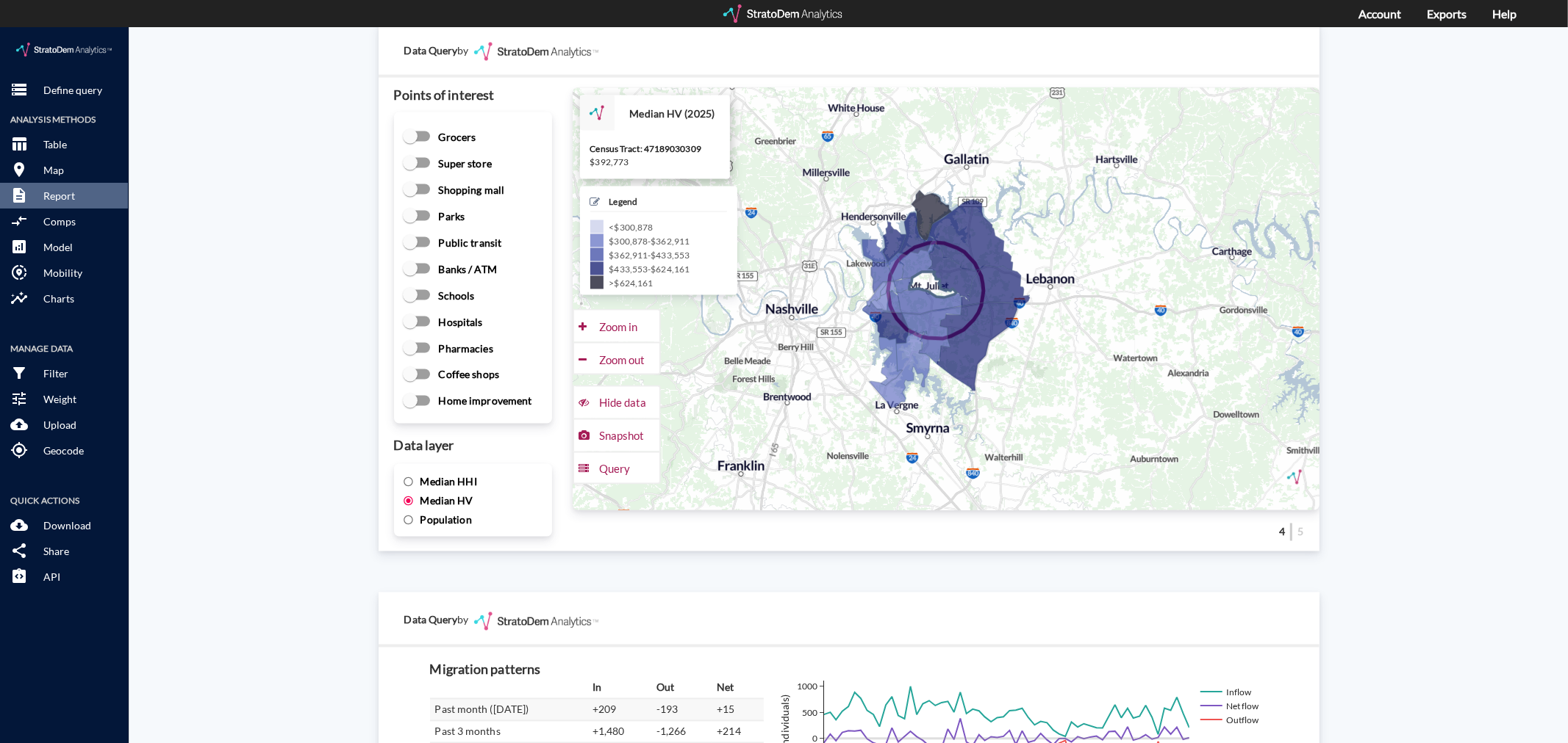
scroll to position [1917, 0]
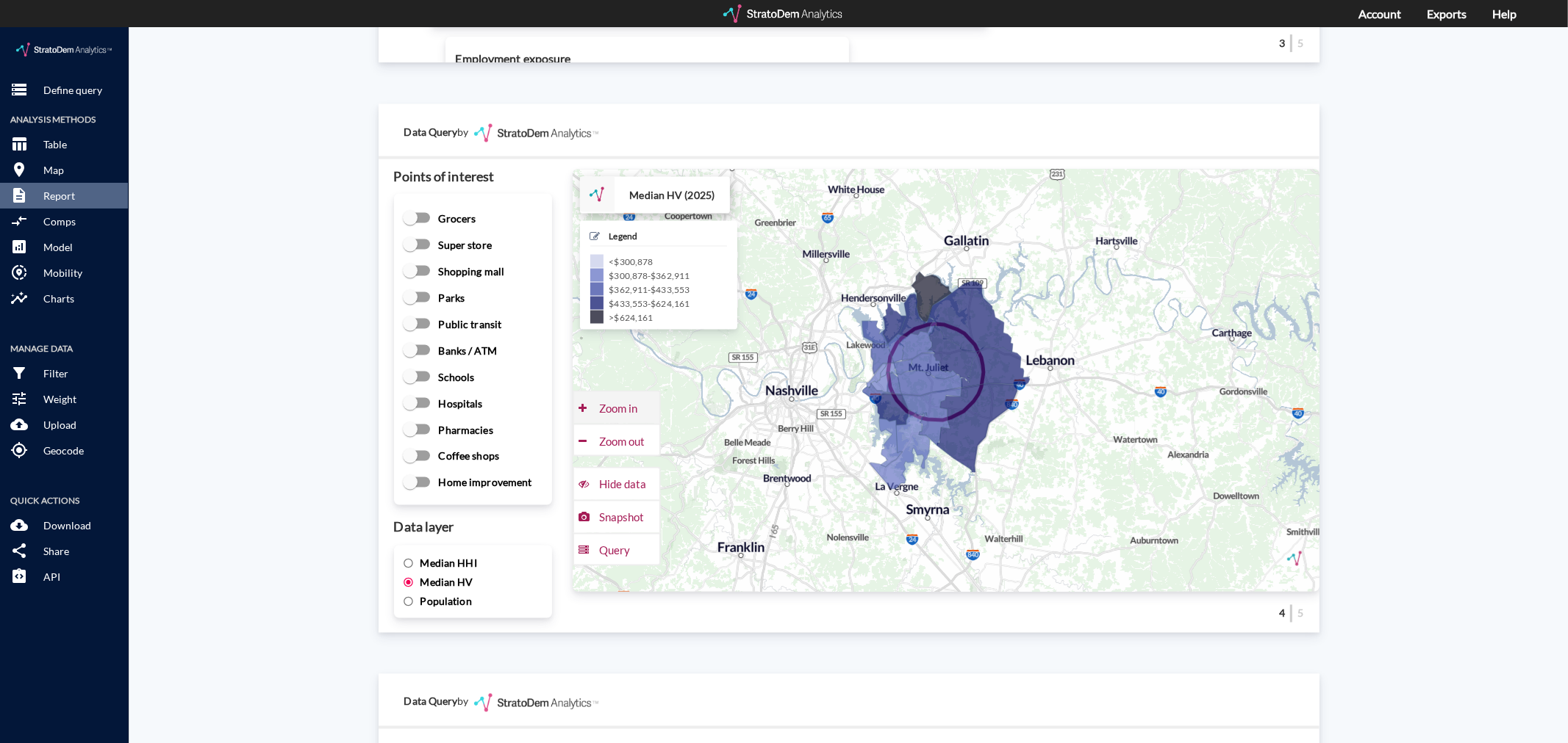
click div "Zoom in"
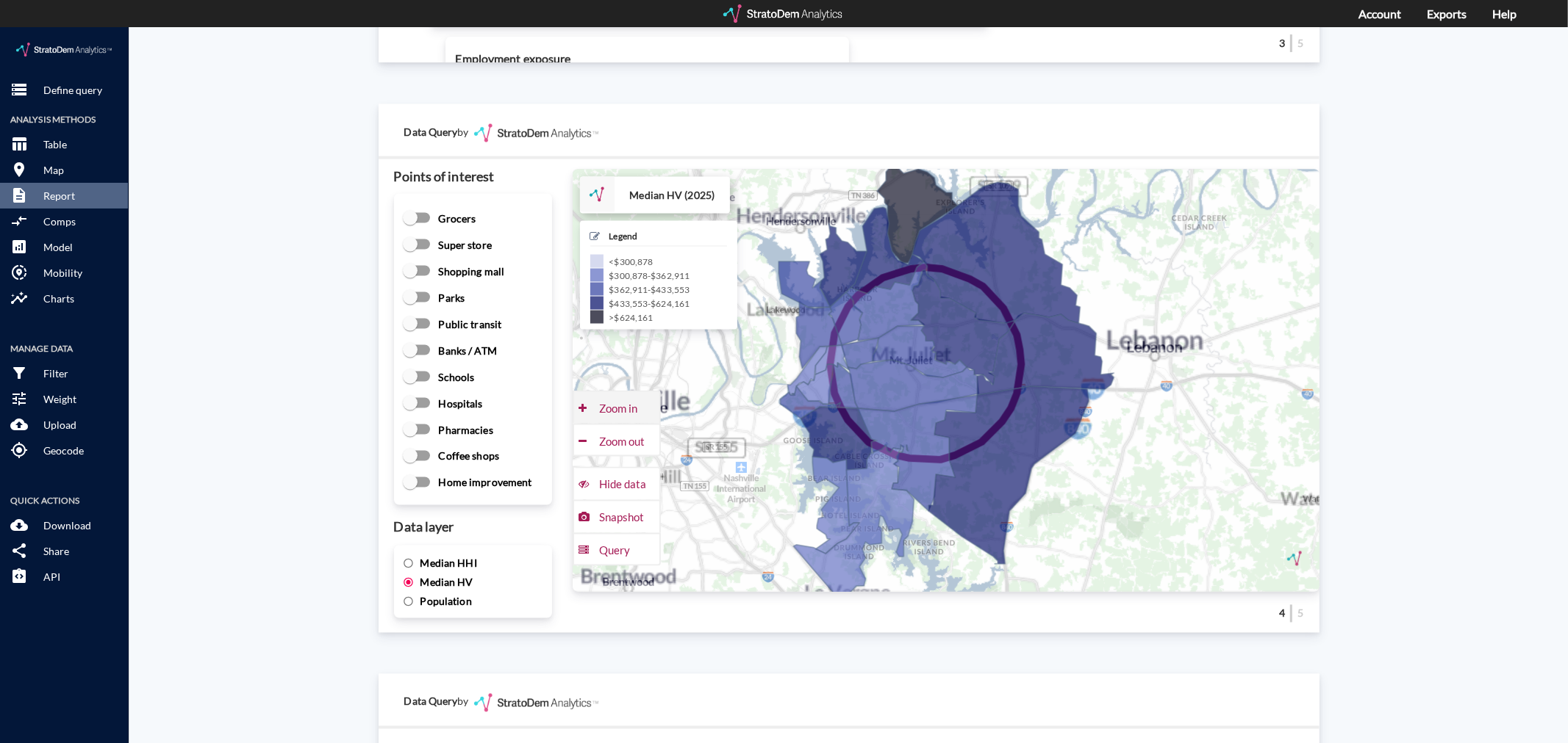
click div "Zoom in"
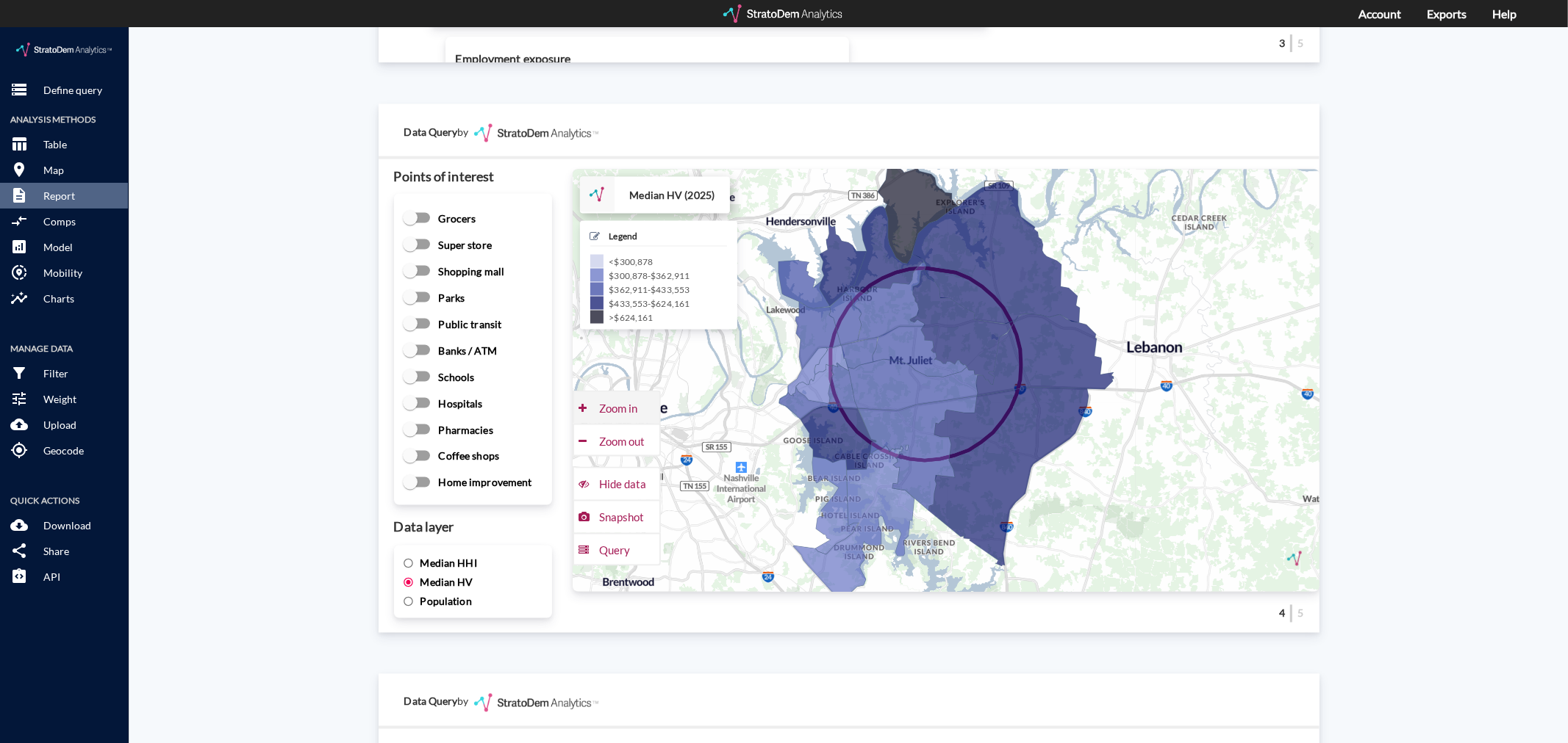
click div "Zoom in"
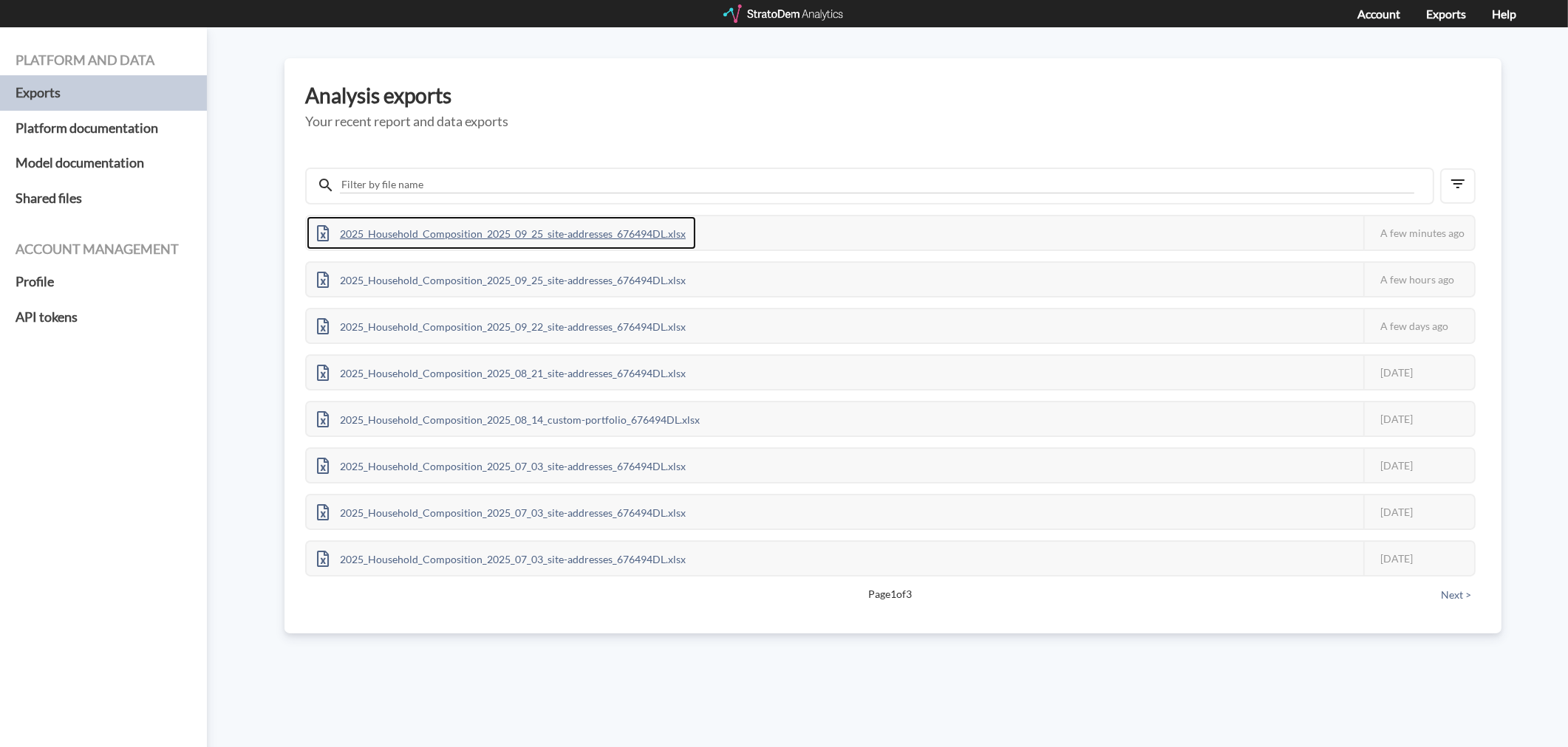
click at [567, 239] on div "2025_Household_Composition_2025_09_25_site-addresses_676494DL.xlsx" at bounding box center [501, 233] width 390 height 34
